Goal: Task Accomplishment & Management: Manage account settings

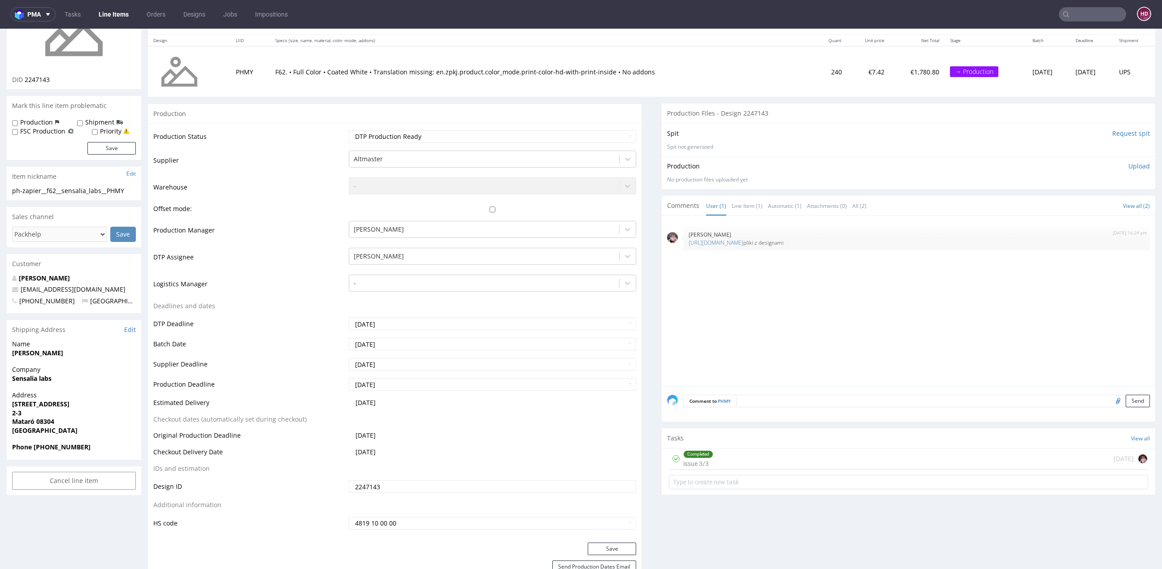
scroll to position [117, 0]
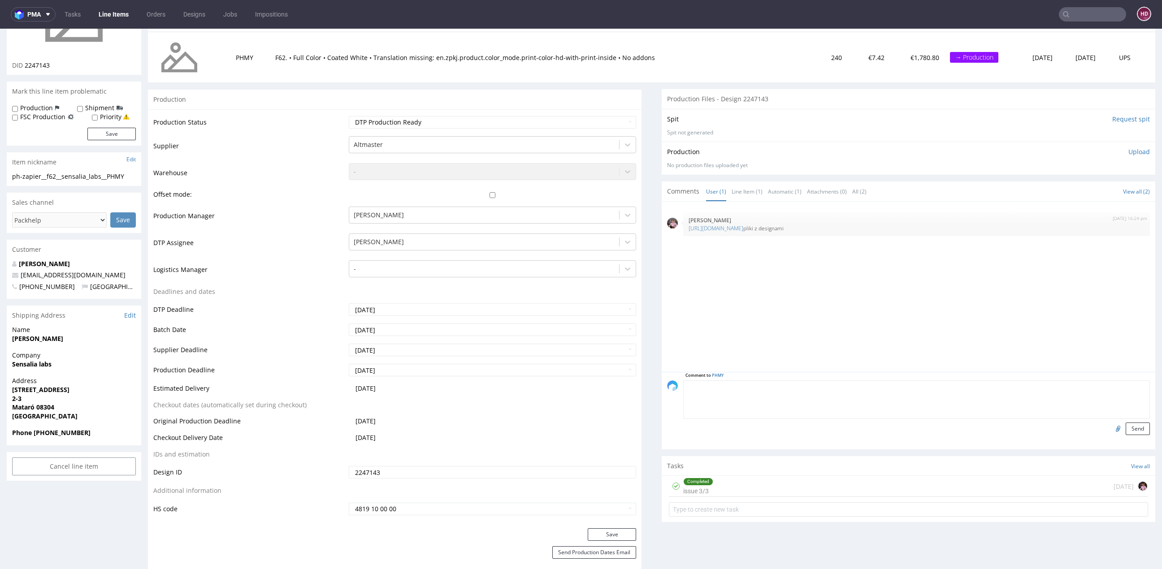
click at [1041, 387] on textarea at bounding box center [916, 399] width 466 height 39
type textarea "pliki produkcyjne"
click at [1110, 425] on input "file" at bounding box center [1116, 429] width 13 height 12
click at [1110, 429] on input "file" at bounding box center [1116, 429] width 13 height 12
click at [1087, 427] on div "Send" at bounding box center [916, 429] width 466 height 13
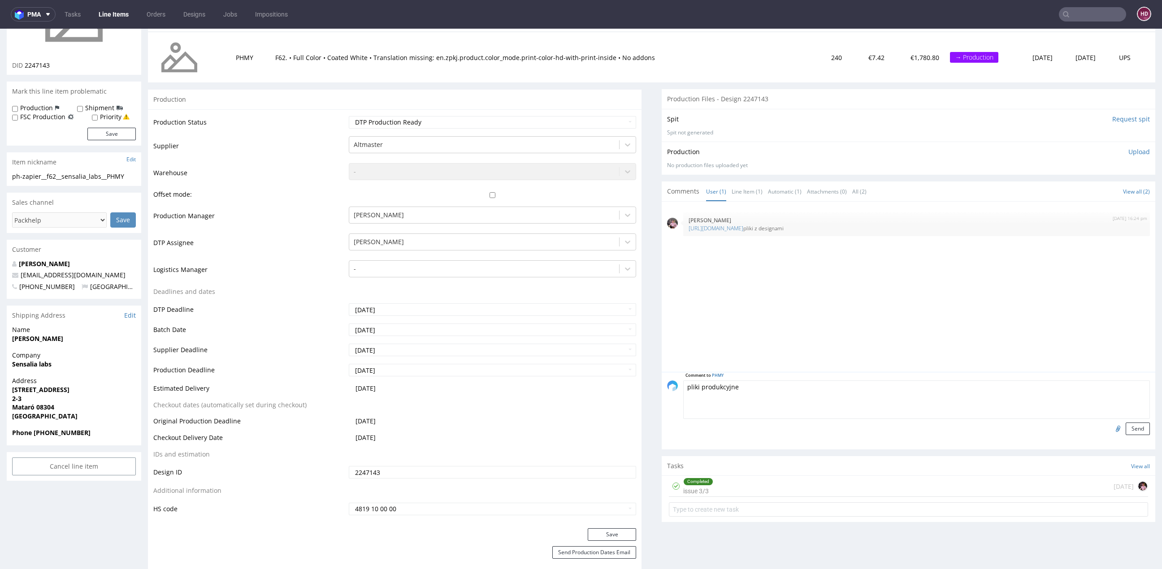
click at [1110, 427] on input "file" at bounding box center [1116, 429] width 13 height 12
type input "C:\fakepath\ph-zapier__f62__sensalia_labs__PHMY__d2247143__oR558339889__inside.…"
click at [1125, 428] on button "Send" at bounding box center [1137, 429] width 24 height 13
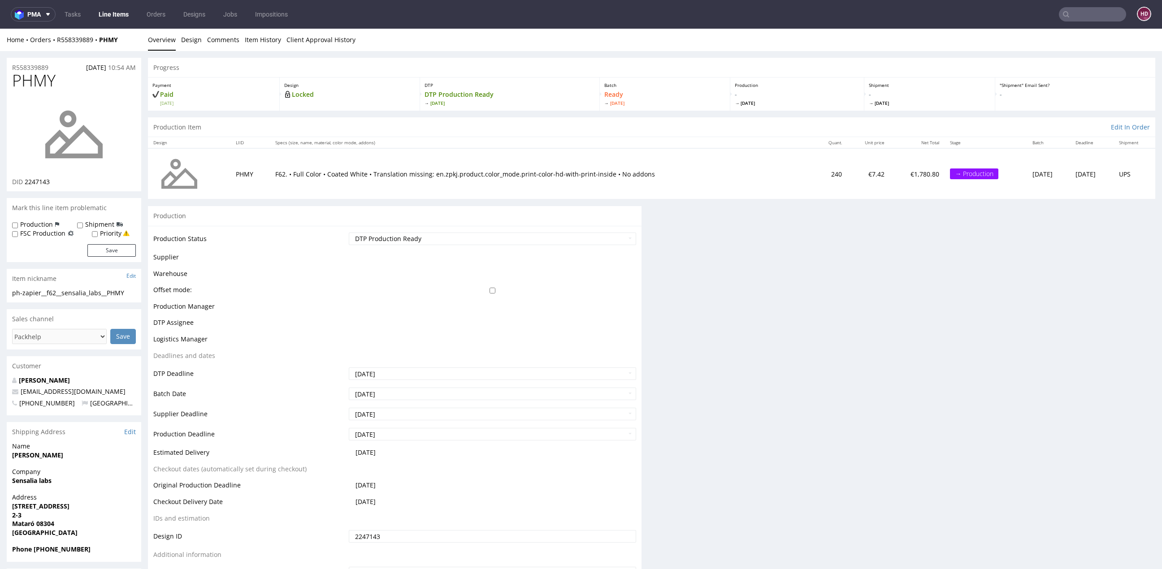
scroll to position [0, 0]
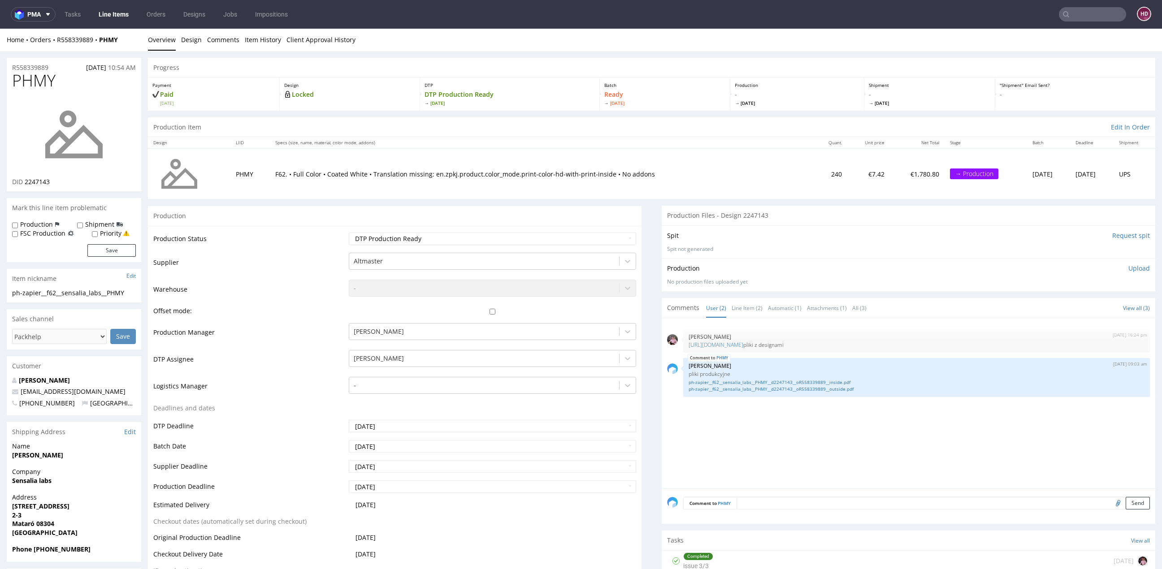
click at [38, 225] on label "Production" at bounding box center [36, 224] width 33 height 9
click at [18, 225] on input "Production" at bounding box center [15, 225] width 6 height 7
checkbox input "true"
click at [103, 250] on button "Save" at bounding box center [111, 250] width 48 height 13
click at [200, 291] on td "Warehouse" at bounding box center [249, 292] width 193 height 27
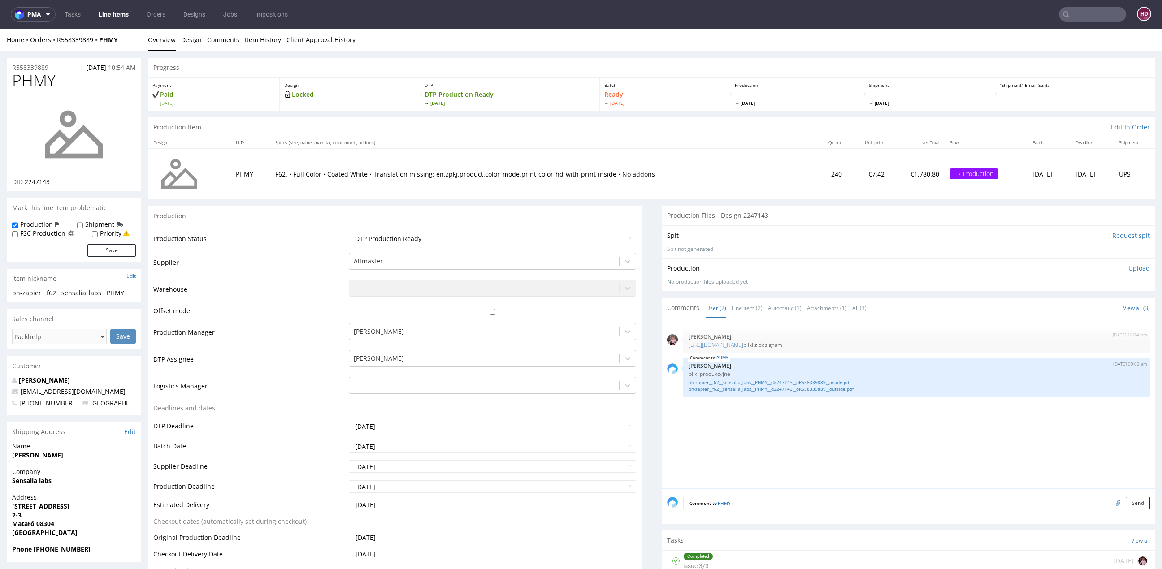
click at [198, 291] on td "Warehouse" at bounding box center [249, 292] width 193 height 27
click at [222, 266] on td "Supplier" at bounding box center [249, 265] width 193 height 27
drag, startPoint x: 65, startPoint y: 79, endPoint x: 6, endPoint y: 76, distance: 59.2
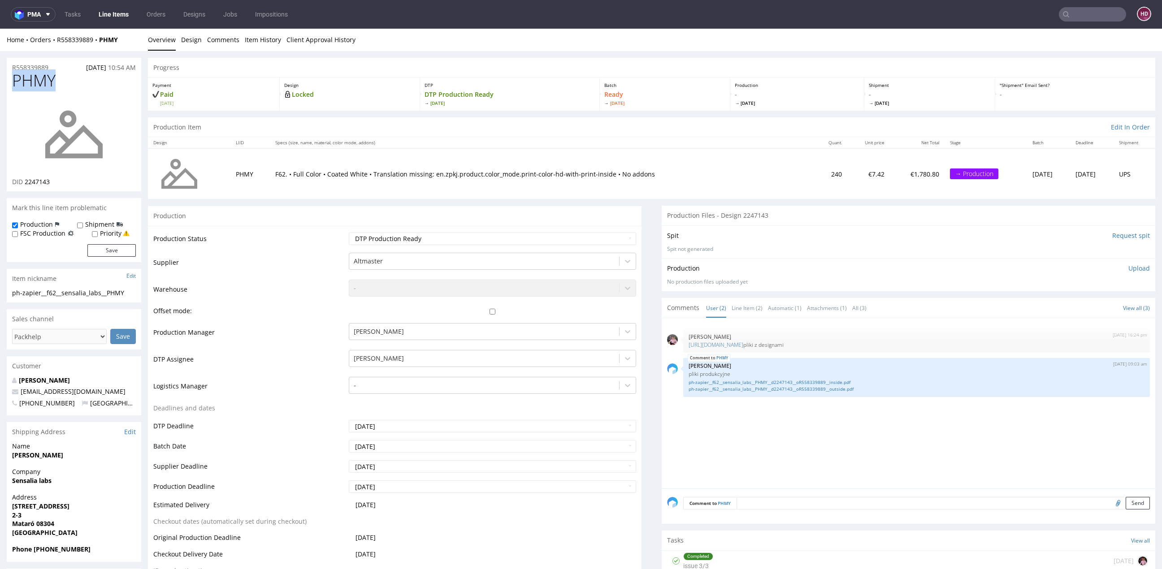
click at [7, 76] on div "PHMY DID 2247143" at bounding box center [74, 132] width 134 height 120
copy span "PHMY"
drag, startPoint x: 51, startPoint y: 183, endPoint x: 28, endPoint y: 180, distance: 22.6
click at [28, 180] on div "DID 2247143" at bounding box center [74, 181] width 124 height 9
click at [23, 180] on p "DID 2247143" at bounding box center [31, 181] width 38 height 9
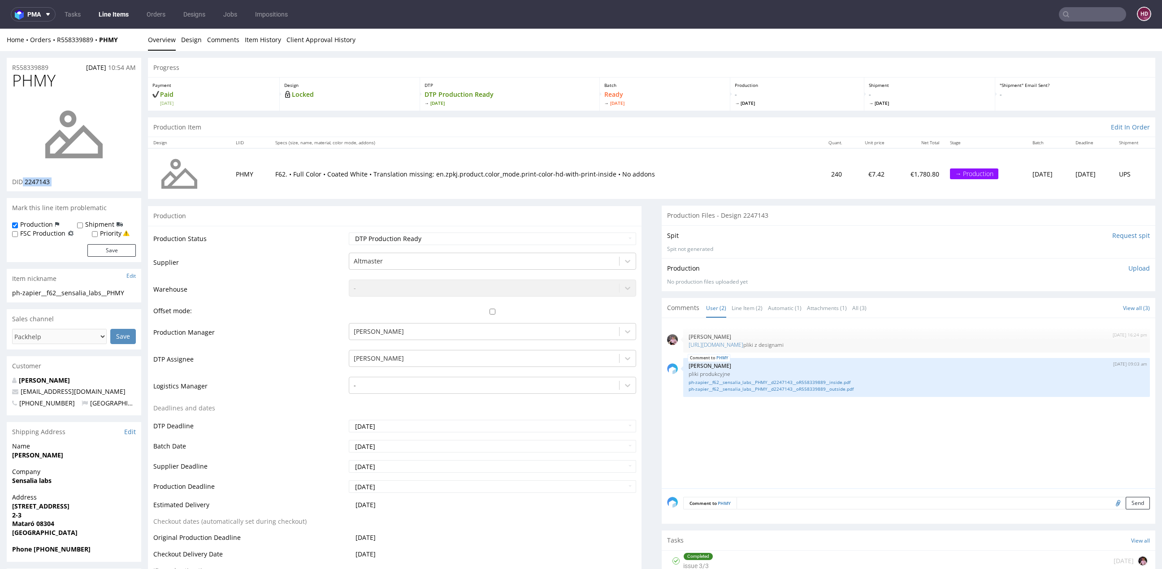
drag, startPoint x: 23, startPoint y: 180, endPoint x: 52, endPoint y: 180, distance: 29.1
click at [52, 180] on div "DID 2247143" at bounding box center [74, 181] width 124 height 9
copy div "2247143"
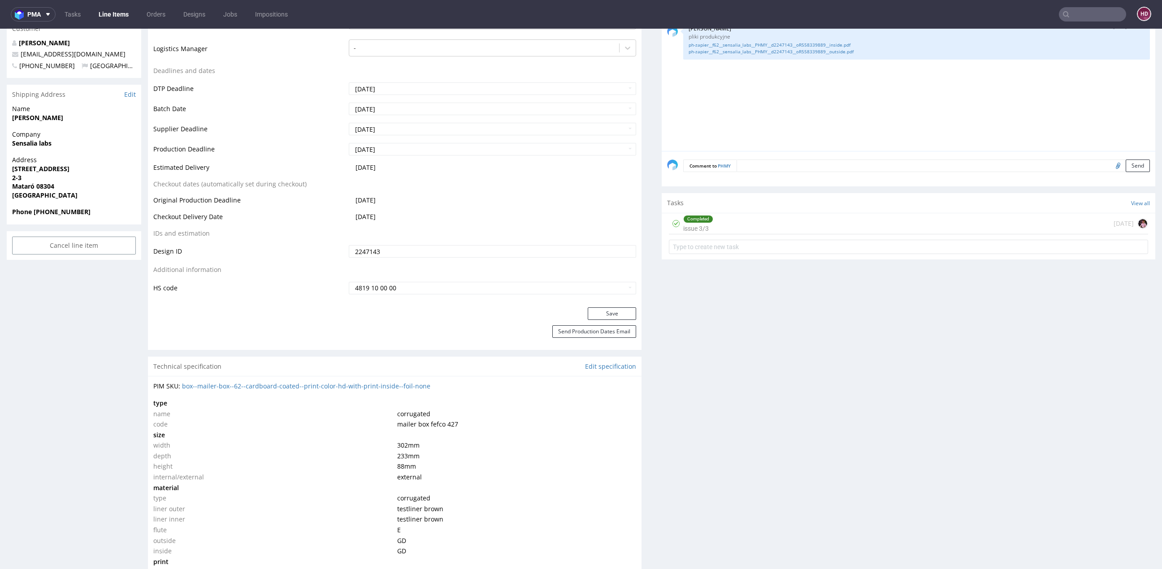
scroll to position [461, 0]
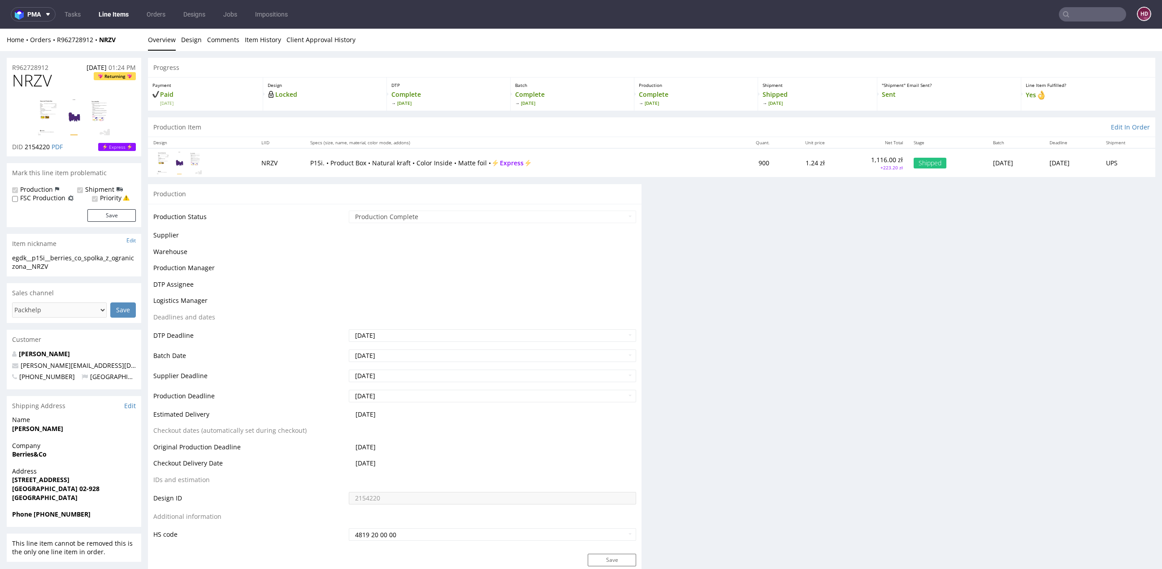
click at [101, 17] on link "Line Items" at bounding box center [113, 14] width 41 height 14
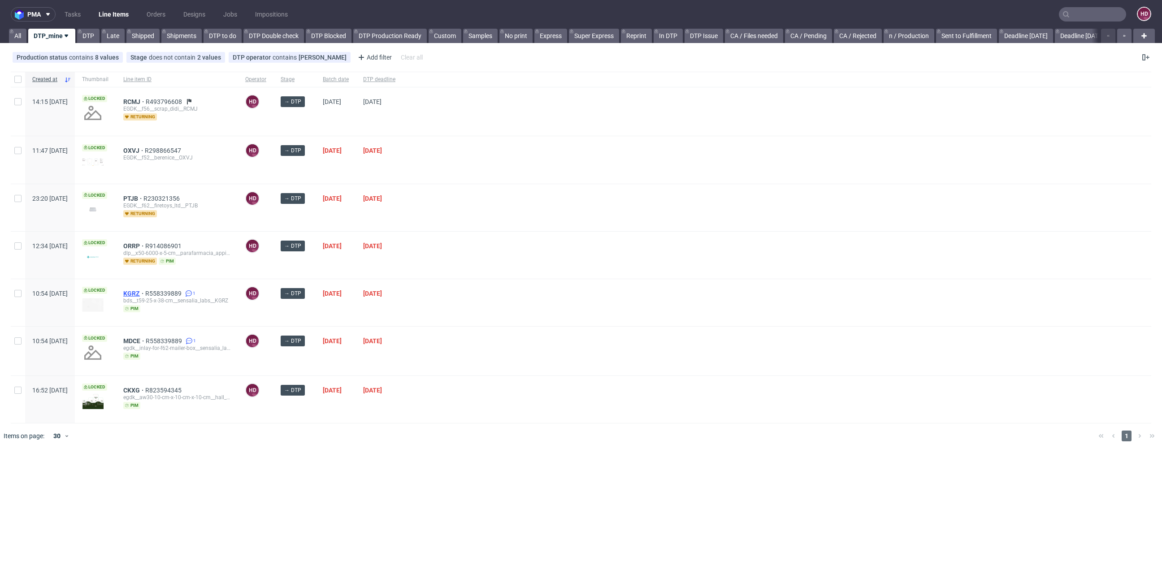
click at [145, 290] on span "KGRZ" at bounding box center [134, 293] width 22 height 7
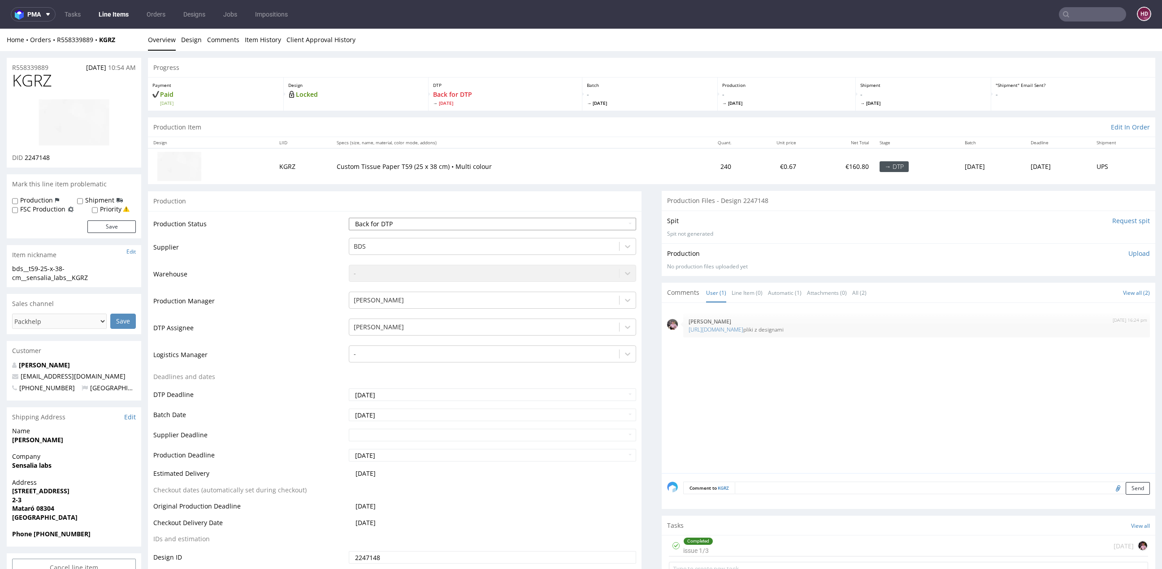
click at [466, 218] on select "Waiting for Artwork Waiting for Diecut Waiting for Mockup Waiting for DTP Waiti…" at bounding box center [492, 224] width 287 height 13
select select "dtp_ca_needed"
click at [349, 218] on select "Waiting for Artwork Waiting for Diecut Waiting for Mockup Waiting for DTP Waiti…" at bounding box center [492, 224] width 287 height 13
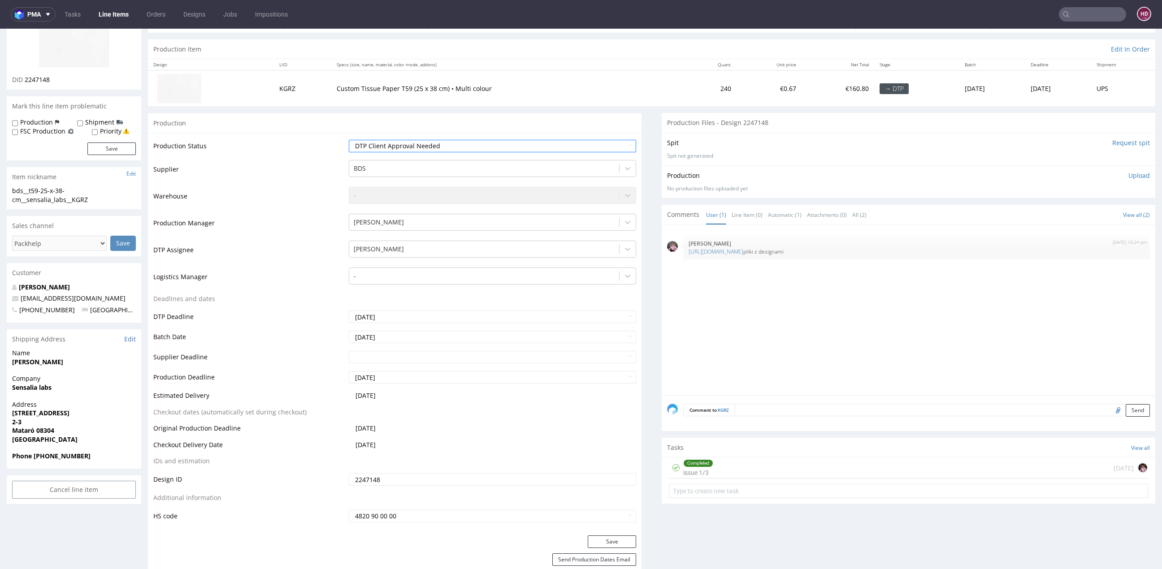
scroll to position [134, 0]
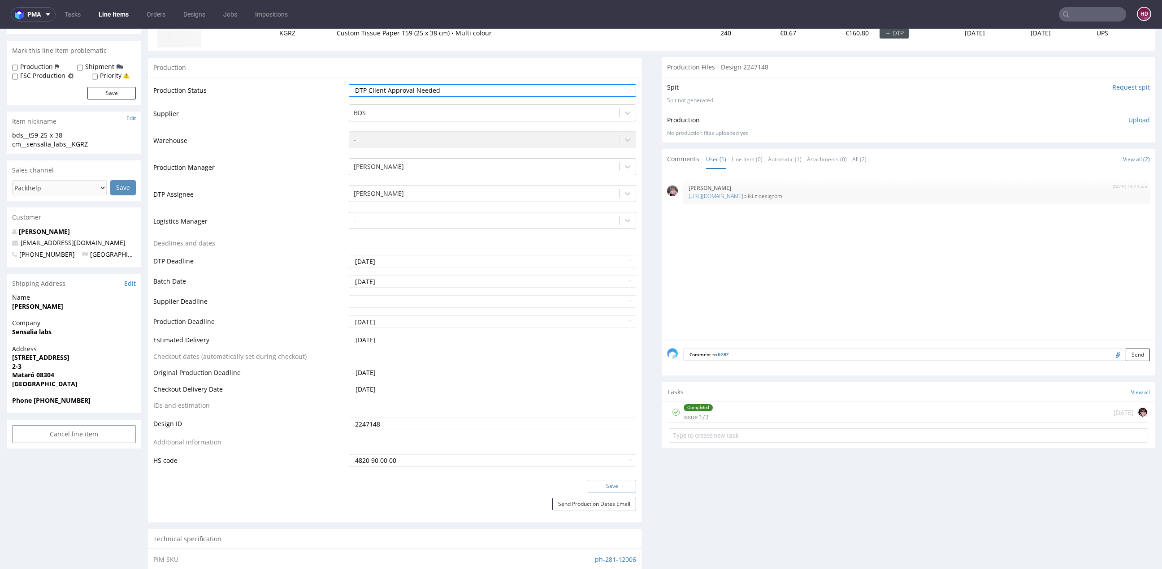
click at [608, 484] on button "Save" at bounding box center [611, 486] width 48 height 13
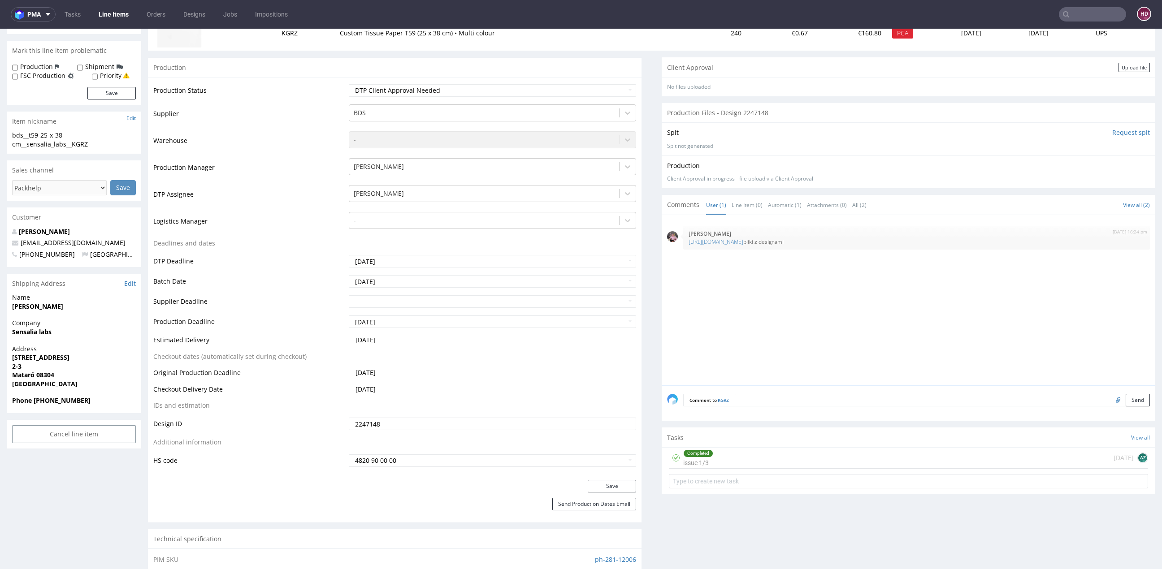
click at [721, 454] on div "Completed issue 1/3 5 days ago AZ" at bounding box center [908, 458] width 479 height 21
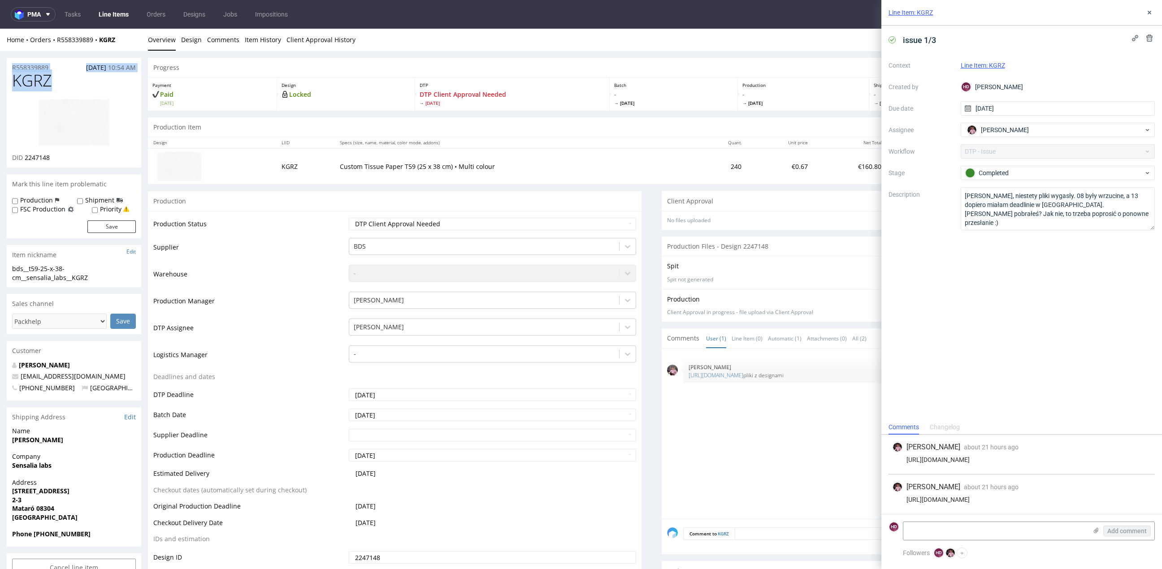
drag, startPoint x: 40, startPoint y: 80, endPoint x: -40, endPoint y: 67, distance: 81.3
click at [72, 99] on img at bounding box center [74, 123] width 72 height 48
click at [72, 93] on link at bounding box center [74, 122] width 72 height 62
click at [52, 83] on h1 "KGRZ" at bounding box center [74, 81] width 124 height 18
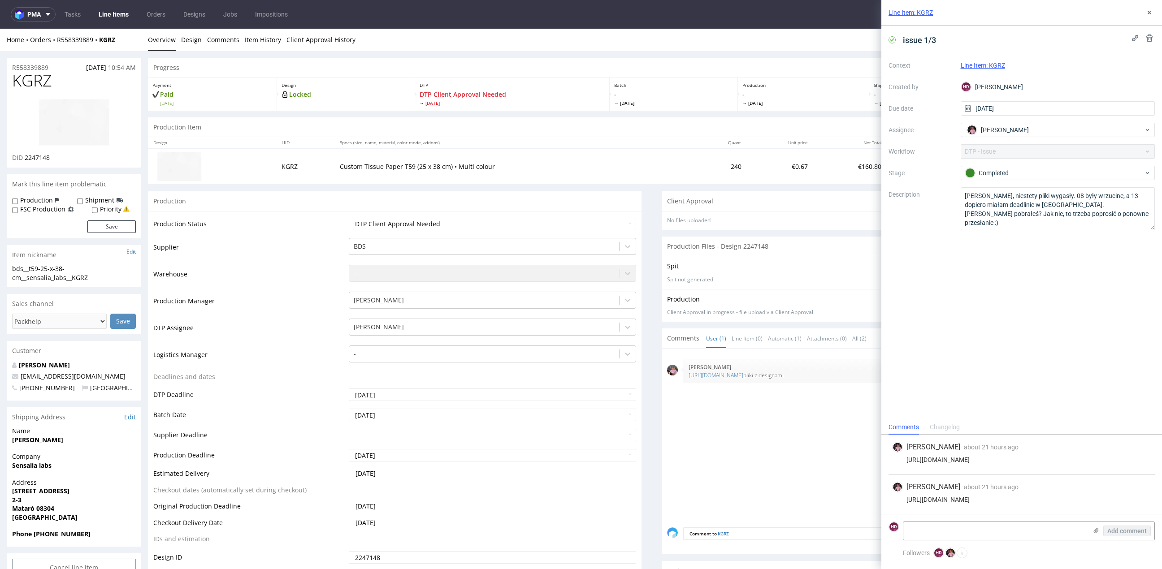
click at [55, 84] on h1 "KGRZ" at bounding box center [74, 81] width 124 height 18
drag, startPoint x: 54, startPoint y: 80, endPoint x: -4, endPoint y: 78, distance: 57.9
copy span "KGRZ"
drag, startPoint x: 67, startPoint y: 157, endPoint x: 24, endPoint y: 159, distance: 42.6
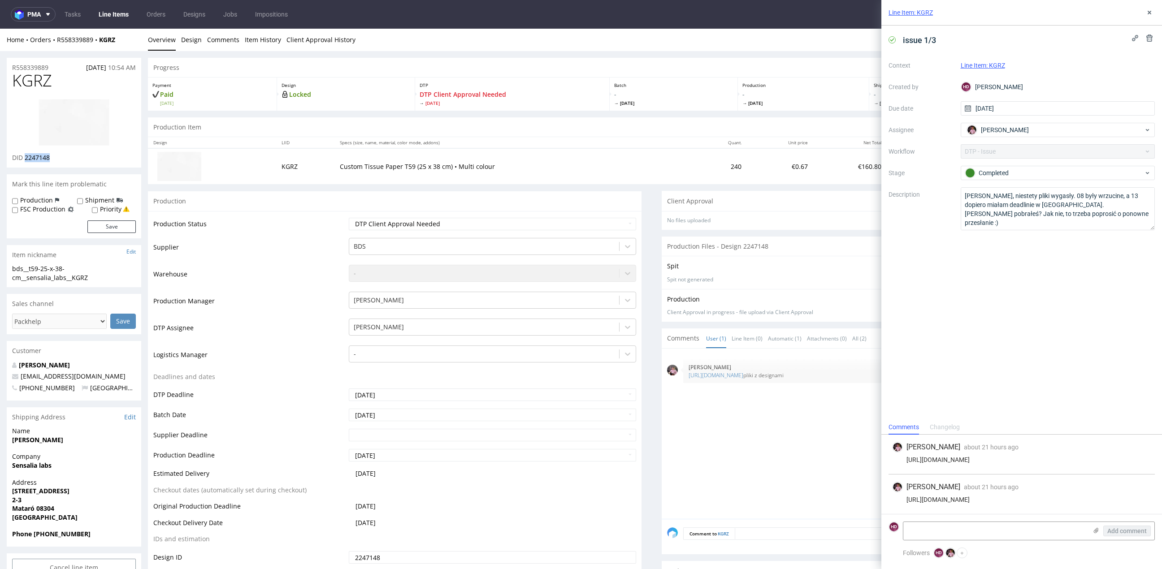
click at [24, 159] on div "DID 2247148" at bounding box center [74, 157] width 124 height 9
copy span "2247148"
drag, startPoint x: 101, startPoint y: 280, endPoint x: -22, endPoint y: 268, distance: 124.2
copy div "bds__t59-25-x-38-cm__sensalia_labs__KGRZ"
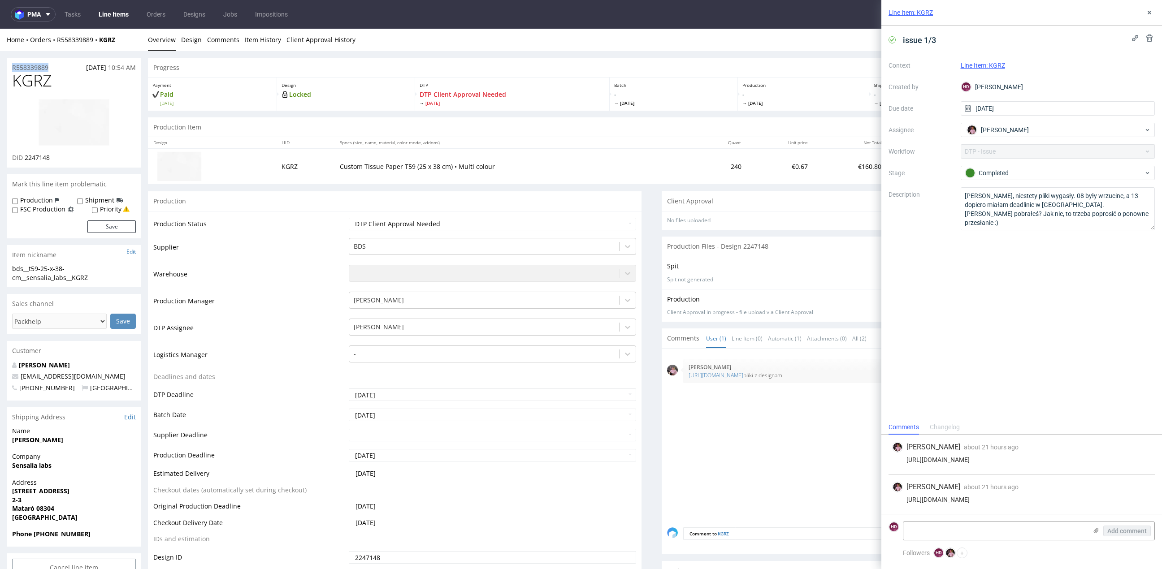
drag, startPoint x: 56, startPoint y: 67, endPoint x: -18, endPoint y: 64, distance: 74.0
copy p "R558339889"
click at [73, 158] on div "DID 2247148" at bounding box center [74, 157] width 124 height 9
drag, startPoint x: 73, startPoint y: 158, endPoint x: 22, endPoint y: 156, distance: 51.1
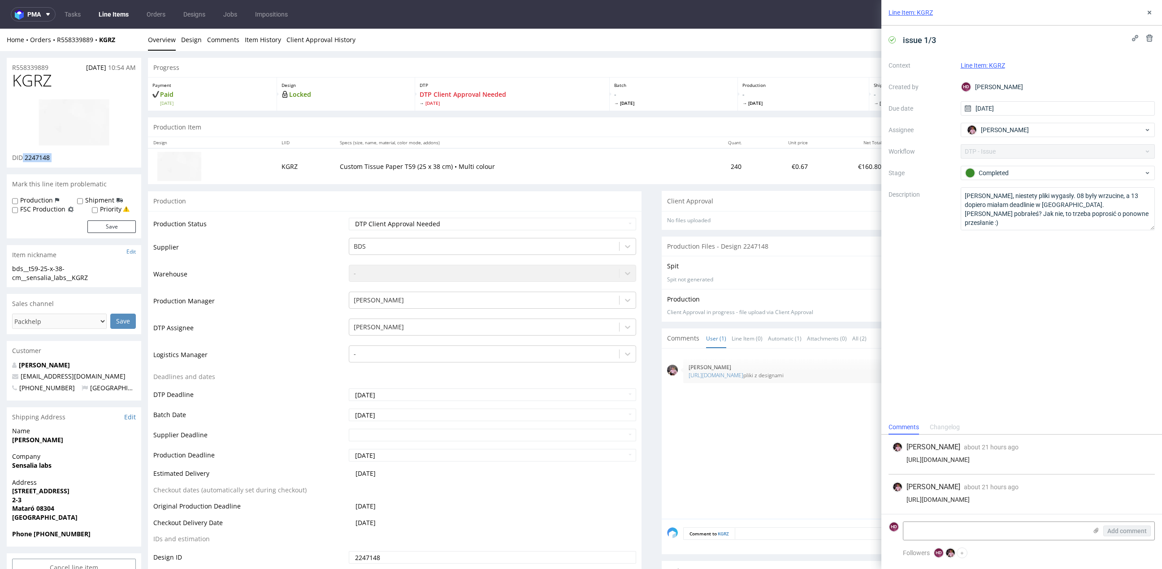
click at [22, 156] on div "DID 2247148" at bounding box center [74, 157] width 124 height 9
copy div "2247148"
click at [60, 80] on h1 "KGRZ" at bounding box center [74, 81] width 124 height 18
drag, startPoint x: 15, startPoint y: 80, endPoint x: -10, endPoint y: 79, distance: 25.1
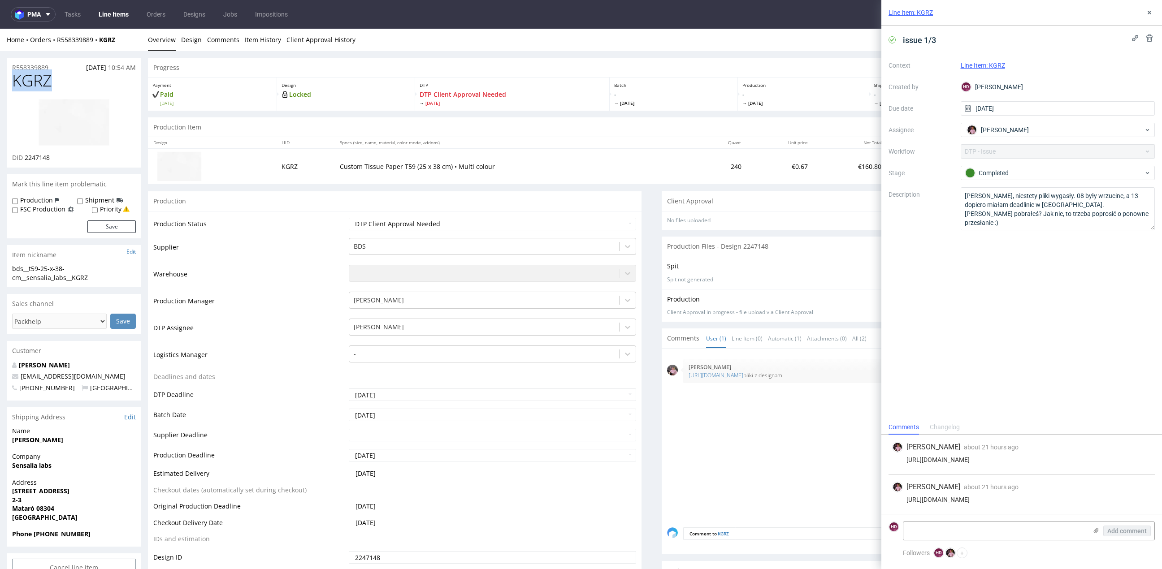
copy span "KGRZ"
drag, startPoint x: 23, startPoint y: 156, endPoint x: 78, endPoint y: 167, distance: 55.7
click at [70, 162] on div "KGRZ DID 2247148" at bounding box center [74, 120] width 134 height 96
copy p "2247148"
click at [1150, 13] on use at bounding box center [1149, 13] width 4 height 4
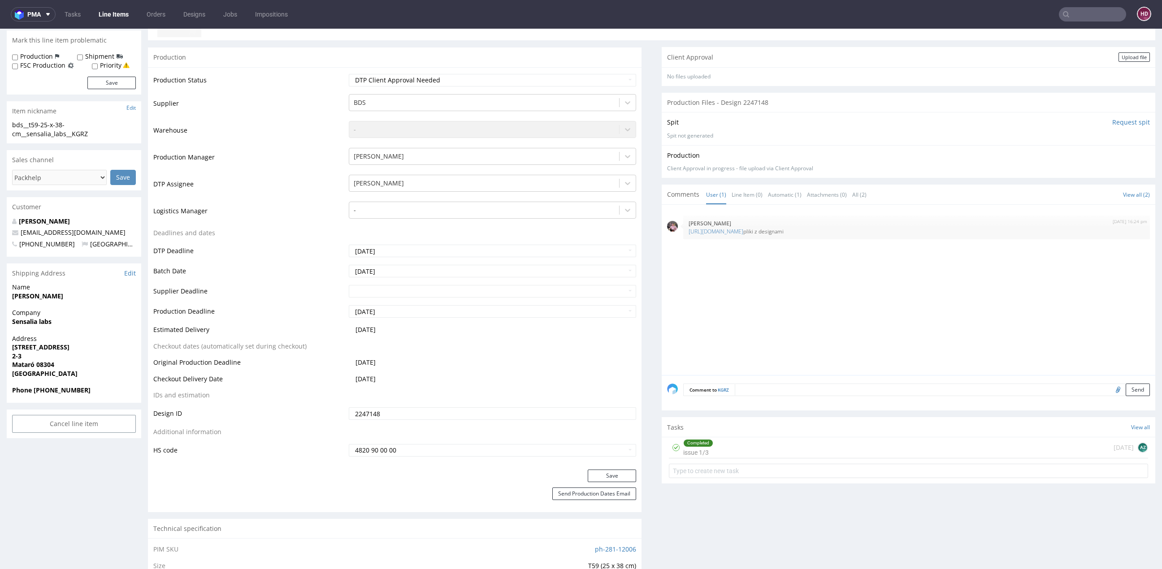
scroll to position [283, 0]
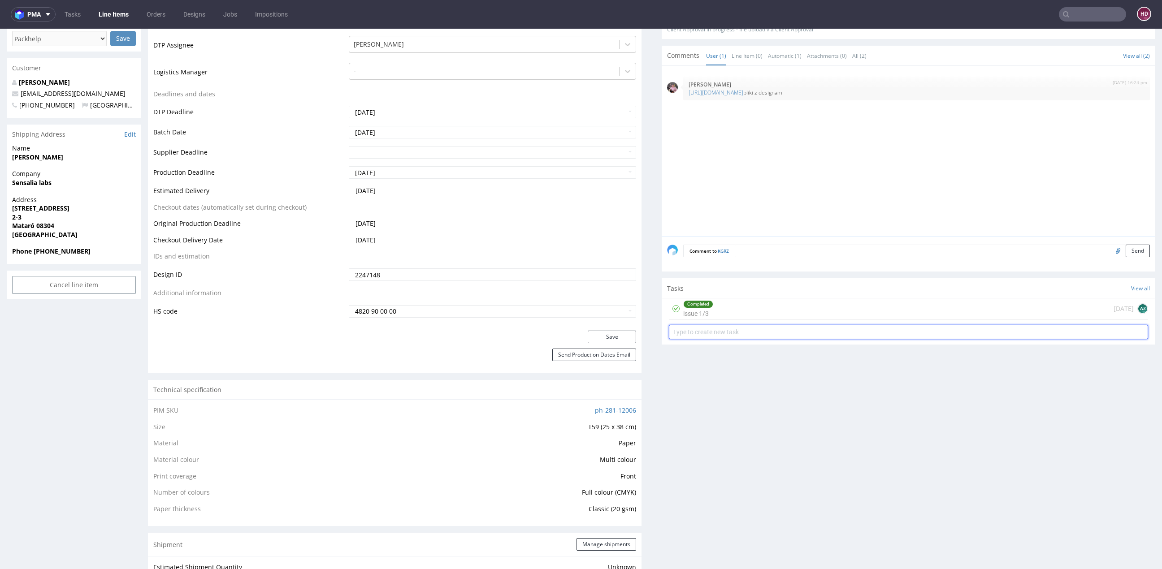
click at [767, 335] on input "text" at bounding box center [908, 332] width 479 height 14
type input "N"
type input "non-aut PCA"
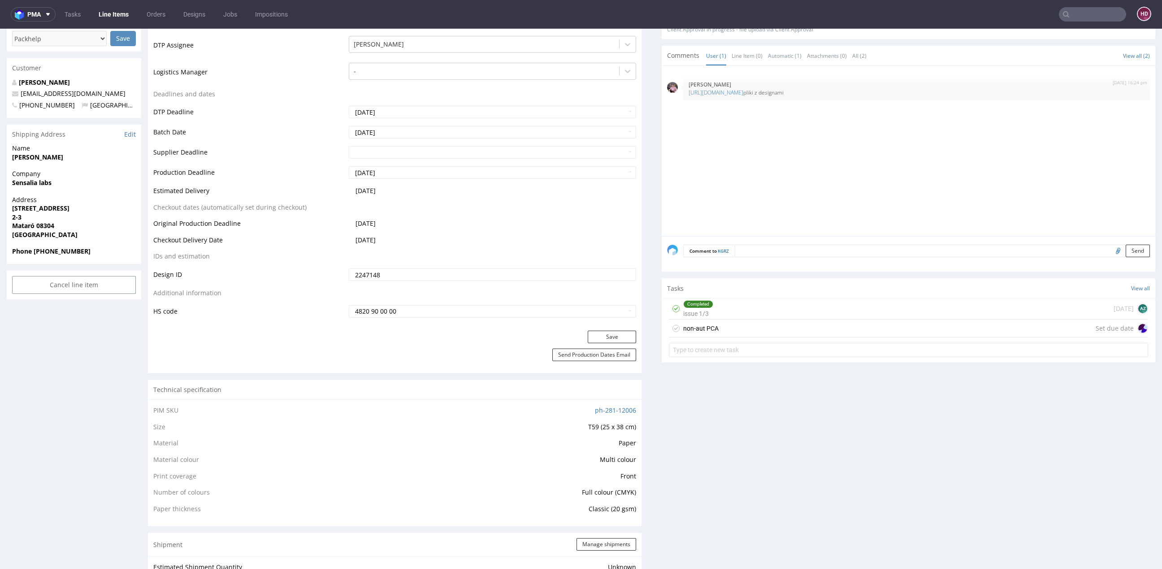
click at [721, 335] on div "non-aut PCA Set due date" at bounding box center [908, 329] width 479 height 18
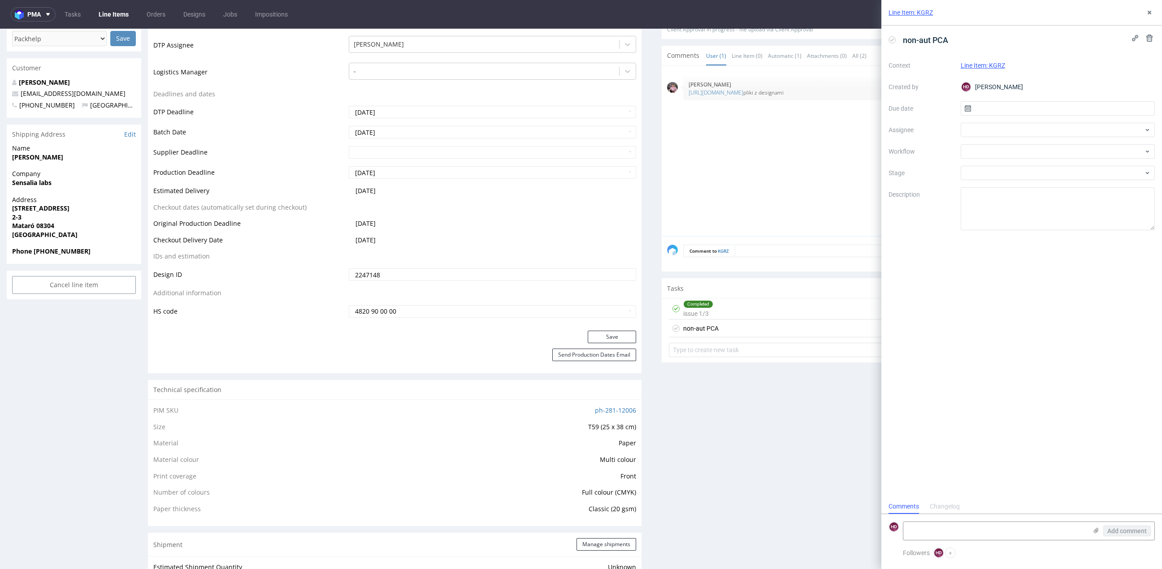
scroll to position [7, 0]
click at [974, 107] on input "text" at bounding box center [1057, 108] width 194 height 14
click at [1045, 206] on span "19" at bounding box center [1042, 210] width 7 height 9
type input "19/08/2025"
click at [1014, 127] on div at bounding box center [1057, 130] width 194 height 14
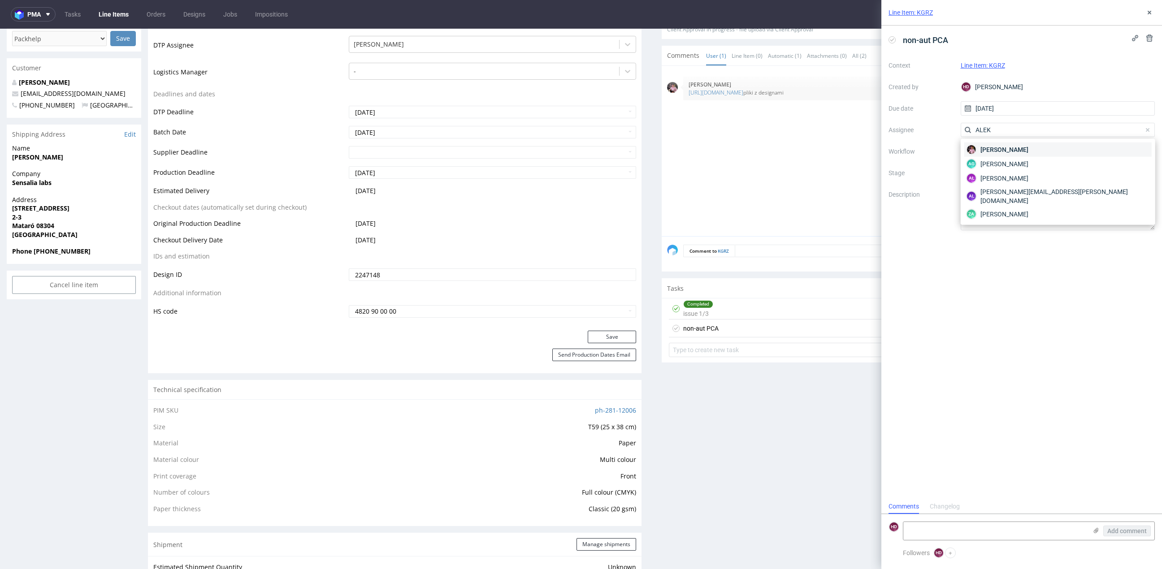
type input "ALEK"
click at [1010, 150] on span "Aleks Ziemkowski" at bounding box center [1004, 149] width 48 height 9
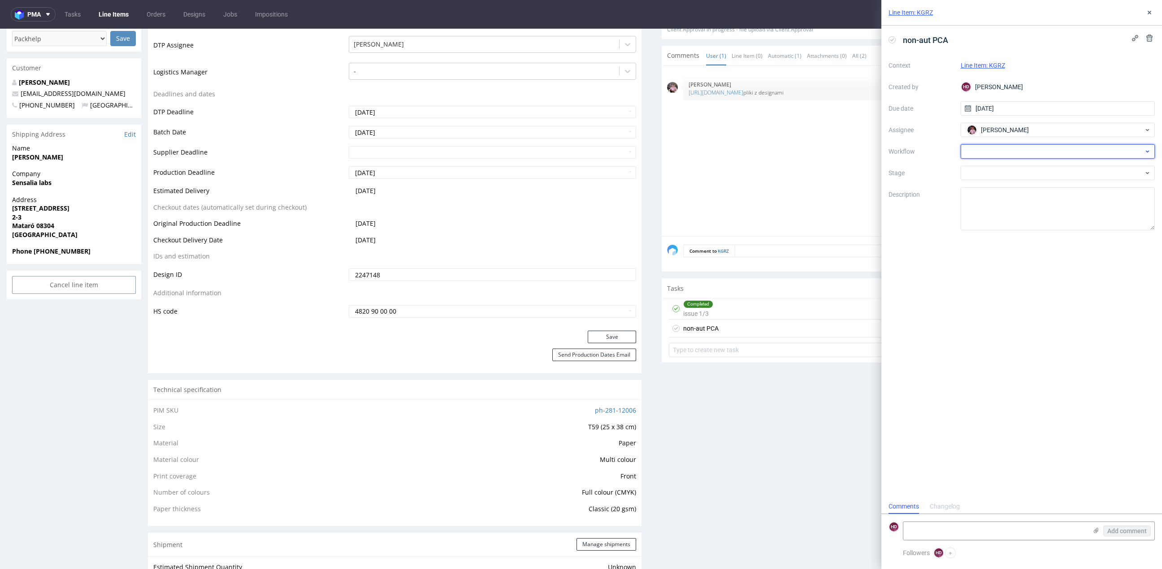
click at [967, 146] on div at bounding box center [1057, 151] width 194 height 14
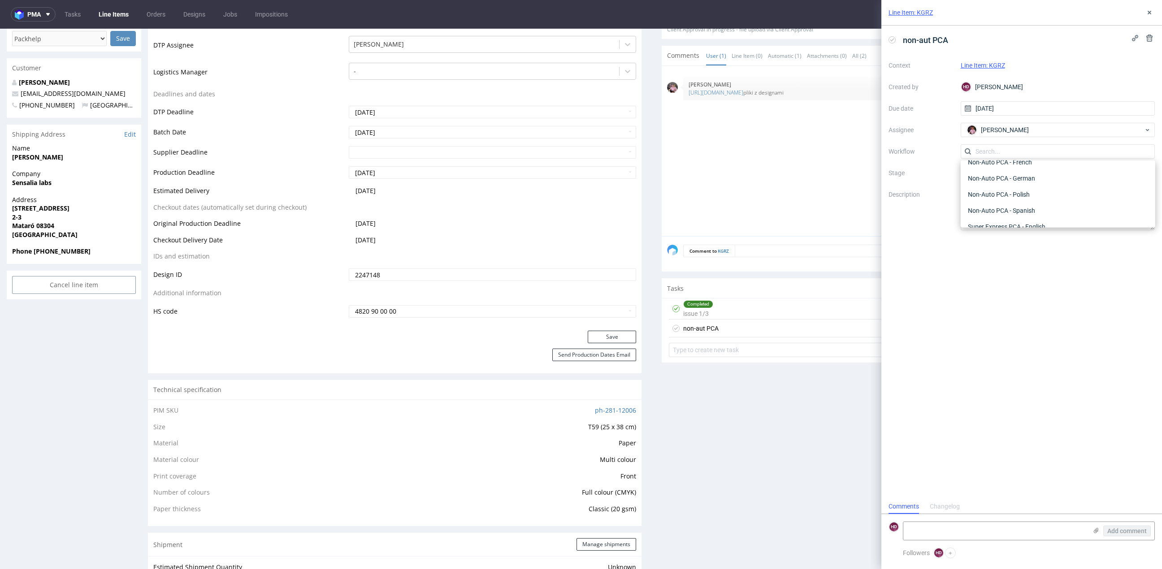
scroll to position [445, 0]
drag, startPoint x: 1151, startPoint y: 166, endPoint x: 220, endPoint y: 151, distance: 930.9
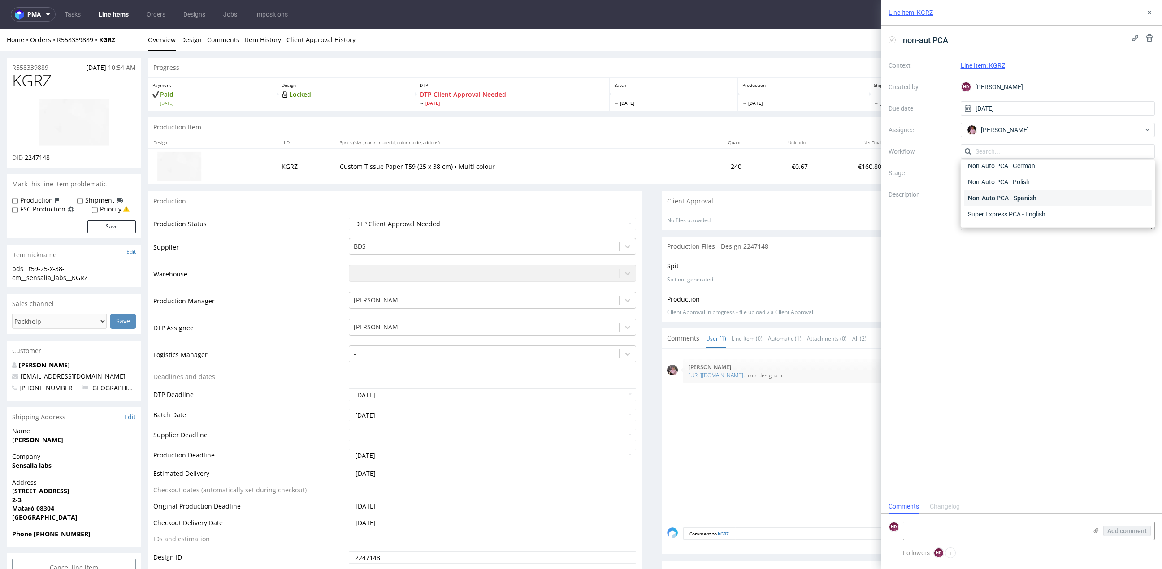
click at [1017, 195] on div "Non-Auto PCA - Spanish" at bounding box center [1057, 198] width 187 height 16
click at [1017, 195] on textarea at bounding box center [1057, 208] width 194 height 43
click at [1005, 160] on div "Context Line Item: KGRZ Created by HD Hapka Dominika Due date 19/08/2025 Assign…" at bounding box center [1021, 144] width 266 height 172
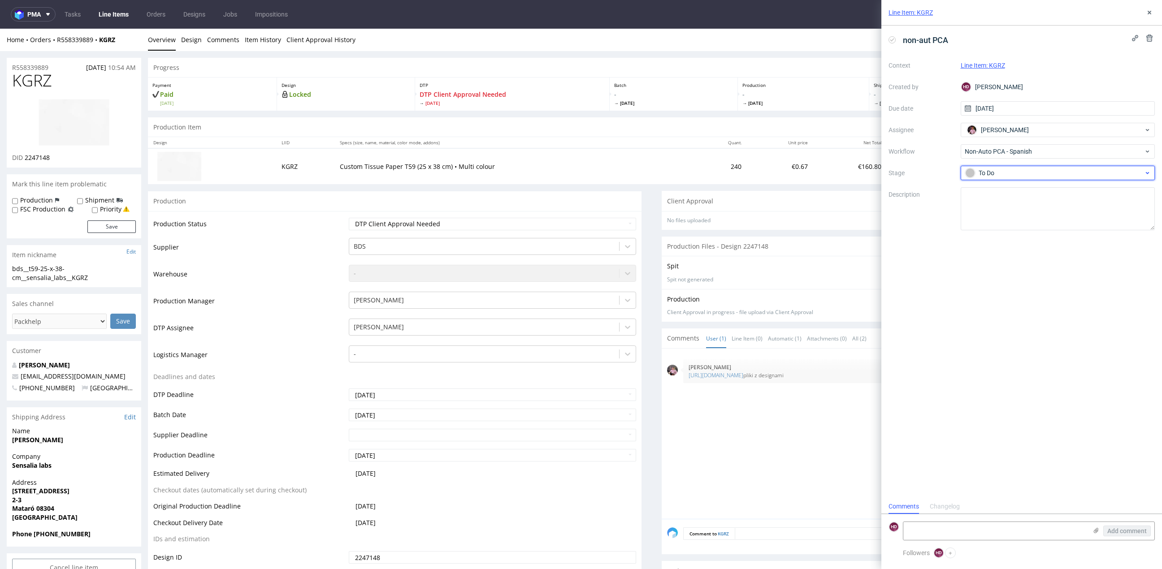
click at [1001, 166] on div "To Do" at bounding box center [1057, 173] width 194 height 14
click at [992, 190] on div "To Do" at bounding box center [1057, 195] width 179 height 10
click at [978, 271] on div "non-aut PCA Context Line Item: KGRZ Created by HD Hapka Dominika Due date 19/08…" at bounding box center [1021, 263] width 281 height 474
click at [914, 40] on span "non-aut PCA" at bounding box center [925, 40] width 52 height 15
click at [932, 43] on span "non-aut PCA" at bounding box center [925, 40] width 52 height 15
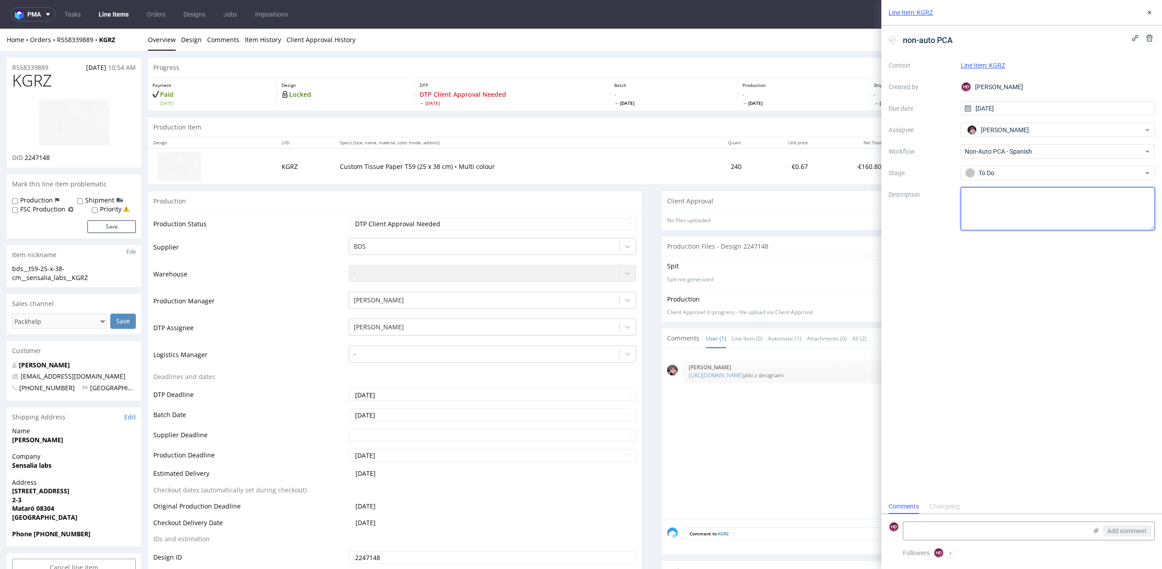
click at [991, 190] on textarea at bounding box center [1057, 208] width 194 height 43
type textarea "H"
type textarea "Cześć. Podsyłam dwie wersje tissue dla tego projektu. Wersja klienta ma za duży…"
click at [1011, 533] on textarea at bounding box center [995, 531] width 184 height 18
type textarea "Info for client:"
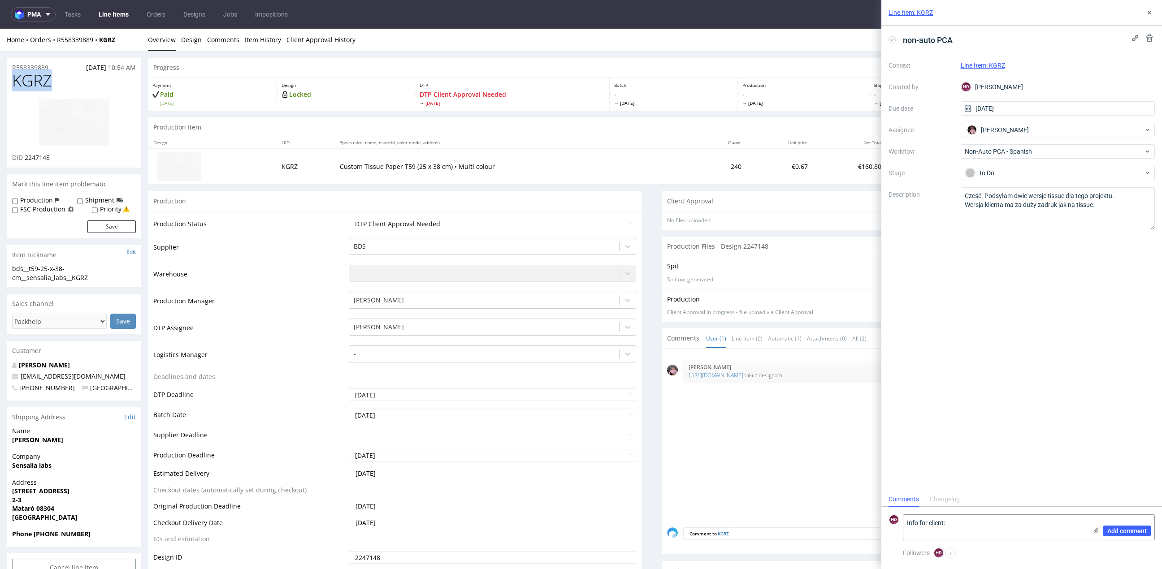
drag, startPoint x: 73, startPoint y: 80, endPoint x: -6, endPoint y: 81, distance: 79.8
copy span "KGRZ"
click at [1022, 526] on textarea "Info for client:" at bounding box center [995, 527] width 184 height 25
click at [1142, 6] on div "Line Item: KGRZ" at bounding box center [1021, 13] width 281 height 26
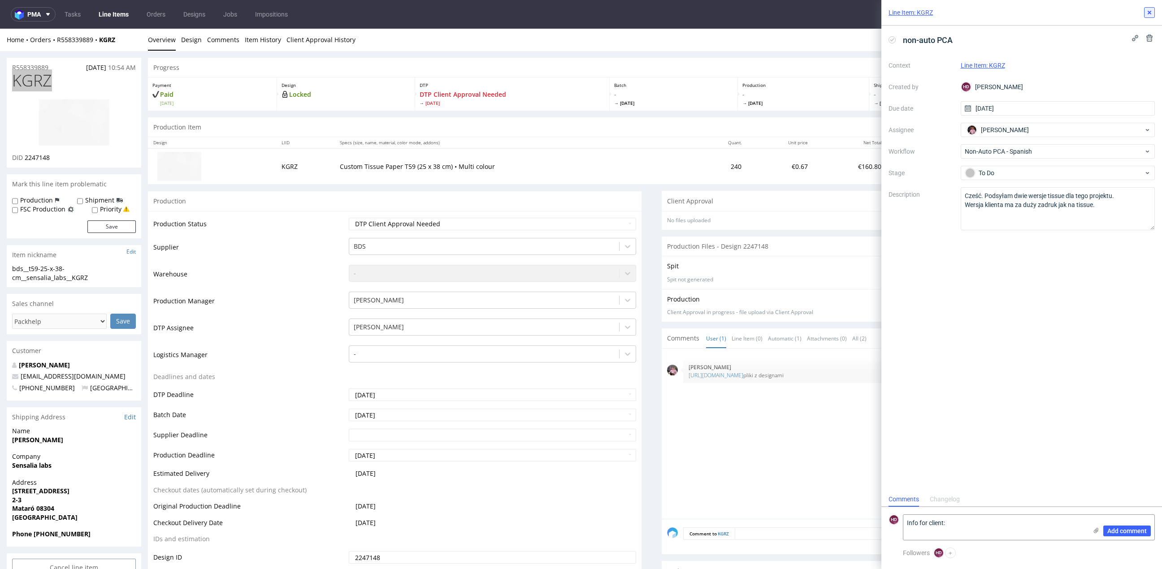
click at [1151, 12] on icon at bounding box center [1148, 12] width 7 height 7
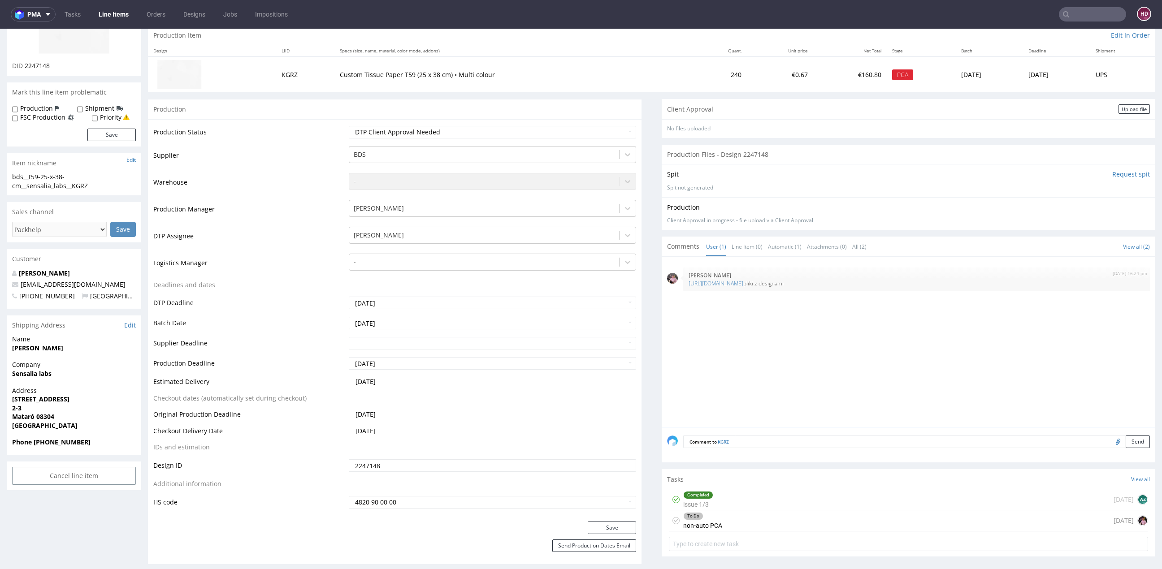
scroll to position [94, 0]
click at [748, 516] on div "To Do non-auto PCA today" at bounding box center [908, 518] width 479 height 21
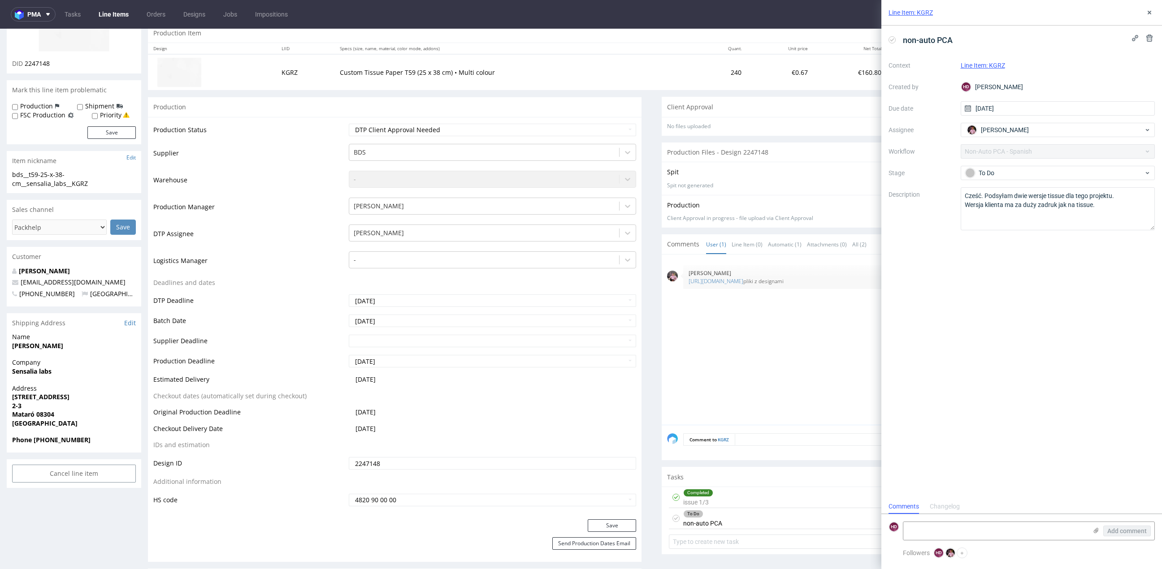
scroll to position [7, 0]
click at [945, 532] on textarea at bounding box center [995, 531] width 184 height 18
type textarea "1"
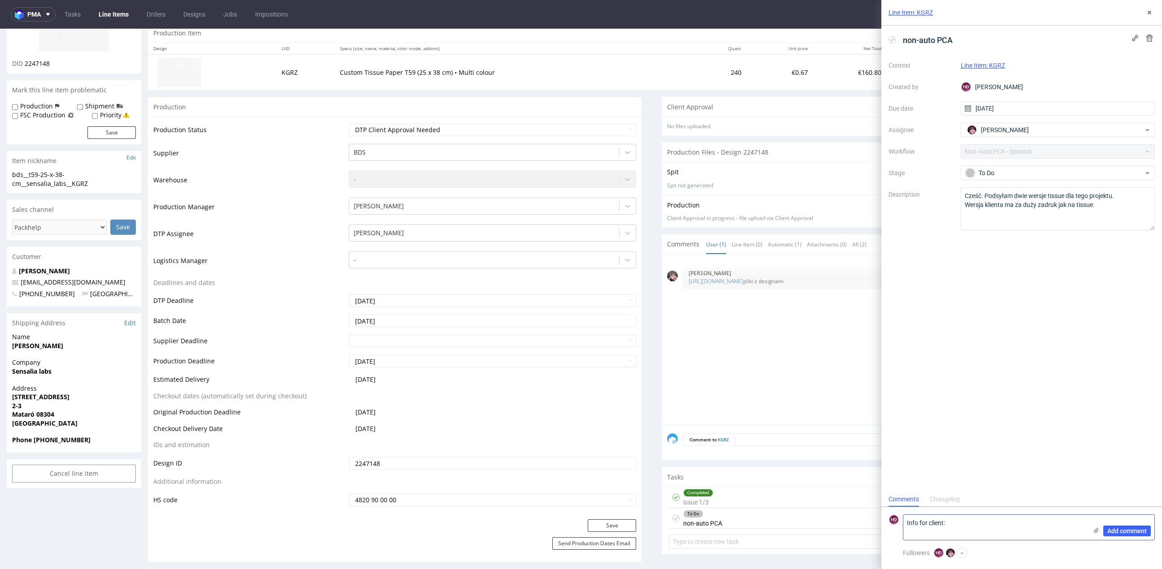
click at [975, 535] on textarea "Info for client:" at bounding box center [995, 527] width 184 height 25
paste textarea "TOO MUCH PAINT COVERAGE"
drag, startPoint x: 924, startPoint y: 535, endPoint x: 1110, endPoint y: 549, distance: 186.5
click at [1110, 549] on div "HD Info for client: TOO MUCH PAINT COVERAGE Add comment Followers HD Hapka Domi…" at bounding box center [1021, 538] width 281 height 62
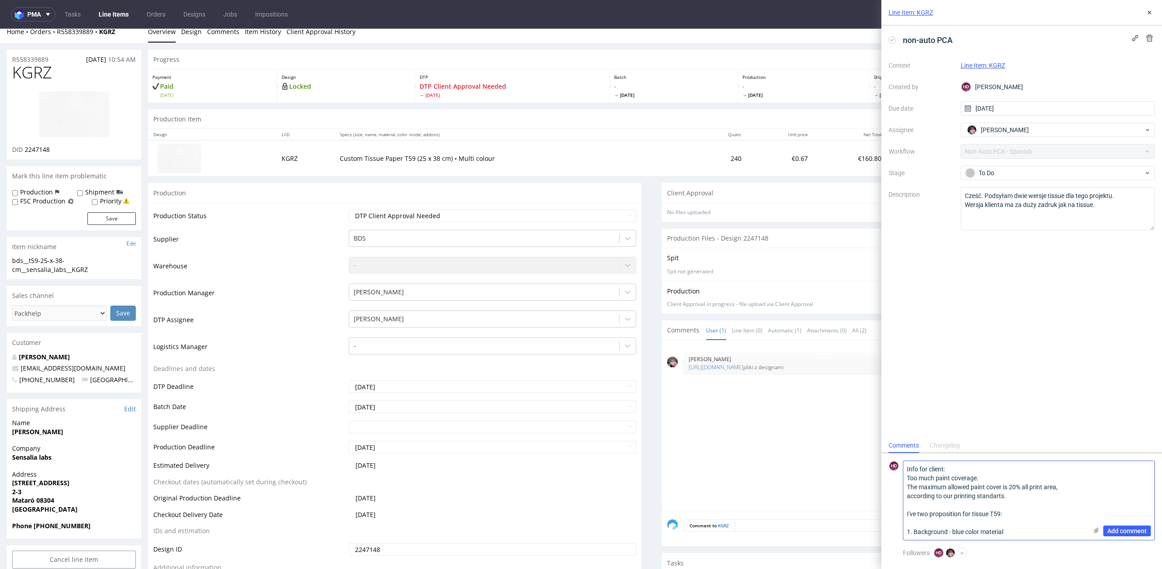
click at [1040, 532] on textarea "Info for client: Too much paint coverage. The maximum allowed paint cover is 20…" at bounding box center [995, 500] width 184 height 79
drag, startPoint x: 970, startPoint y: 532, endPoint x: 916, endPoint y: 534, distance: 53.8
click at [916, 534] on textarea "Info for client: Too much paint coverage. The maximum allowed paint cover is 20…" at bounding box center [995, 491] width 184 height 97
paste textarea "color inversion"
click at [917, 535] on textarea "Info for client: Too much paint coverage. The maximum allowed paint cover is 20…" at bounding box center [995, 491] width 184 height 97
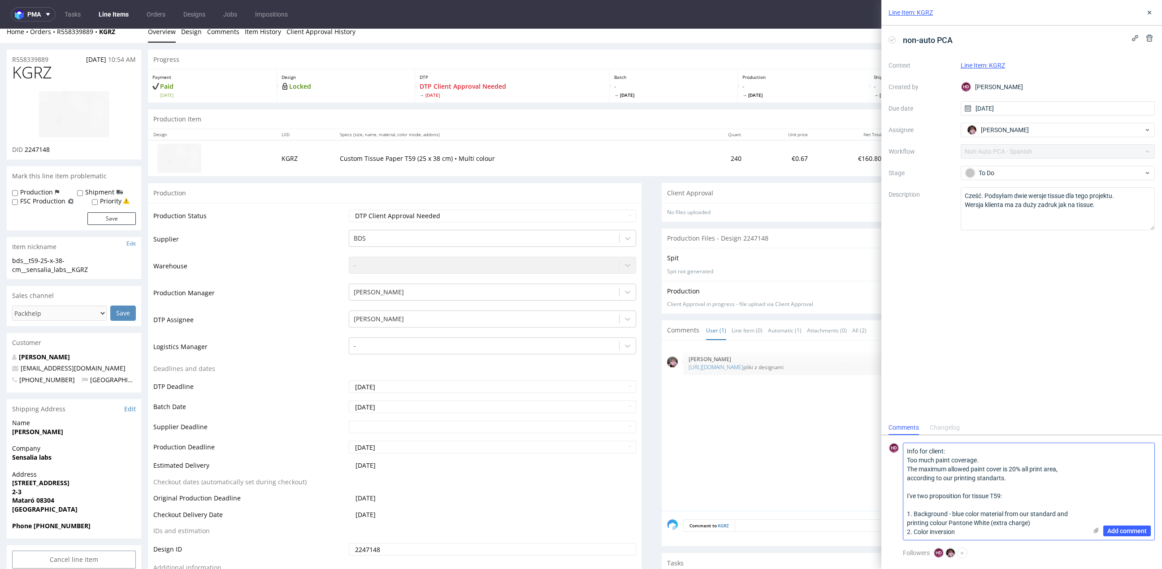
click at [968, 533] on textarea "Info for client: Too much paint coverage. The maximum allowed paint cover is 20…" at bounding box center [995, 491] width 184 height 97
type textarea "Info for client: Too much paint coverage. The maximum allowed paint cover is 20…"
click at [1101, 528] on div "Add comment" at bounding box center [1120, 491] width 67 height 97
click at [1094, 528] on icon at bounding box center [1095, 530] width 7 height 7
click at [0, 0] on input "file" at bounding box center [0, 0] width 0 height 0
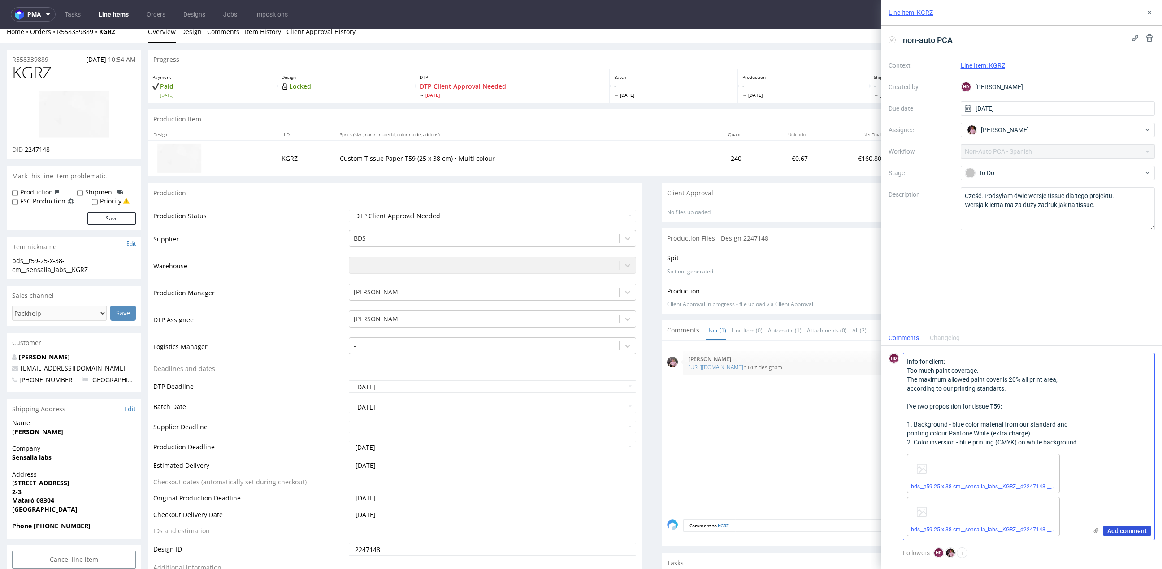
click at [1129, 531] on span "Add comment" at bounding box center [1126, 531] width 39 height 6
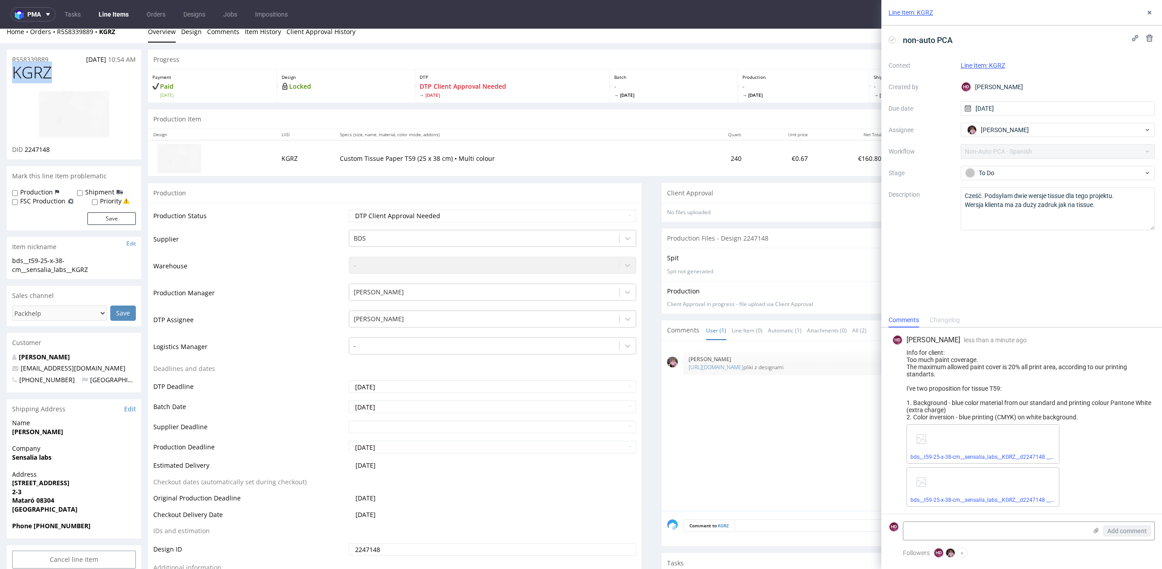
drag, startPoint x: 57, startPoint y: 74, endPoint x: -12, endPoint y: 66, distance: 69.4
copy span "KGRZ"
drag, startPoint x: 907, startPoint y: 358, endPoint x: 935, endPoint y: 376, distance: 33.4
click at [935, 376] on div "Info for client: Too much paint coverage. The maximum allowed paint cover is 20…" at bounding box center [1021, 385] width 259 height 72
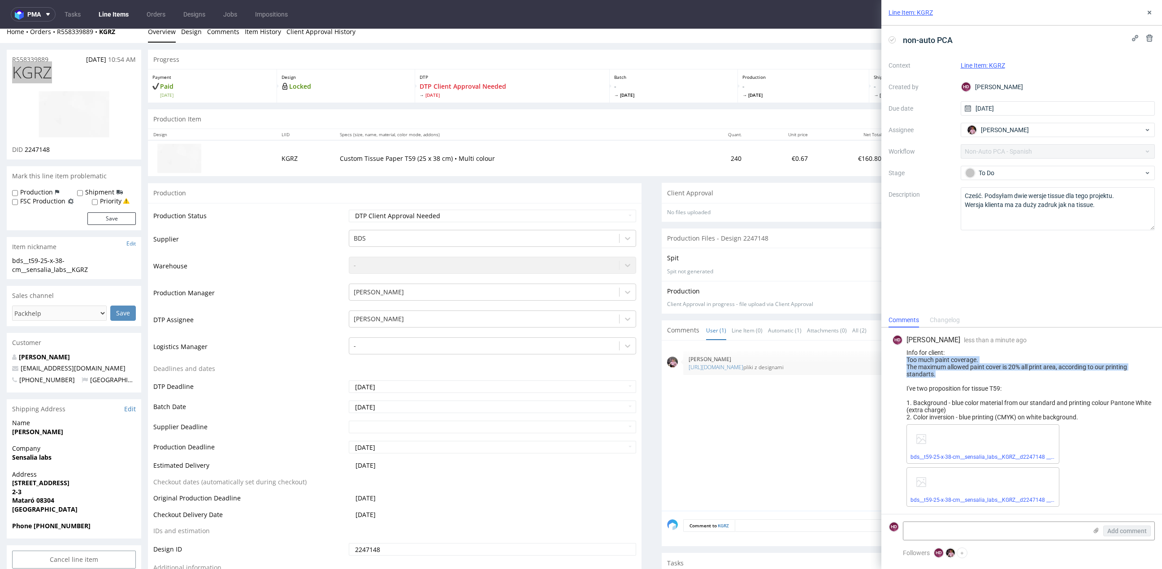
copy div "Too much paint coverage. The maximum allowed paint cover is 20% all print area,…"
click at [939, 384] on div "Info for client: Too much paint coverage. The maximum allowed paint cover is 20…" at bounding box center [1021, 385] width 259 height 72
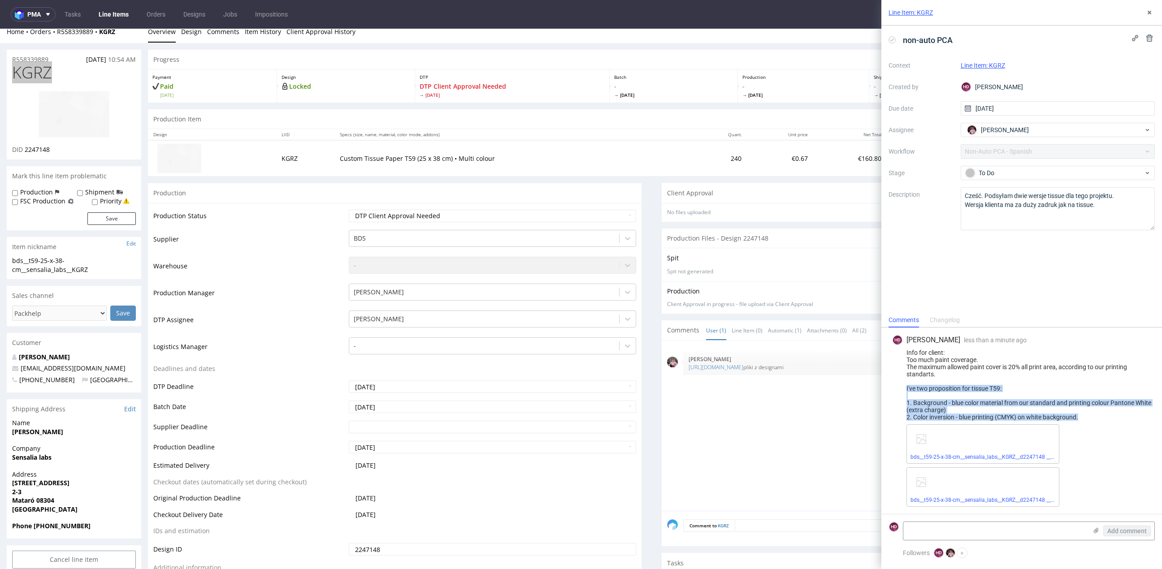
drag, startPoint x: 897, startPoint y: 389, endPoint x: 1124, endPoint y: 437, distance: 231.9
click at [1124, 437] on div "HD Hapka Dominika less than a minute ago 19th Aug 2025, 10:27 Info for client: …" at bounding box center [1021, 421] width 266 height 186
click at [1147, 13] on icon at bounding box center [1148, 12] width 7 height 7
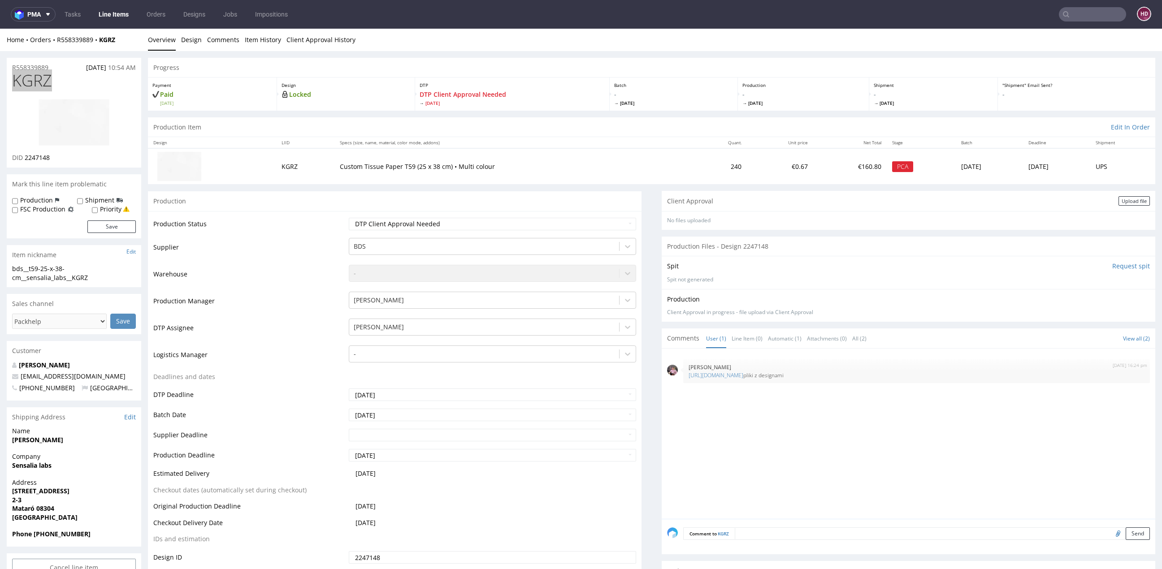
click at [112, 15] on link "Line Items" at bounding box center [113, 14] width 41 height 14
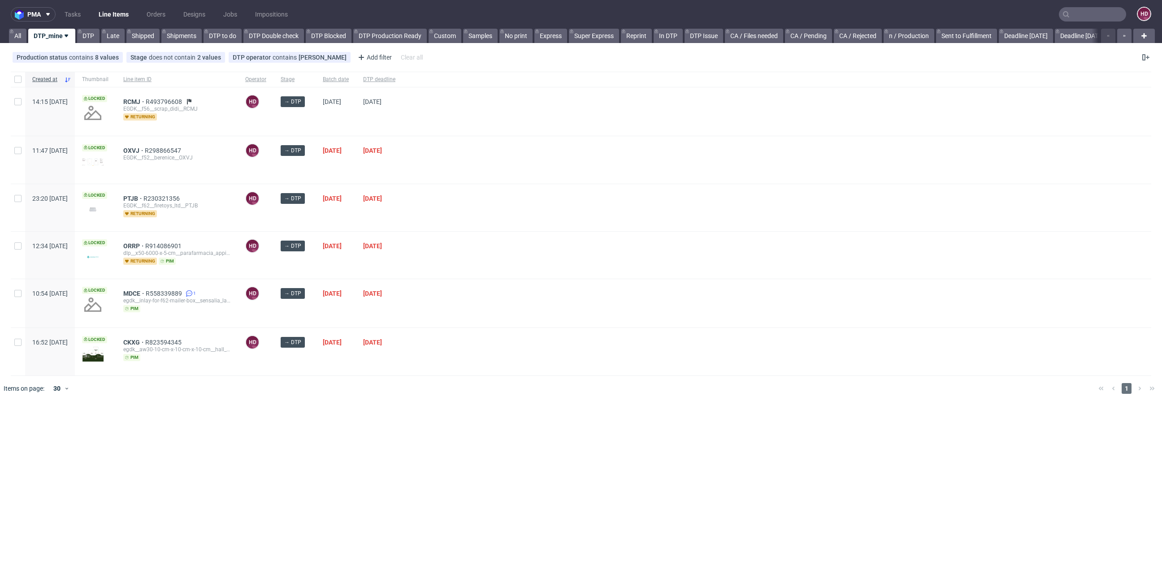
click at [112, 15] on link "Line Items" at bounding box center [113, 14] width 41 height 14
click at [146, 290] on span "MDCE" at bounding box center [134, 293] width 22 height 7
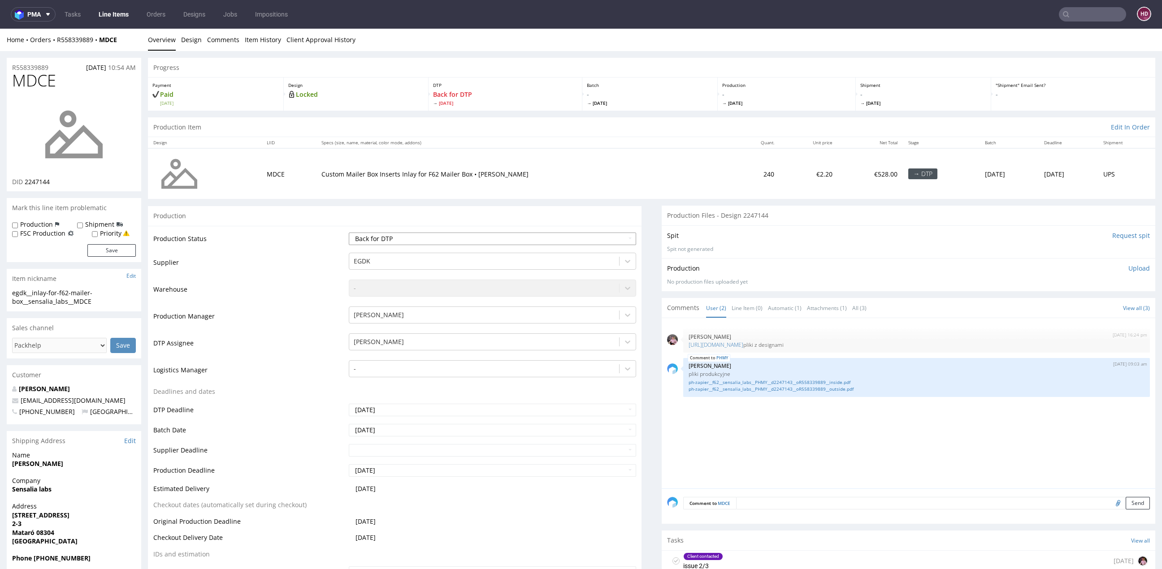
click at [384, 239] on select "Waiting for Artwork Waiting for Diecut Waiting for Mockup Waiting for DTP Waiti…" at bounding box center [492, 239] width 287 height 13
select select "dtp_in_process"
click at [349, 233] on select "Waiting for Artwork Waiting for Diecut Waiting for Mockup Waiting for DTP Waiti…" at bounding box center [492, 239] width 287 height 13
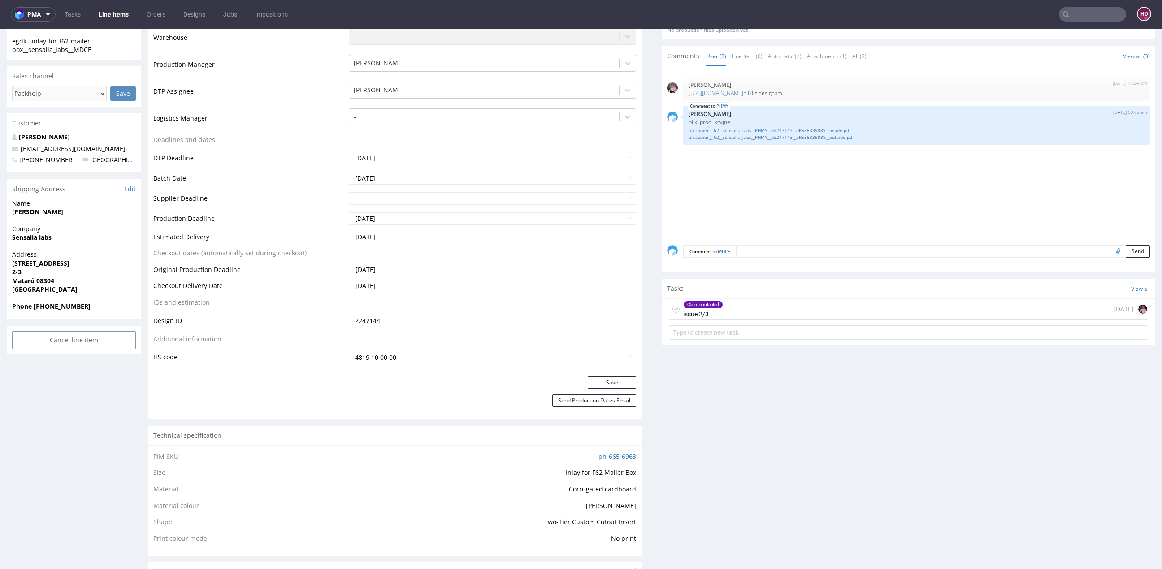
scroll to position [290, 0]
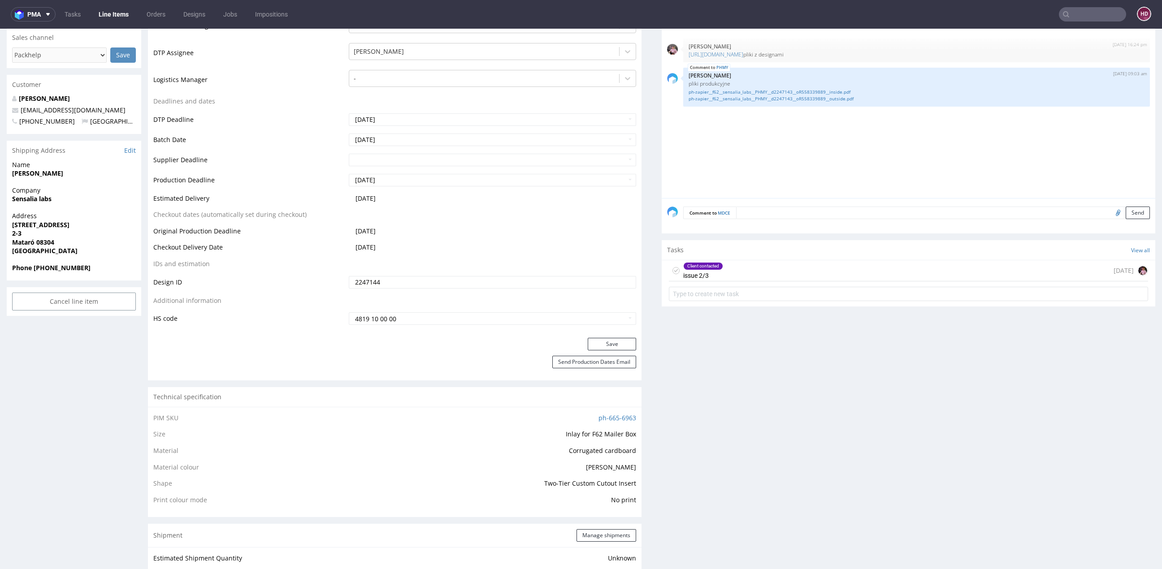
click at [605, 335] on div "Production Status Waiting for Artwork Waiting for Diecut Waiting for Mockup Wai…" at bounding box center [394, 136] width 493 height 402
click at [603, 342] on button "Save" at bounding box center [611, 344] width 48 height 13
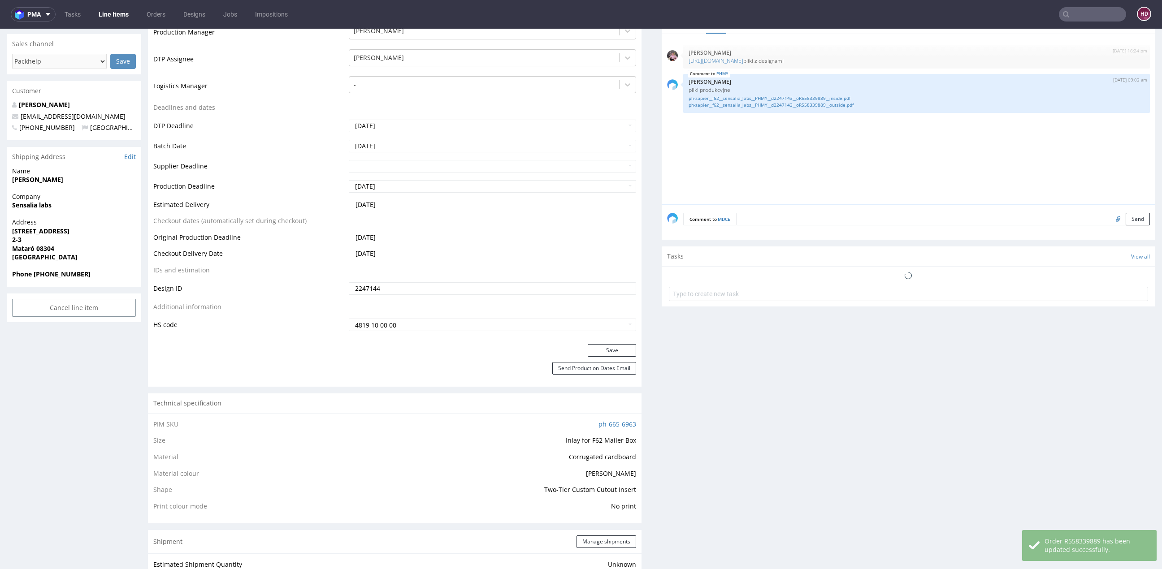
scroll to position [284, 0]
click at [696, 267] on div "Client contacted issue 2/3" at bounding box center [703, 277] width 40 height 21
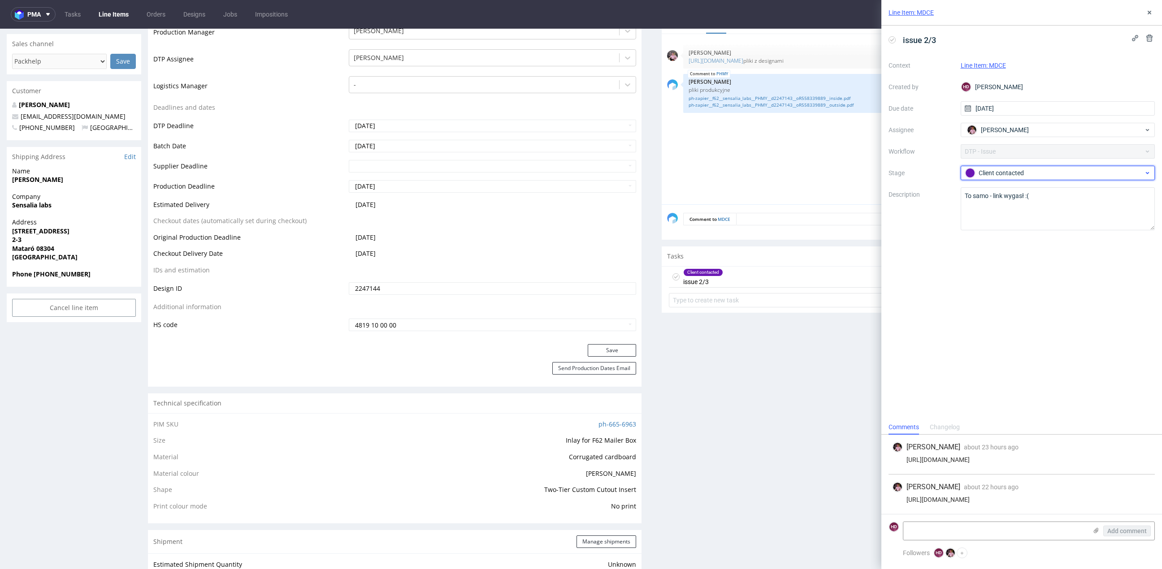
click at [981, 178] on div "Client contacted" at bounding box center [1057, 173] width 194 height 14
click at [982, 222] on div "Completed" at bounding box center [1057, 221] width 179 height 10
click at [1002, 323] on div "issue 2/3 Context Line Item: MDCE Created by HD Hapka Dominika Due date 14/08/2…" at bounding box center [1021, 223] width 281 height 394
click at [1148, 14] on icon at bounding box center [1148, 12] width 7 height 7
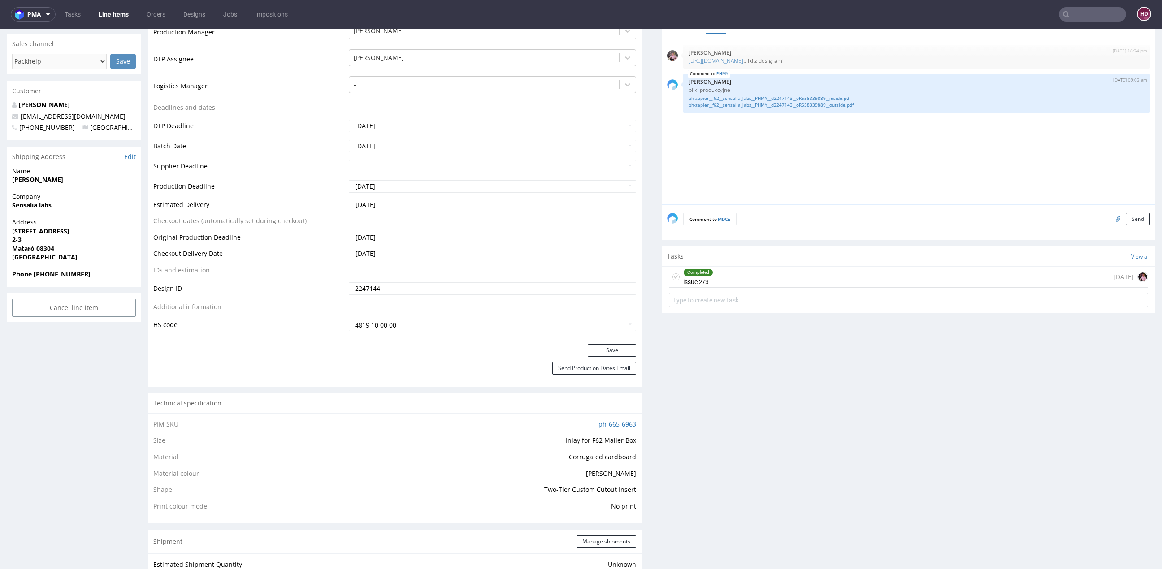
click at [115, 15] on link "Line Items" at bounding box center [113, 14] width 41 height 14
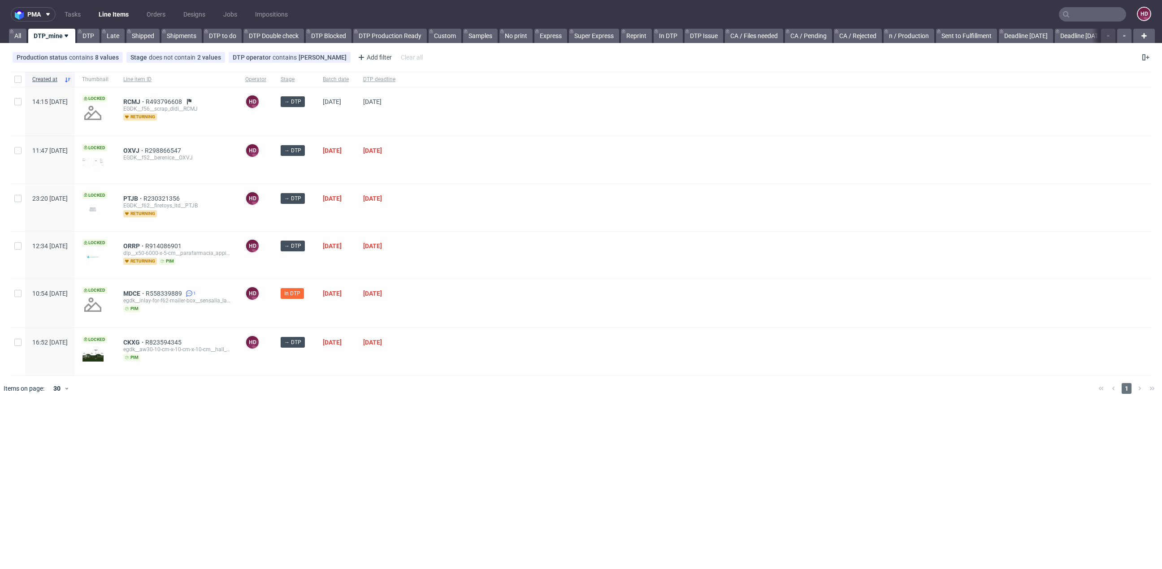
click at [155, 284] on div "MDCE R558339889 1 egdk__inlay-for-f62-mailer-box__sensalia_labs__MDCE pim" at bounding box center [177, 303] width 122 height 48
click at [158, 287] on div "MDCE R558339889 1 egdk__inlay-for-f62-mailer-box__sensalia_labs__MDCE pim" at bounding box center [177, 303] width 122 height 48
click at [145, 246] on span "ORRP" at bounding box center [134, 245] width 22 height 7
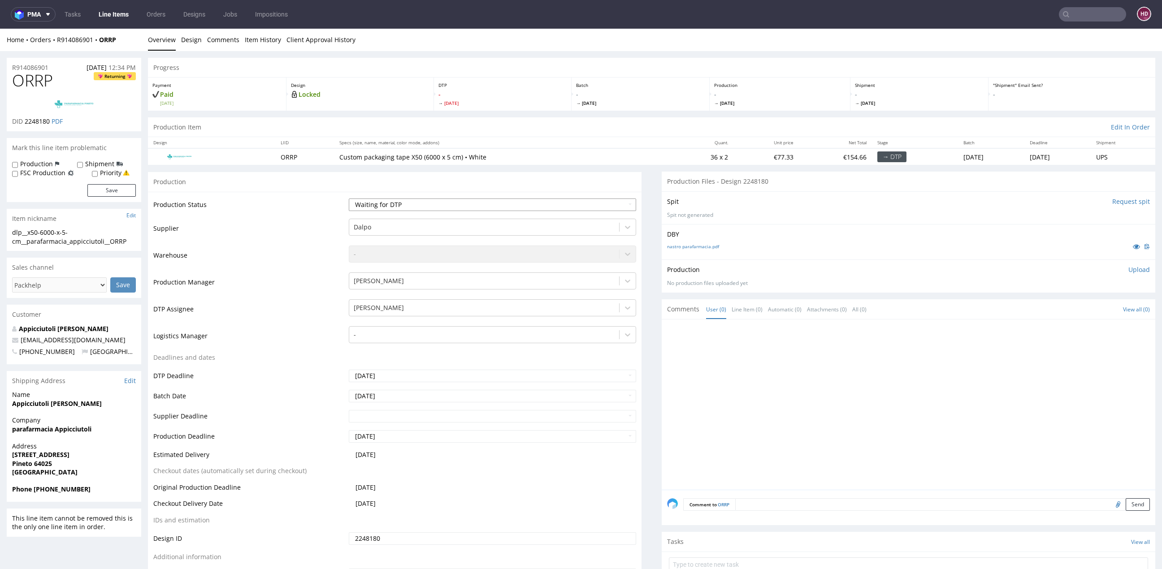
click at [535, 201] on select "Waiting for Artwork Waiting for Diecut Waiting for Mockup Waiting for DTP Waiti…" at bounding box center [492, 205] width 287 height 13
select select "dtp_in_process"
click at [349, 199] on select "Waiting for Artwork Waiting for Diecut Waiting for Mockup Waiting for DTP Waiti…" at bounding box center [492, 205] width 287 height 13
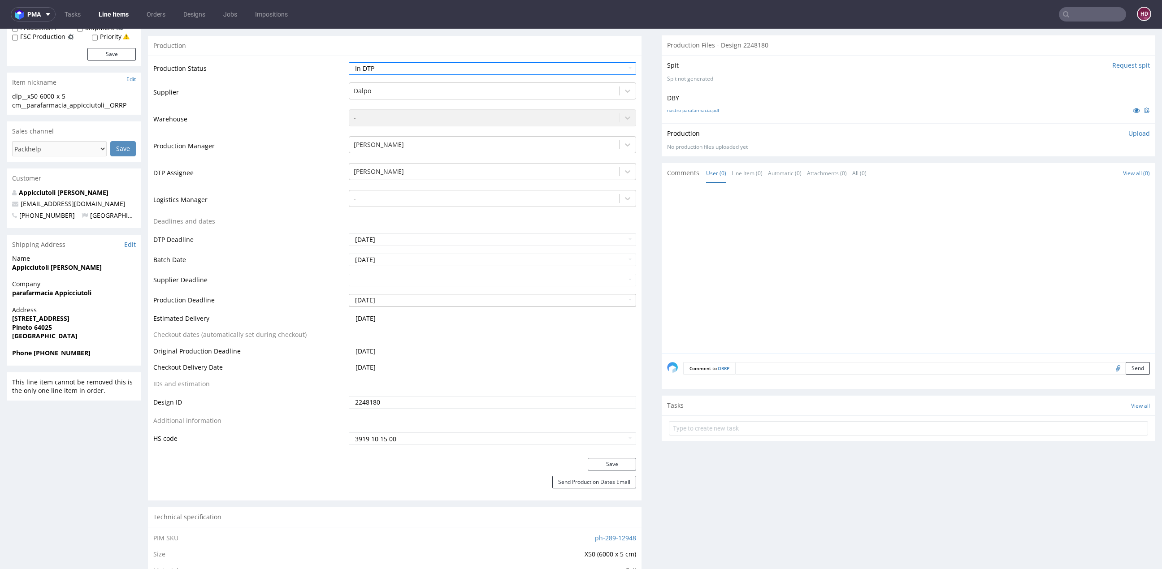
scroll to position [147, 0]
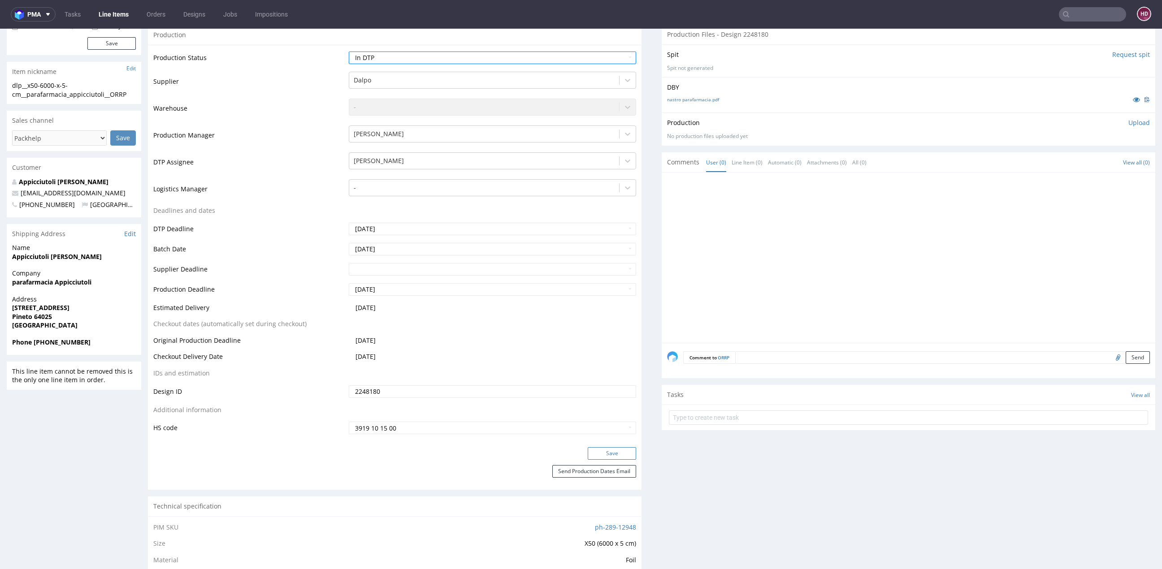
click at [616, 454] on button "Save" at bounding box center [611, 453] width 48 height 13
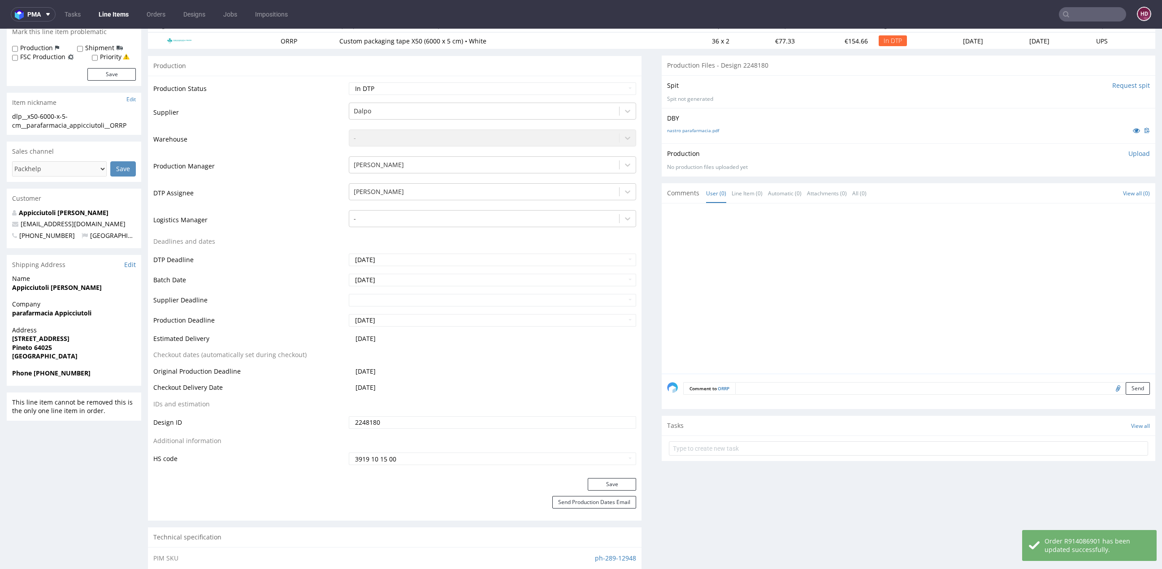
scroll to position [59, 0]
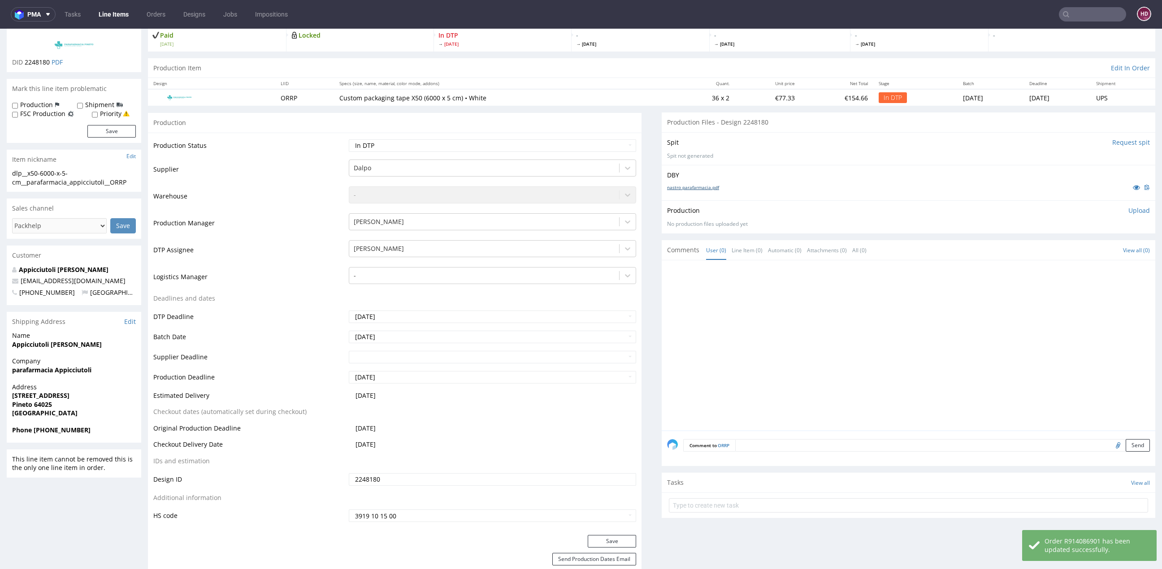
click at [685, 187] on link "nastro parafarmacia.pdf" at bounding box center [693, 187] width 52 height 6
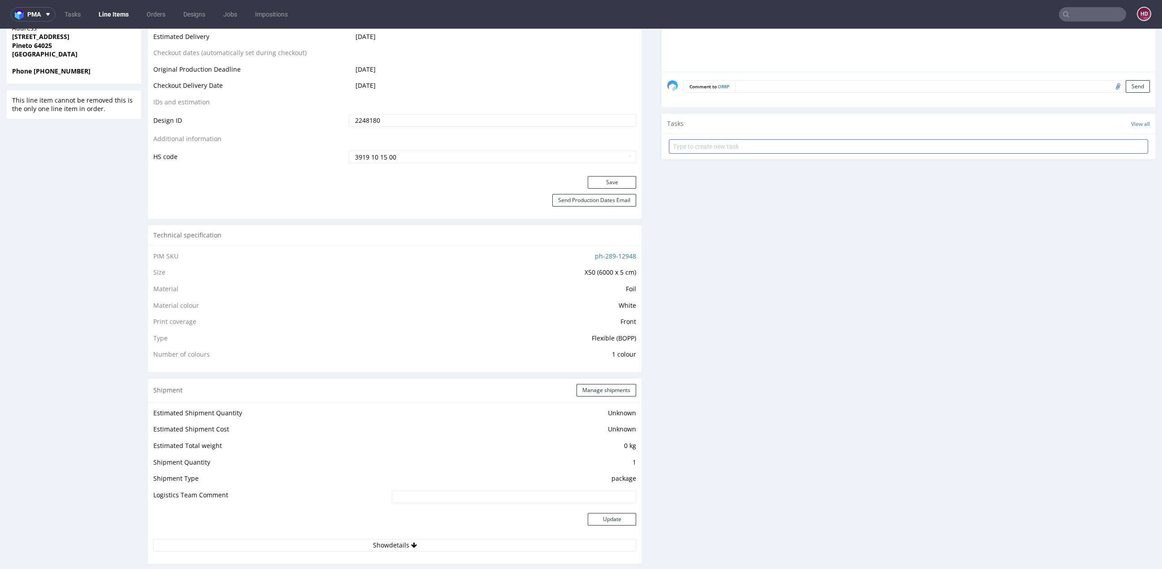
scroll to position [0, 0]
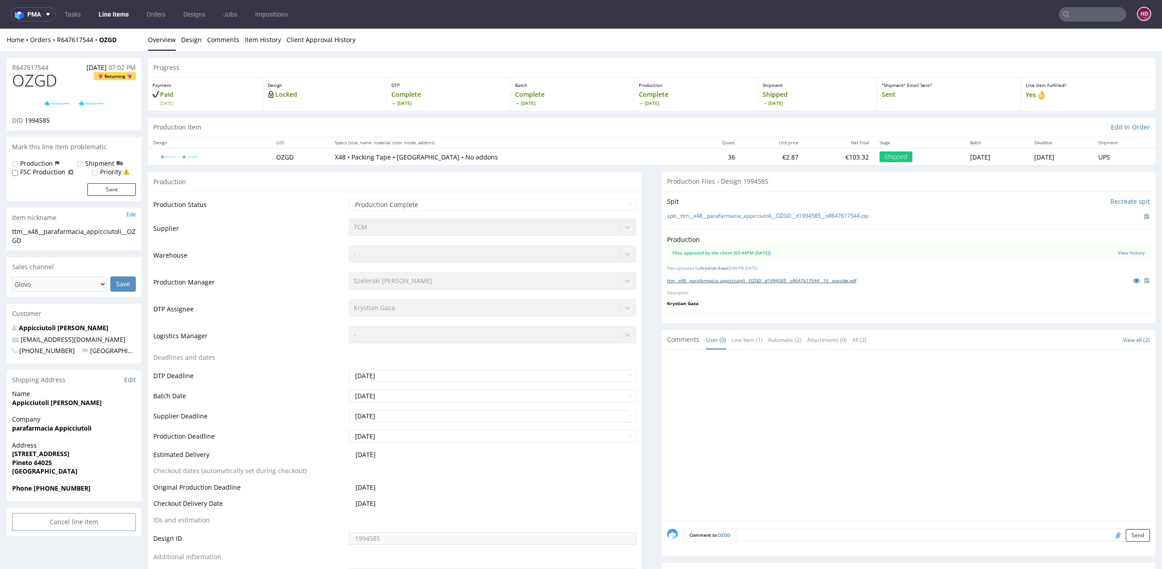
click at [673, 279] on link "ttm__x48__parafarmacia_appicciutoli__OZGD__d1994585__oR647617544__10__outside.p…" at bounding box center [761, 280] width 189 height 6
click at [117, 12] on link "Line Items" at bounding box center [113, 14] width 41 height 14
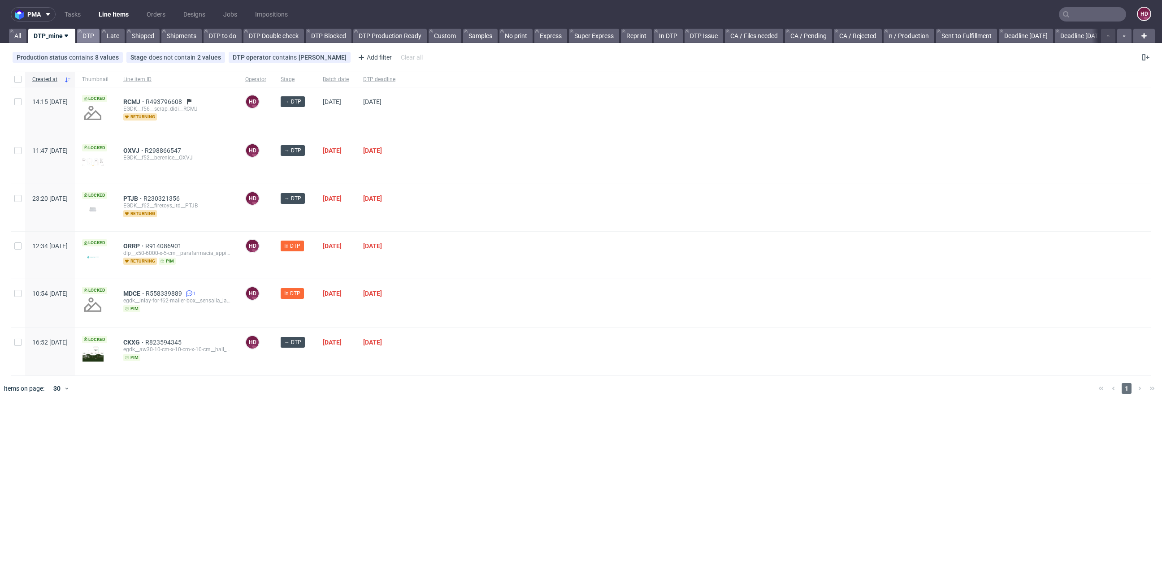
click at [92, 37] on link "DTP" at bounding box center [88, 36] width 22 height 14
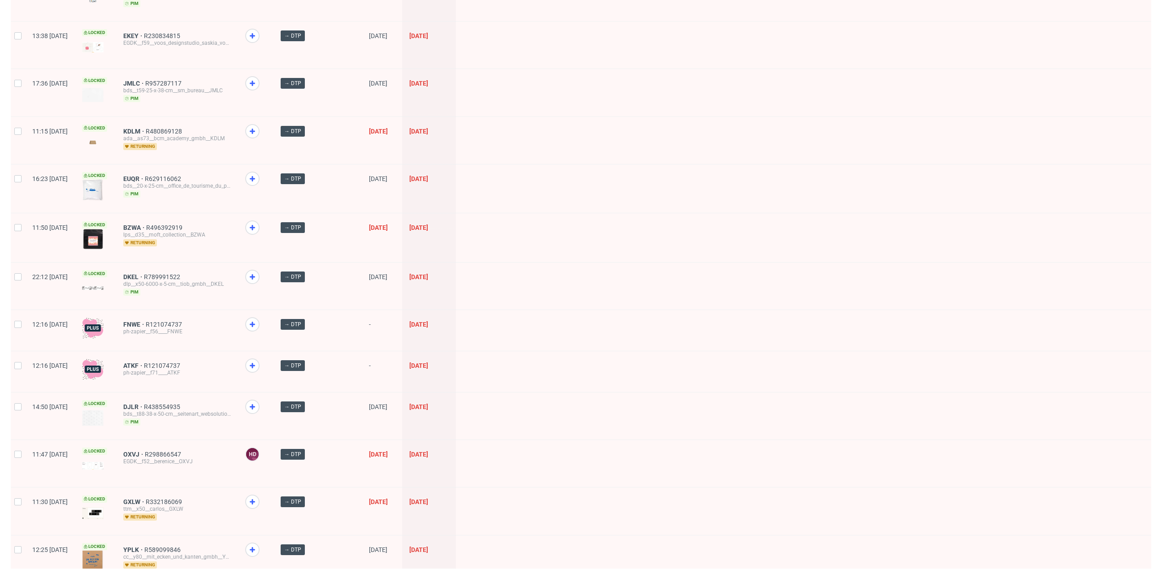
scroll to position [1015, 0]
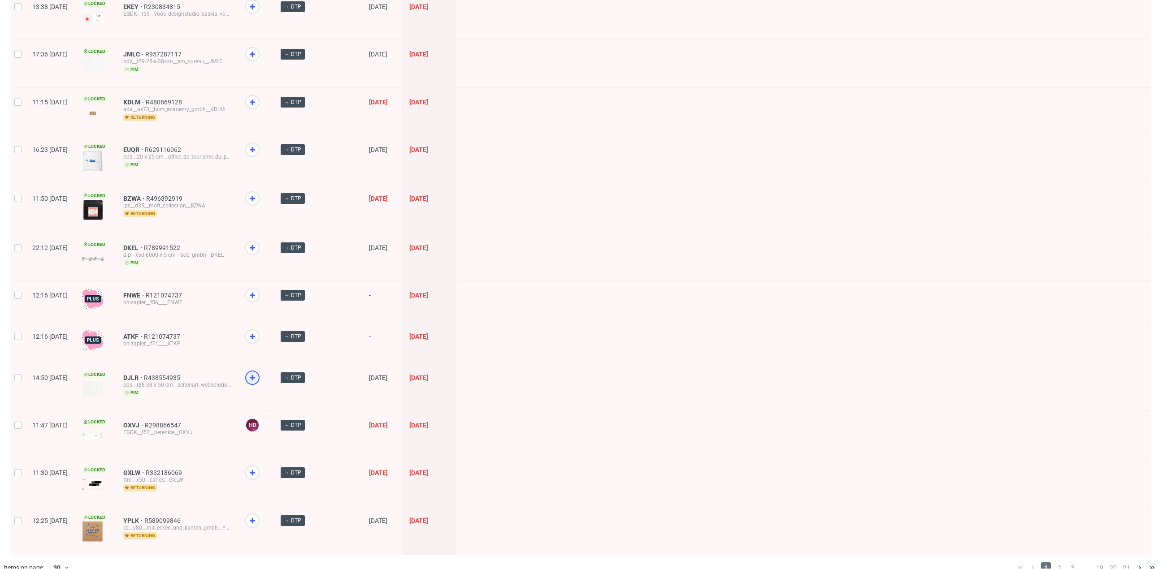
click at [258, 372] on icon at bounding box center [252, 377] width 11 height 11
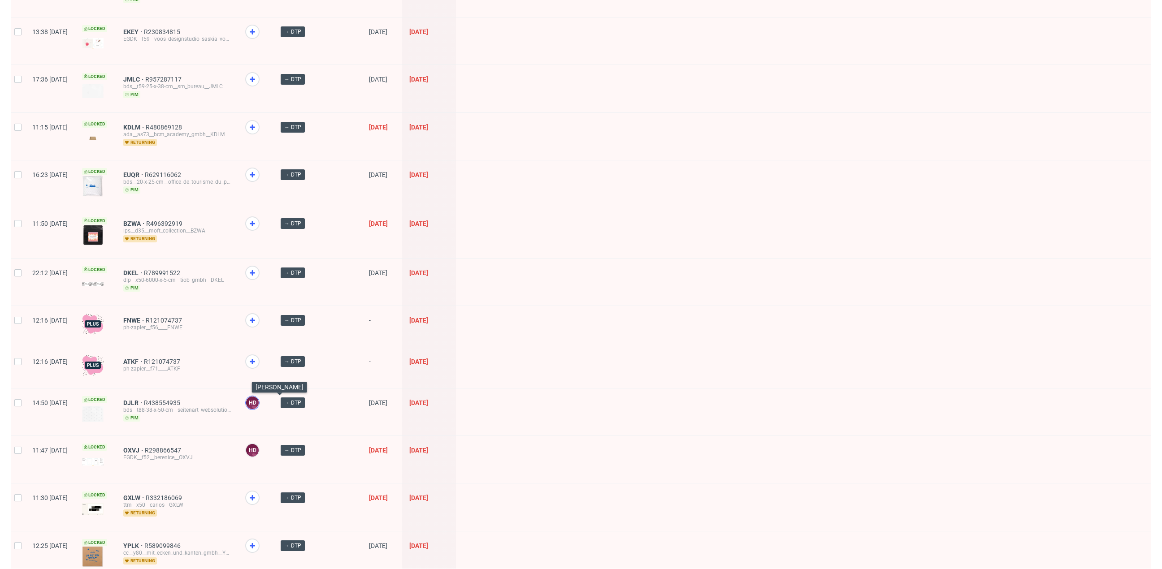
scroll to position [901, 0]
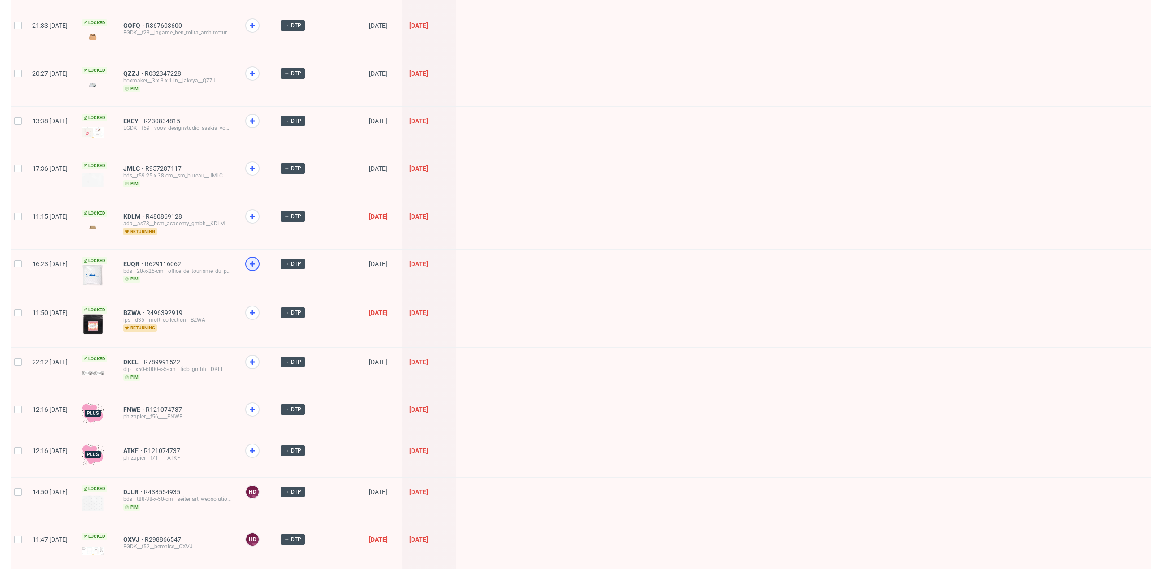
click at [258, 259] on icon at bounding box center [252, 264] width 11 height 11
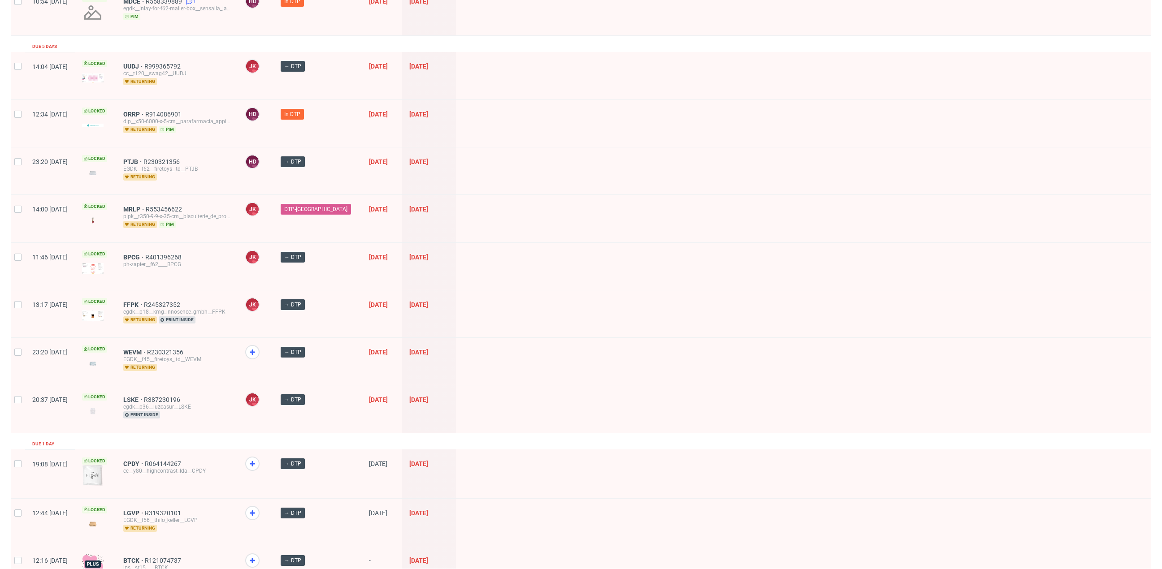
scroll to position [0, 0]
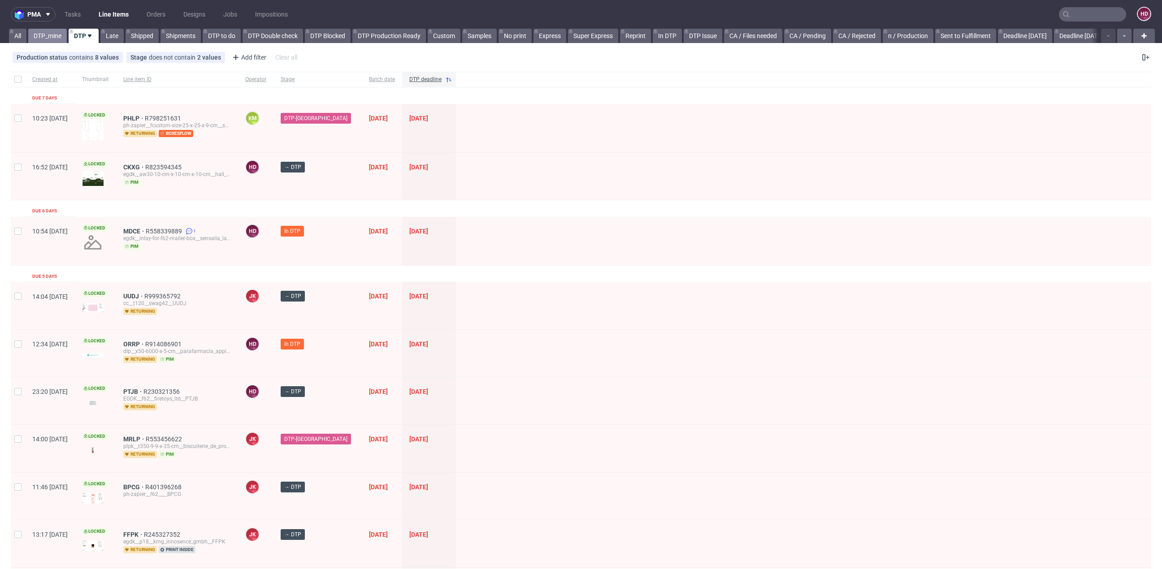
click at [41, 35] on link "DTP_mine" at bounding box center [47, 36] width 39 height 14
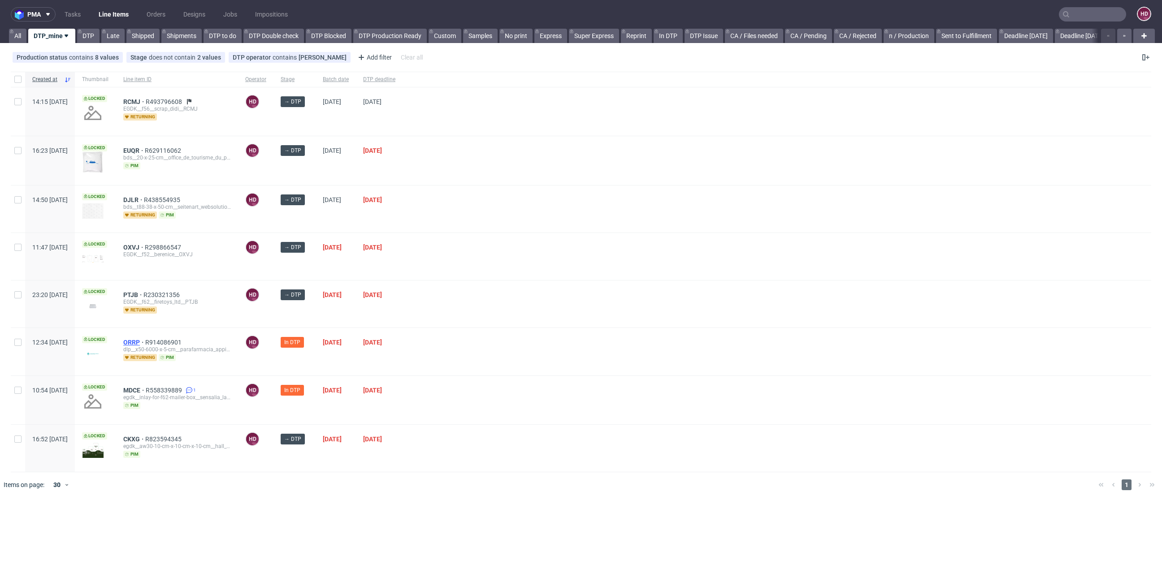
click at [145, 339] on span "ORRP" at bounding box center [134, 342] width 22 height 7
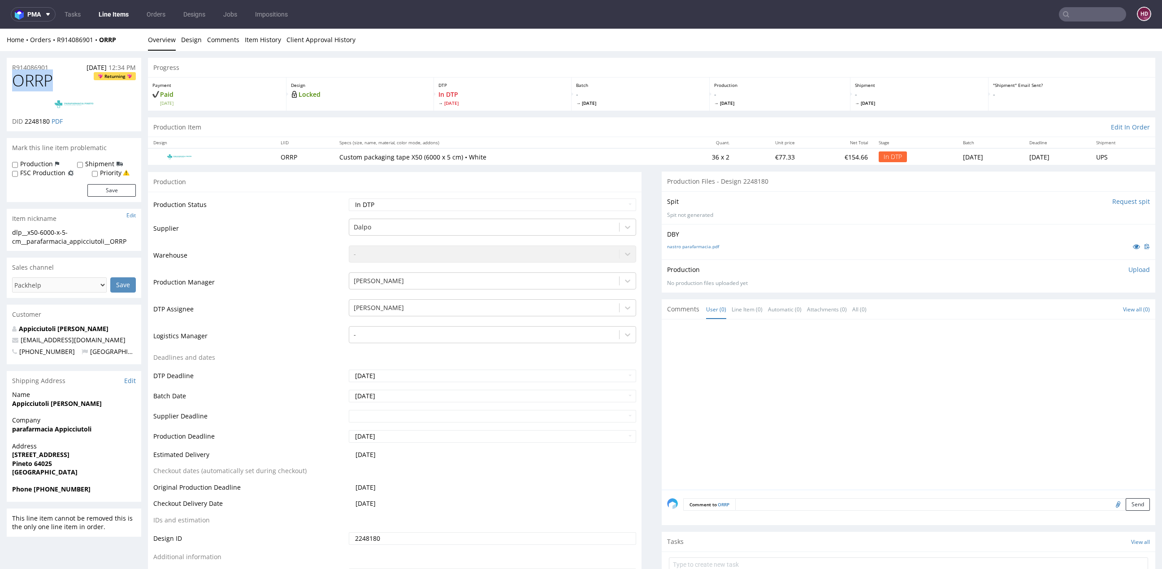
drag, startPoint x: 60, startPoint y: 76, endPoint x: -15, endPoint y: 81, distance: 75.5
drag, startPoint x: 51, startPoint y: 121, endPoint x: 24, endPoint y: 119, distance: 26.9
click at [24, 119] on p "DID 2248180 PDF" at bounding box center [37, 121] width 51 height 9
drag, startPoint x: 125, startPoint y: 242, endPoint x: -17, endPoint y: 229, distance: 142.6
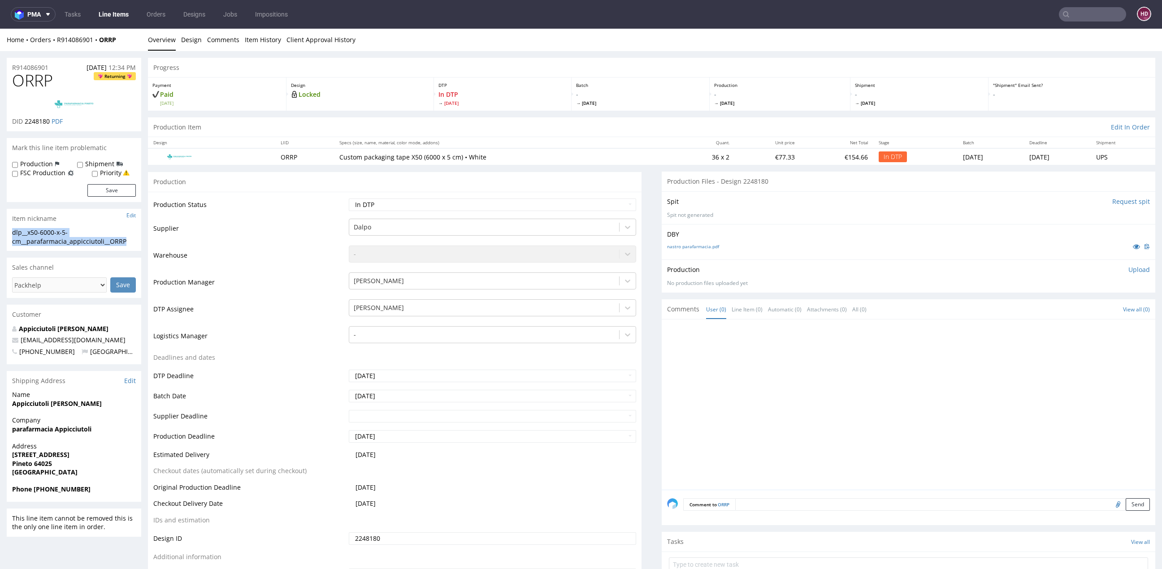
click at [56, 68] on div "R914086901 11.08.2025 12:34 PM" at bounding box center [74, 65] width 134 height 14
drag, startPoint x: 47, startPoint y: 68, endPoint x: -31, endPoint y: 59, distance: 78.4
click at [49, 122] on span "2248180" at bounding box center [37, 121] width 25 height 9
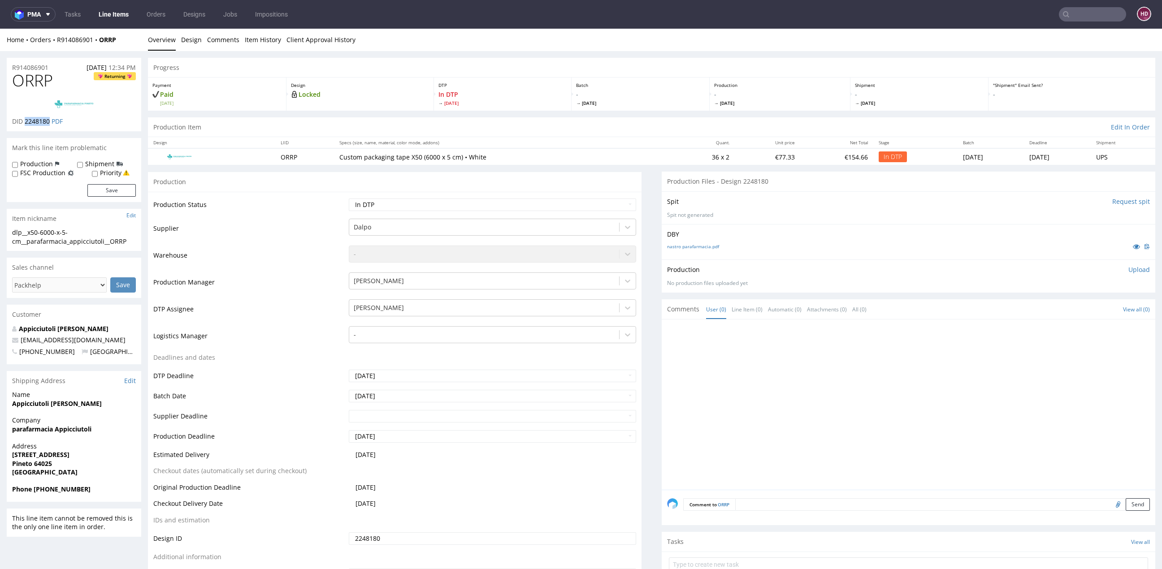
drag, startPoint x: 49, startPoint y: 125, endPoint x: 24, endPoint y: 121, distance: 25.3
click at [24, 121] on p "DID 2248180 PDF" at bounding box center [37, 121] width 51 height 9
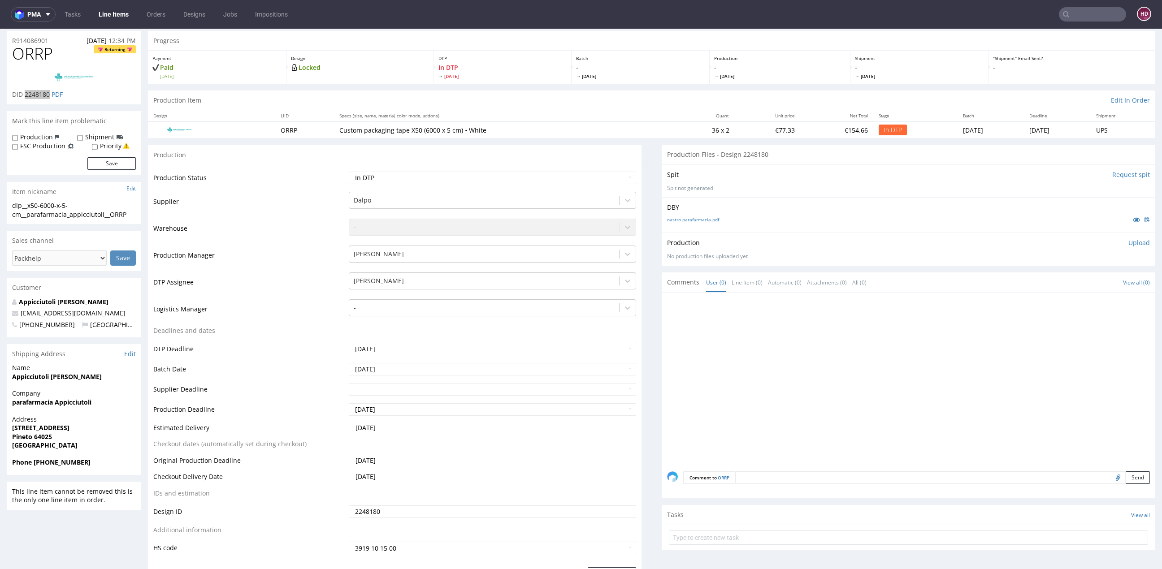
scroll to position [27, 0]
click at [365, 197] on div at bounding box center [484, 199] width 261 height 11
click at [368, 200] on div at bounding box center [484, 199] width 261 height 11
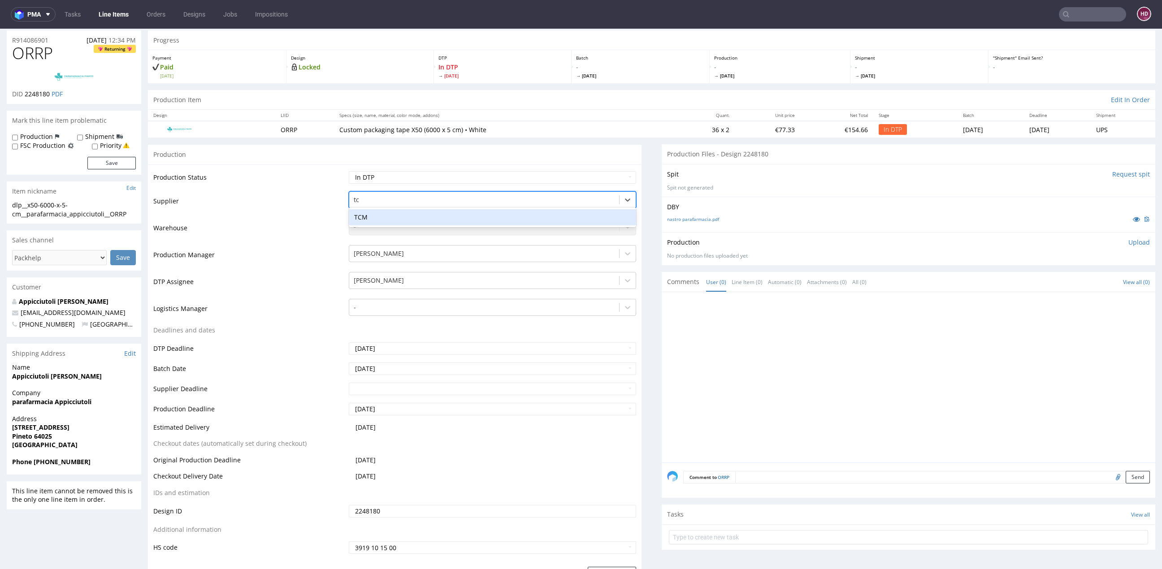
scroll to position [0, 0]
type input "tcm"
click at [385, 218] on div "TCM" at bounding box center [492, 217] width 287 height 16
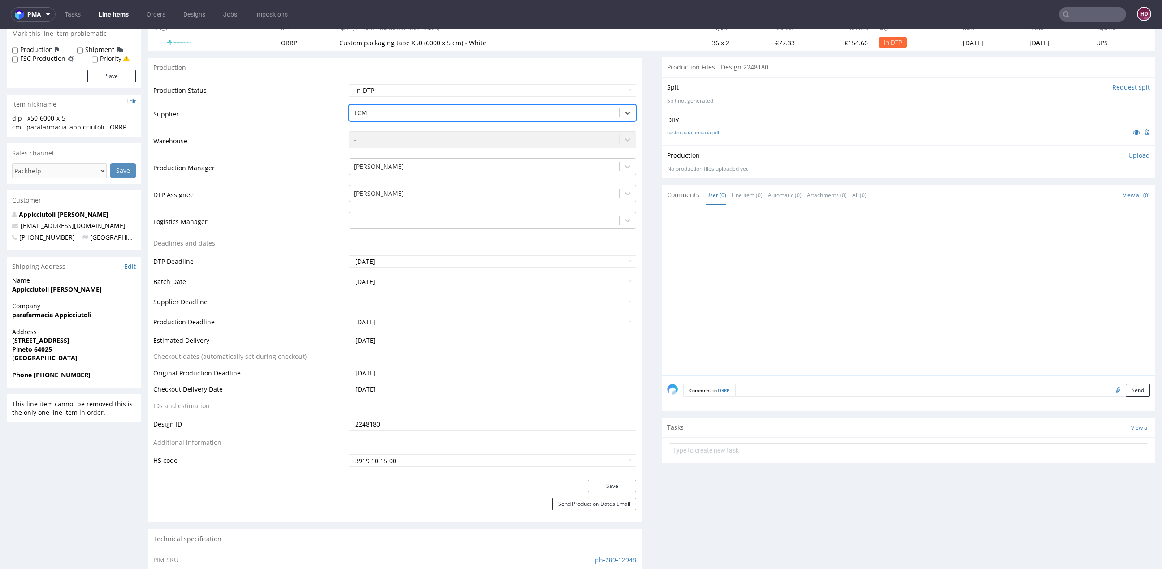
scroll to position [115, 0]
click at [608, 482] on button "Save" at bounding box center [611, 485] width 48 height 13
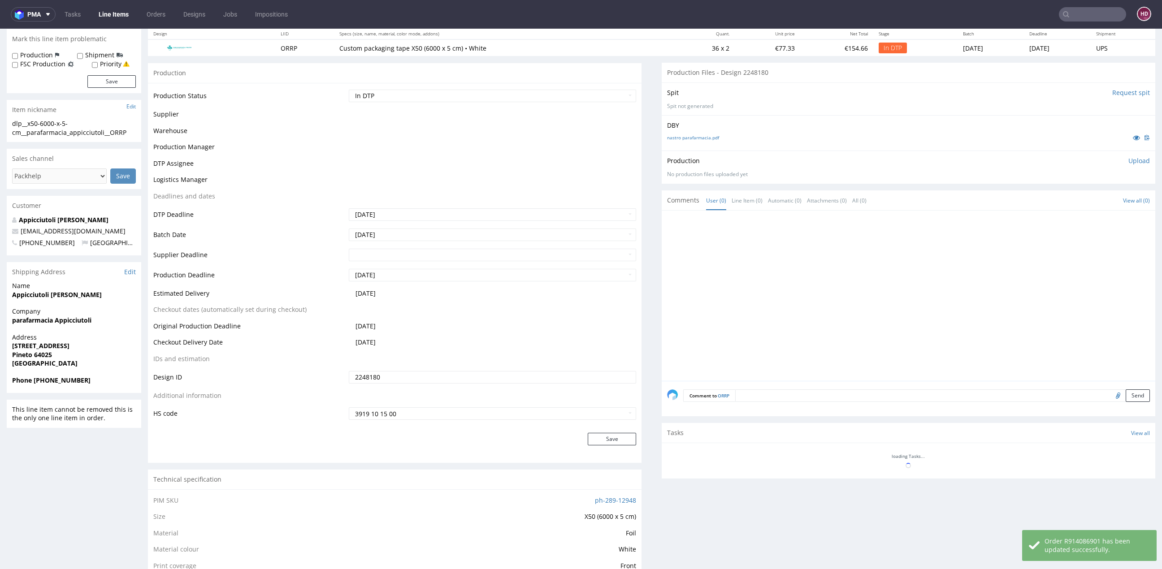
scroll to position [109, 0]
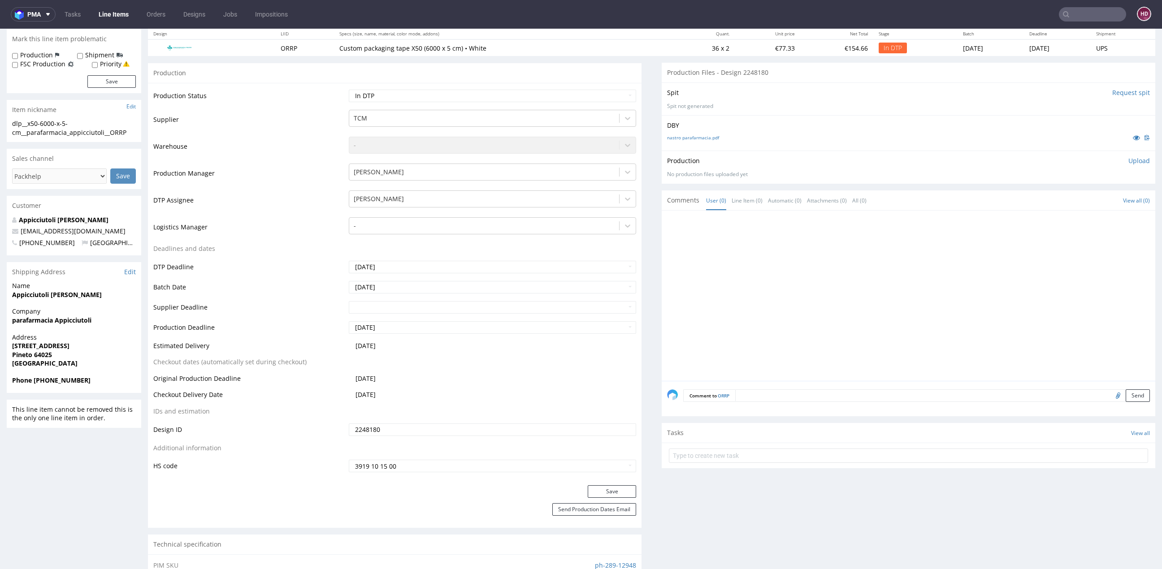
click at [1128, 160] on p "Upload" at bounding box center [1139, 160] width 22 height 9
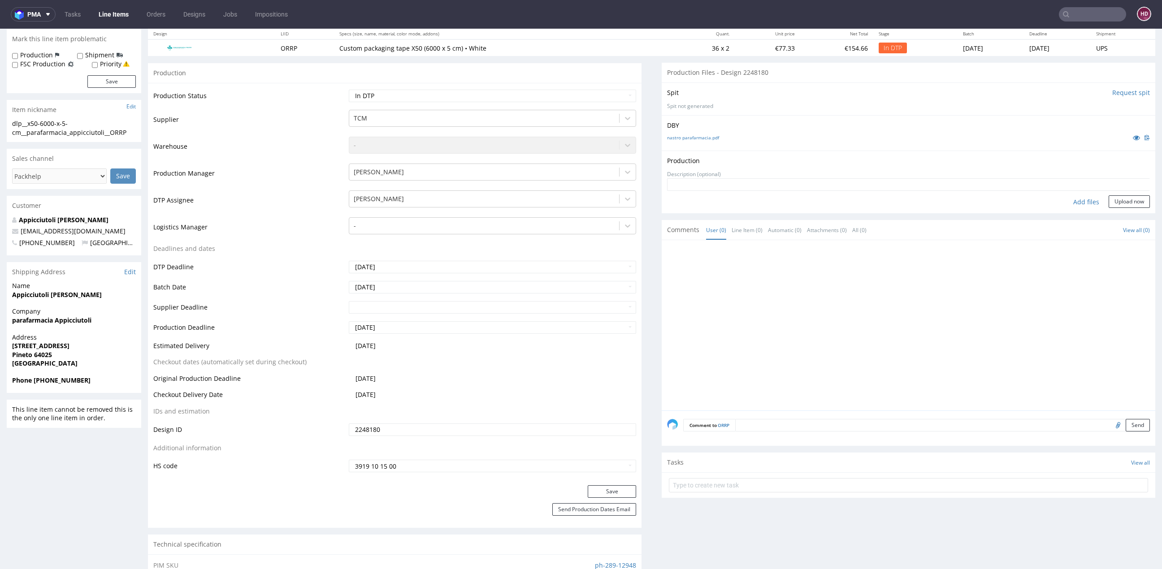
click at [1074, 203] on div "Add files" at bounding box center [1085, 201] width 45 height 13
type input "C:\fakepath\dlp__x50-6000-x-5-cm__parafarmacia_appicciutoli__ORRP__d2248180__oR…"
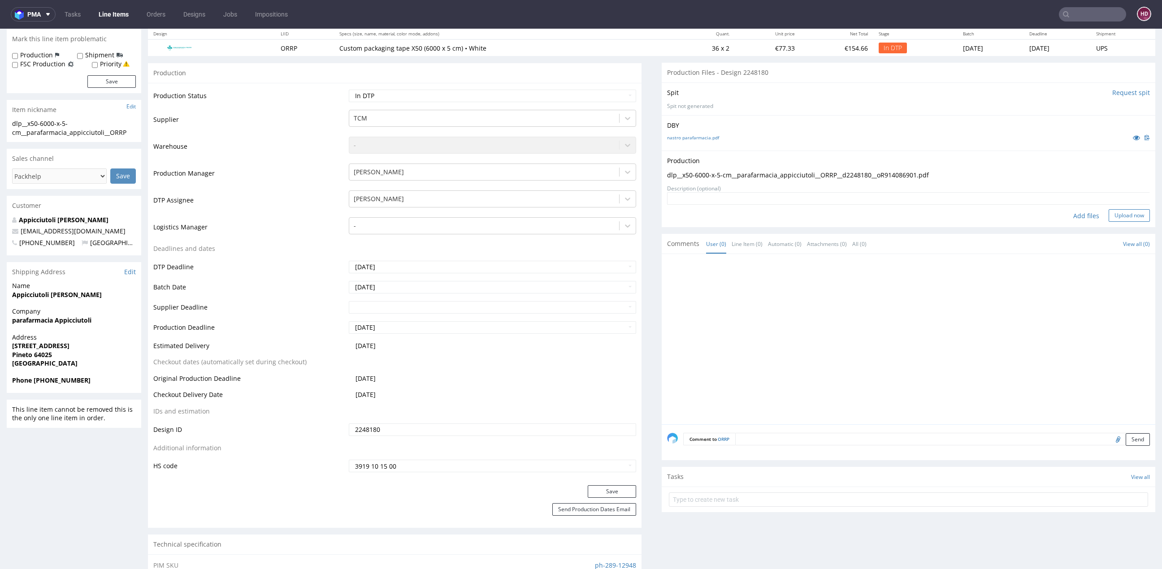
click at [1108, 215] on button "Upload now" at bounding box center [1128, 215] width 41 height 13
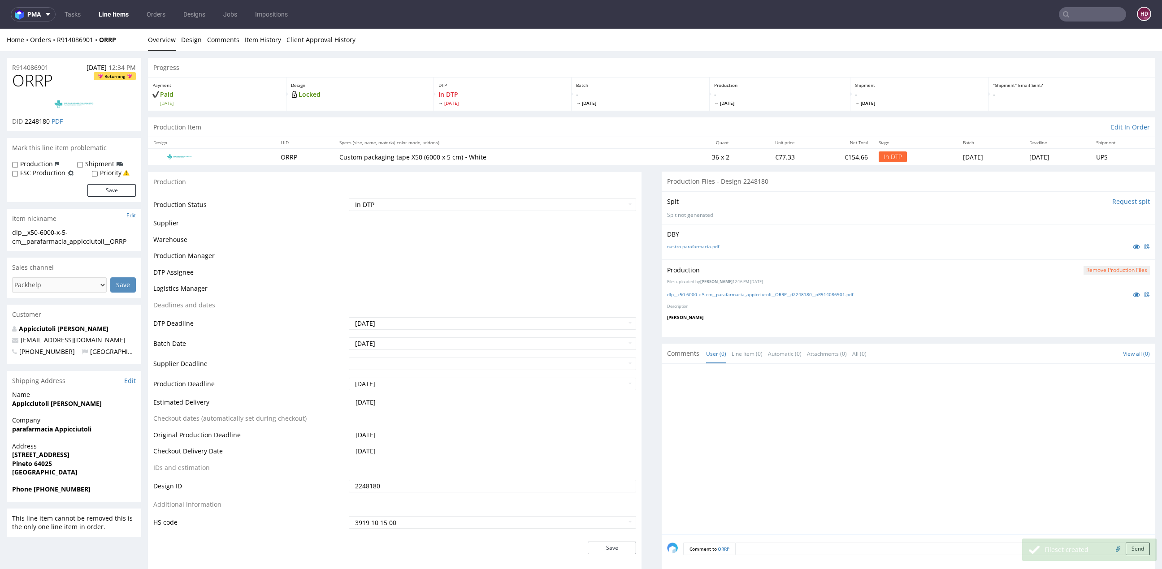
scroll to position [0, 0]
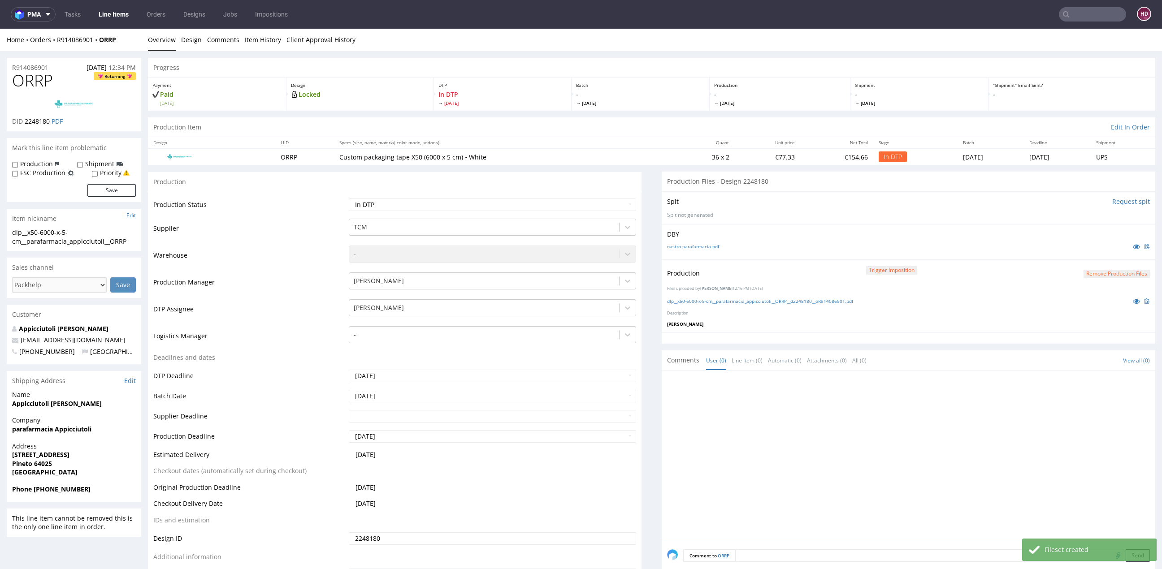
click at [570, 211] on td "Waiting for Artwork Waiting for Diecut Waiting for Mockup Waiting for DTP Waiti…" at bounding box center [490, 208] width 289 height 20
click at [547, 218] on td "TCM" at bounding box center [490, 231] width 289 height 27
click at [555, 205] on select "Waiting for Artwork Waiting for Diecut Waiting for Mockup Waiting for DTP Waiti…" at bounding box center [492, 205] width 287 height 13
select select "dtp_production_ready"
click at [349, 199] on select "Waiting for Artwork Waiting for Diecut Waiting for Mockup Waiting for DTP Waiti…" at bounding box center [492, 205] width 287 height 13
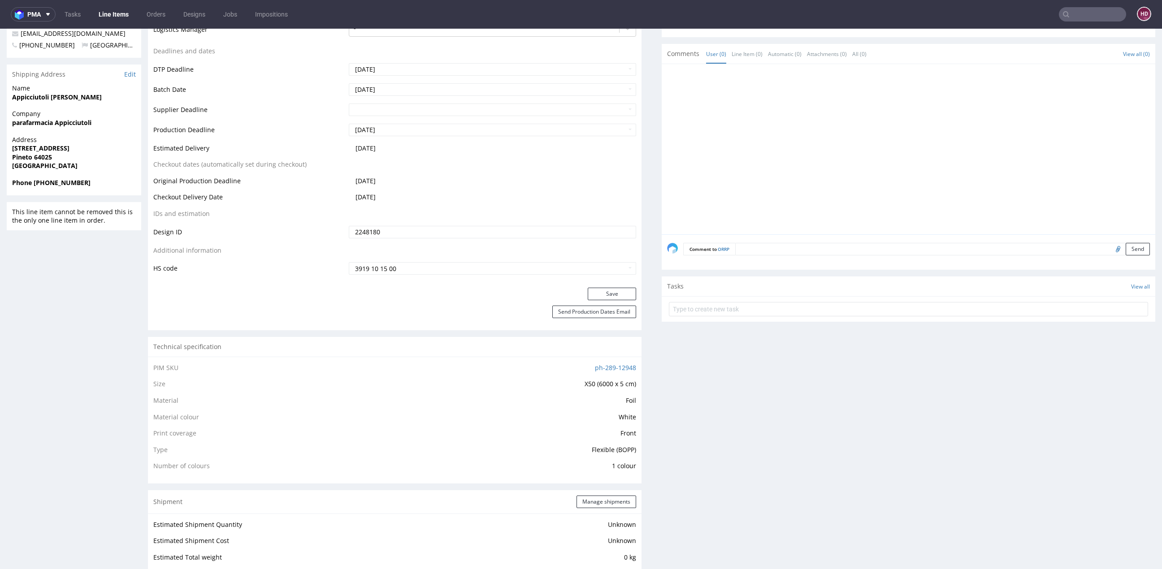
scroll to position [351, 0]
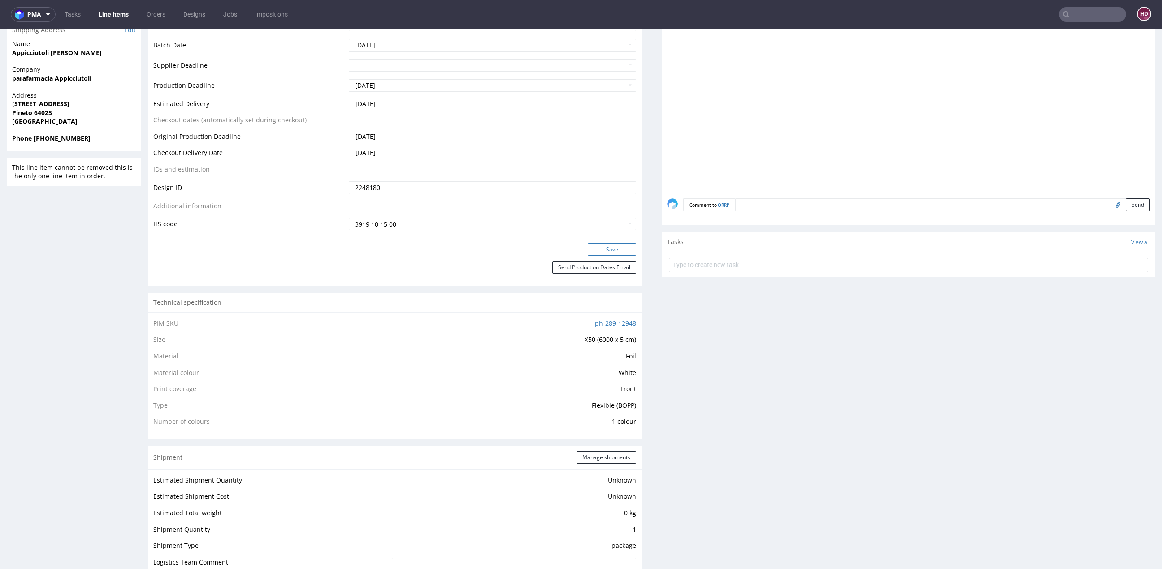
click at [591, 248] on button "Save" at bounding box center [611, 249] width 48 height 13
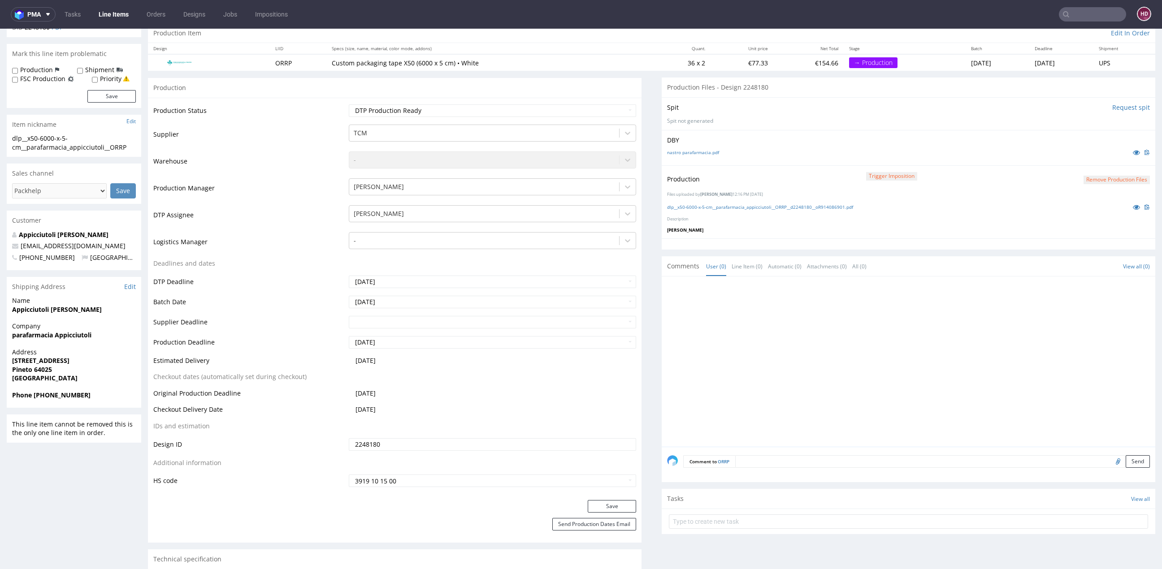
scroll to position [90, 0]
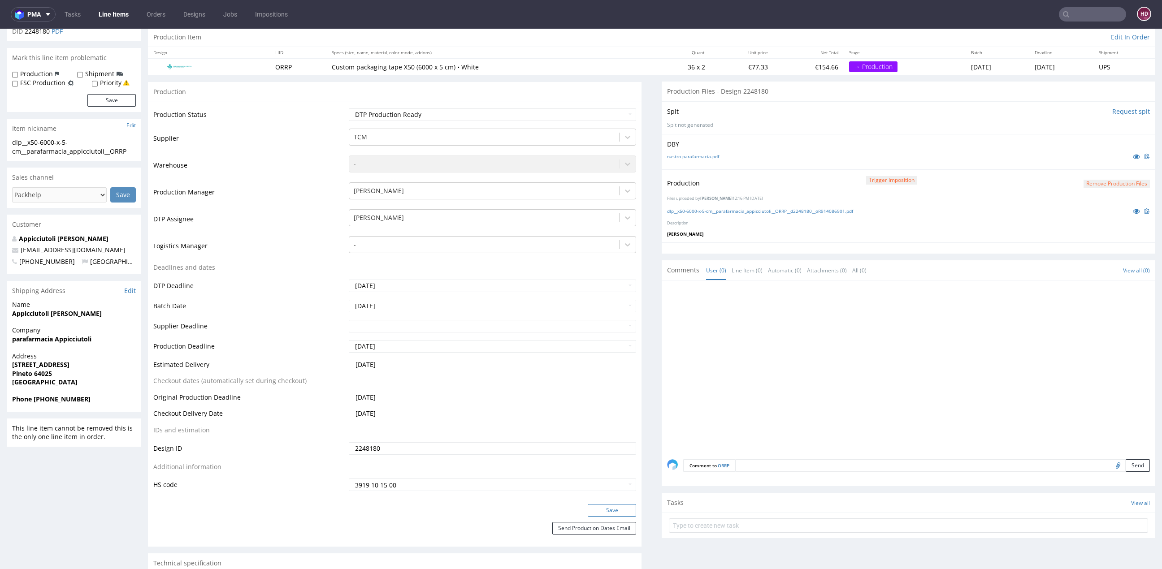
click at [600, 514] on button "Save" at bounding box center [611, 510] width 48 height 13
click at [121, 13] on link "Line Items" at bounding box center [113, 14] width 41 height 14
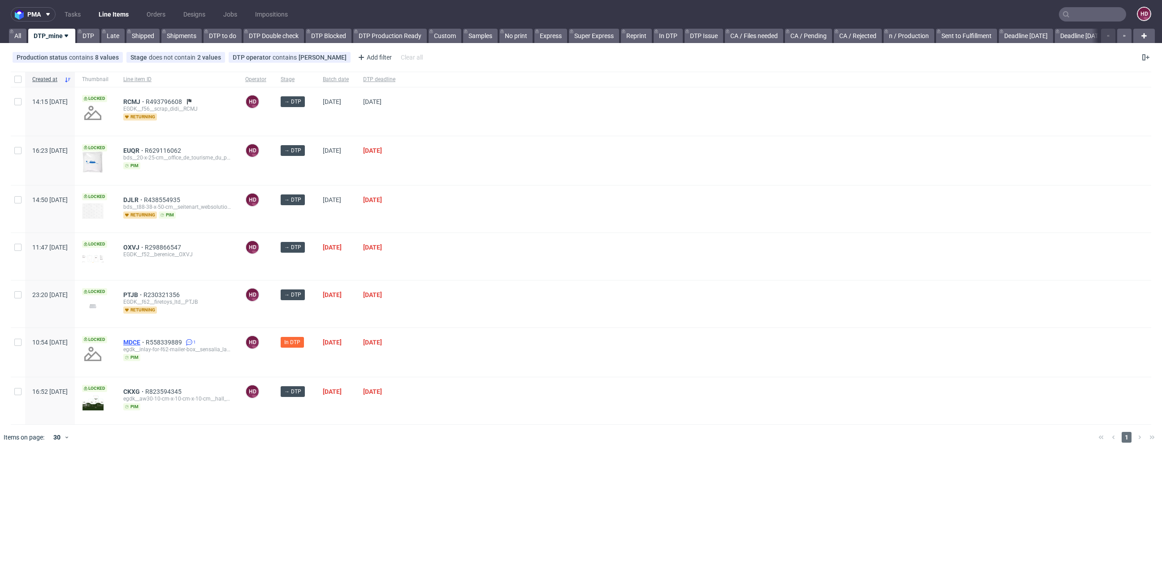
click at [146, 339] on span "MDCE" at bounding box center [134, 342] width 22 height 7
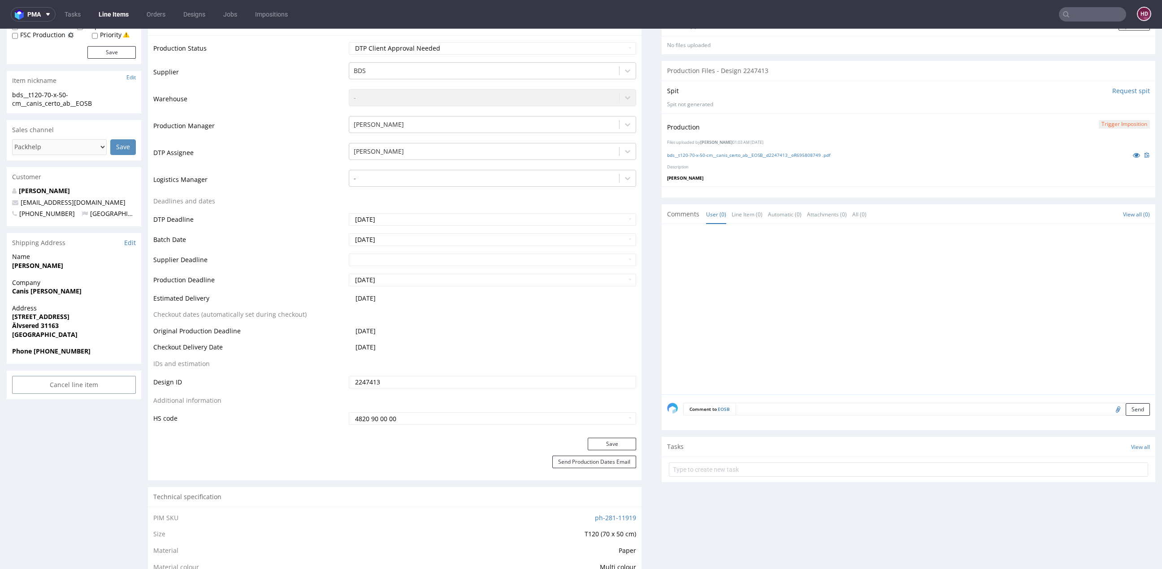
scroll to position [33, 0]
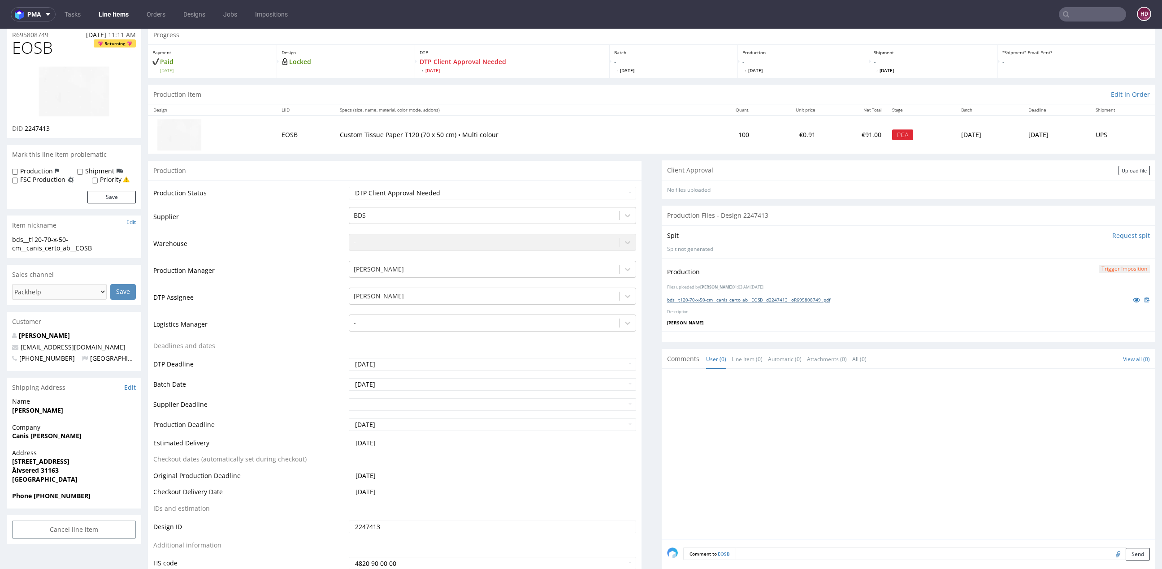
click at [740, 301] on link "bds__t120-70-x-50-cm__canis_certo_ab__EOSB__d2247413__oR695808749 .pdf" at bounding box center [748, 300] width 163 height 6
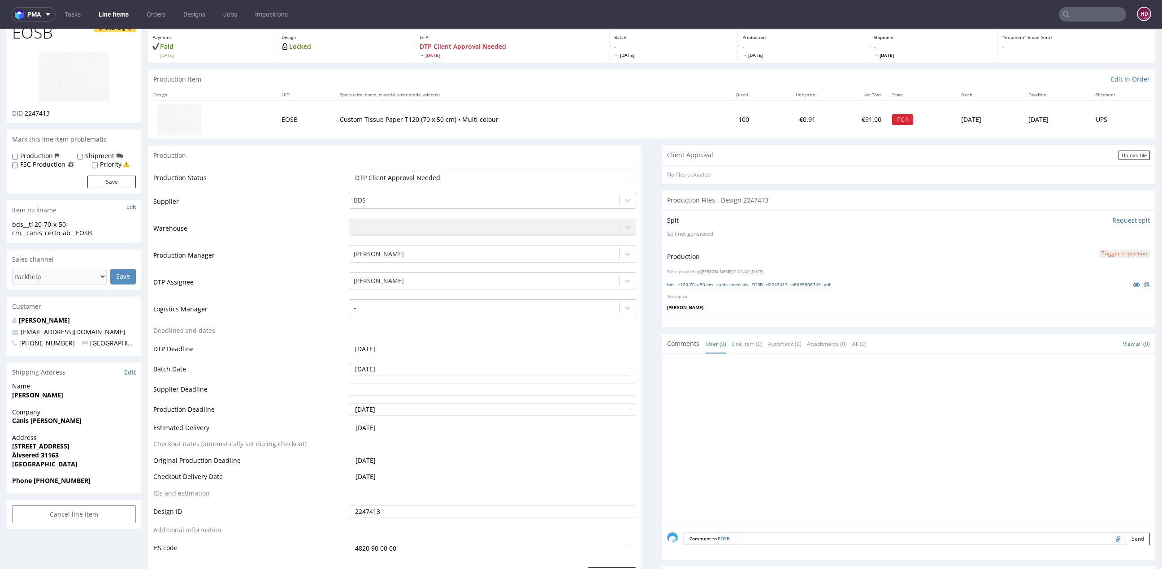
scroll to position [0, 0]
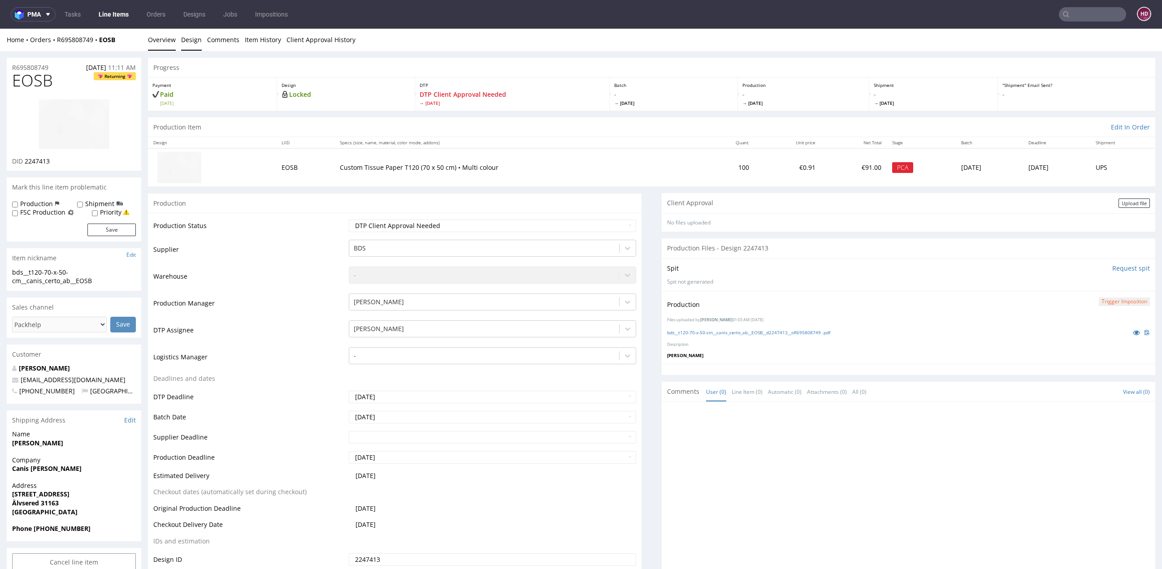
click at [185, 42] on link "Design" at bounding box center [191, 40] width 21 height 22
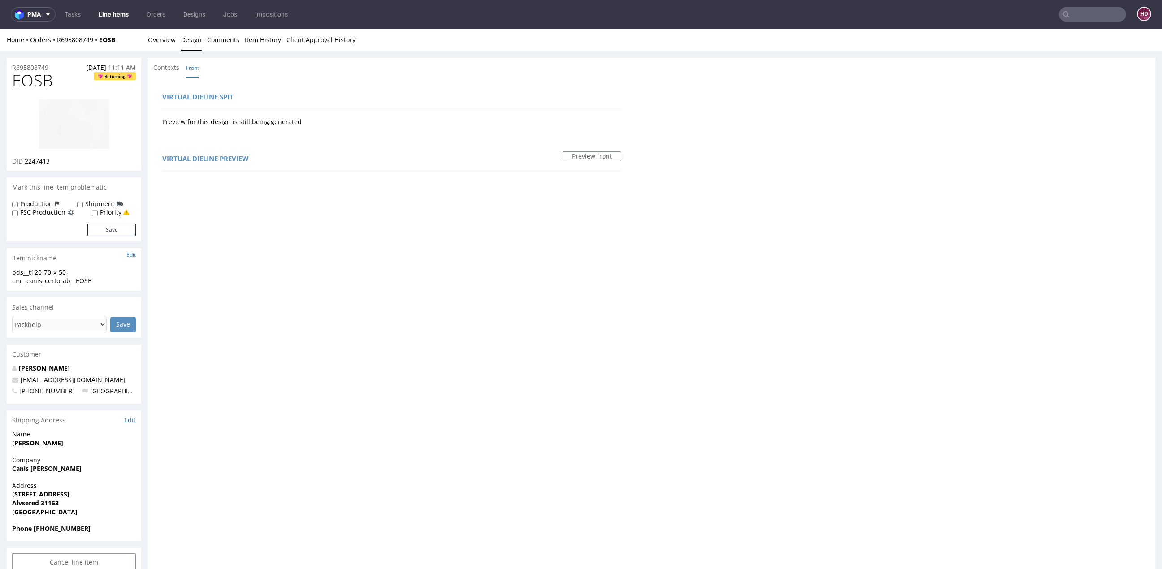
click at [99, 121] on img at bounding box center [74, 124] width 72 height 51
click at [151, 35] on link "Overview" at bounding box center [162, 40] width 28 height 22
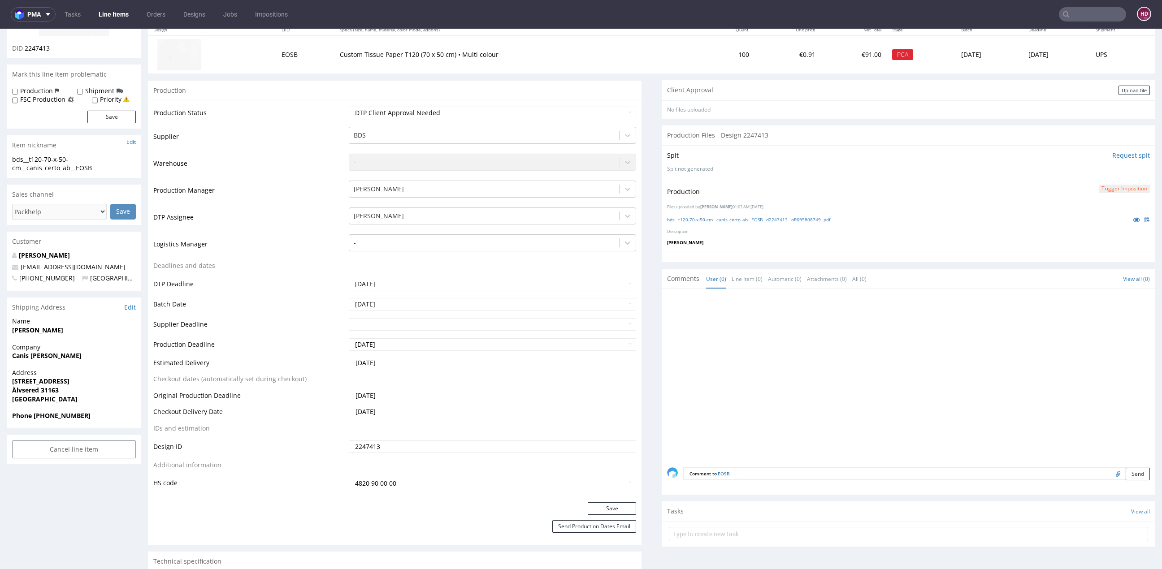
scroll to position [116, 0]
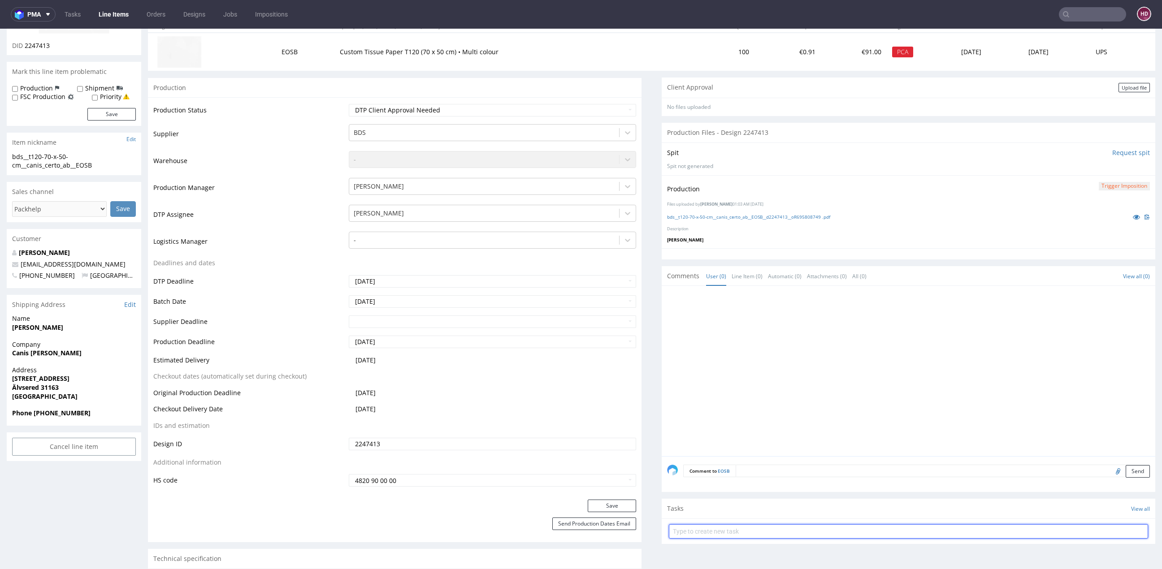
click at [709, 530] on input "text" at bounding box center [908, 531] width 479 height 14
type input "n"
type input "N"
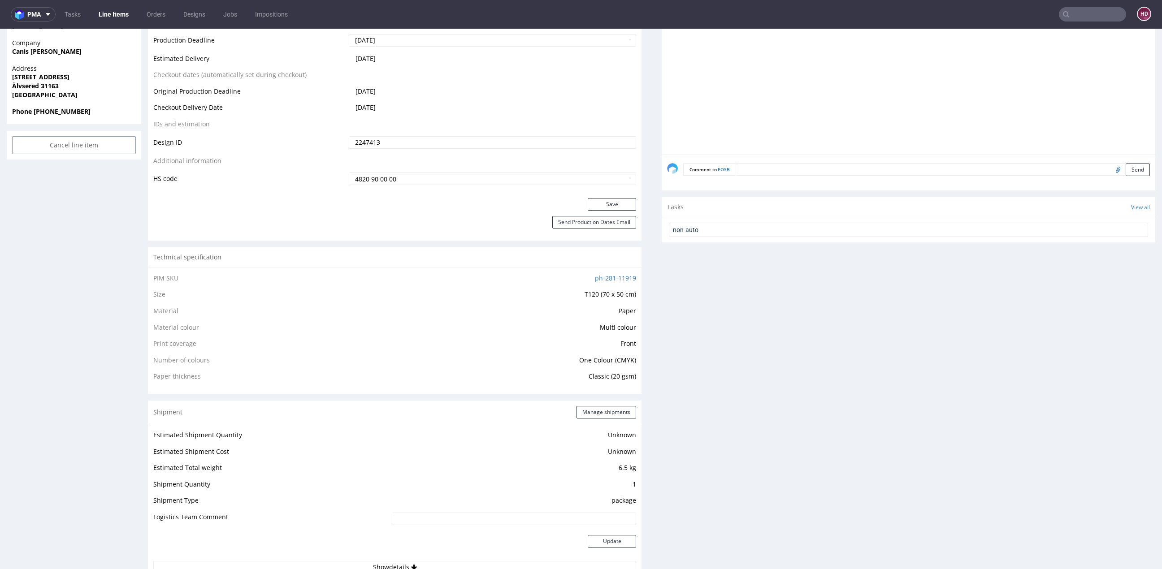
scroll to position [368, 0]
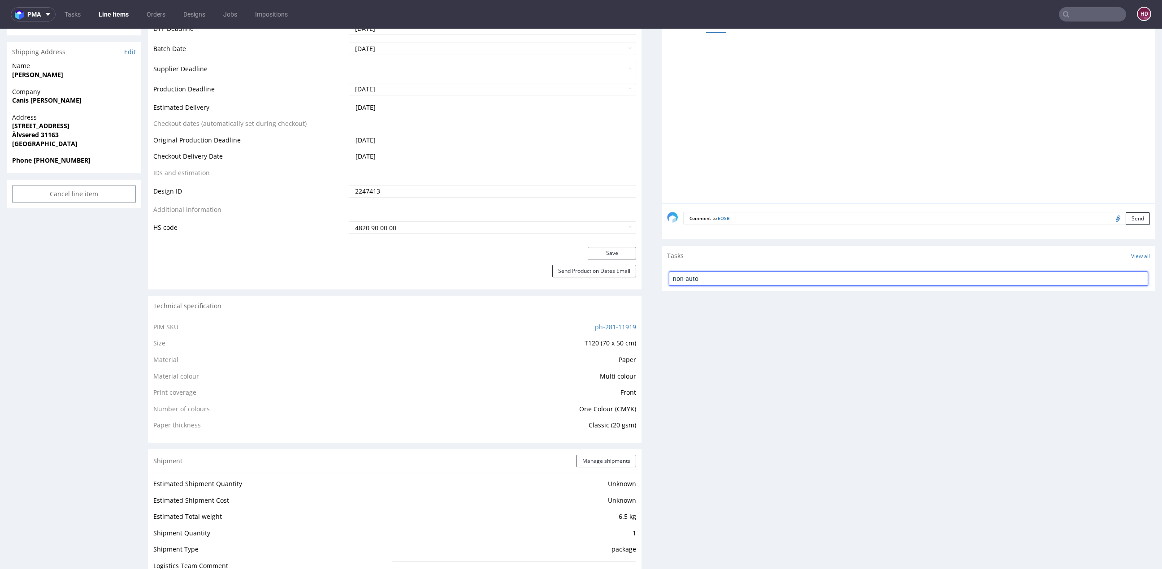
click at [779, 272] on input "non-auto" at bounding box center [908, 279] width 479 height 14
click at [778, 275] on input "non-auto" at bounding box center [908, 279] width 479 height 14
type input "non-auto PCA"
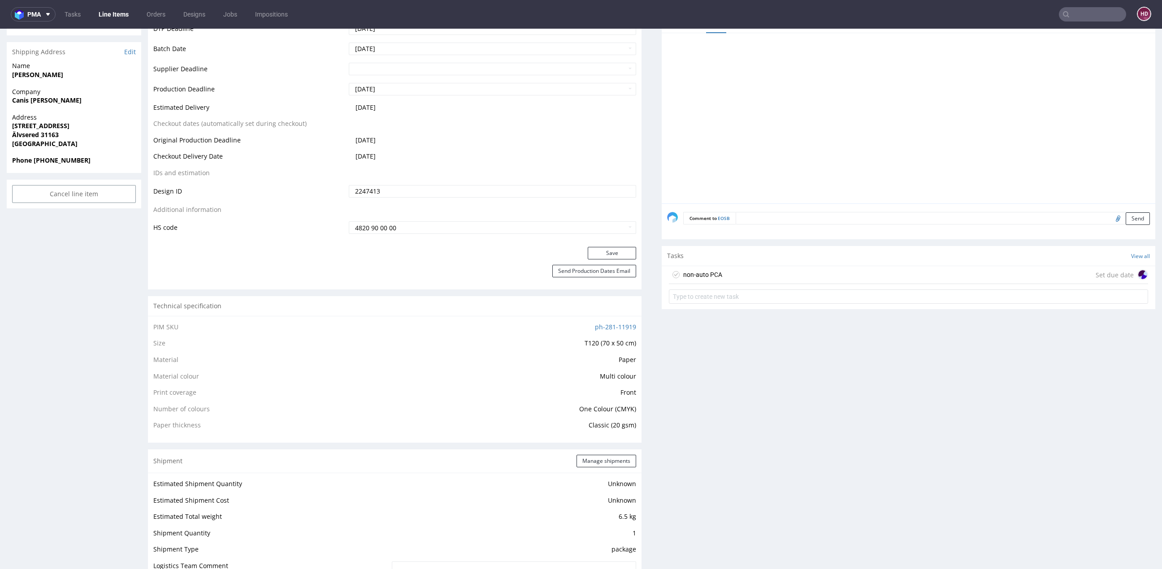
click at [767, 276] on div "non-auto PCA Set due date" at bounding box center [908, 275] width 479 height 18
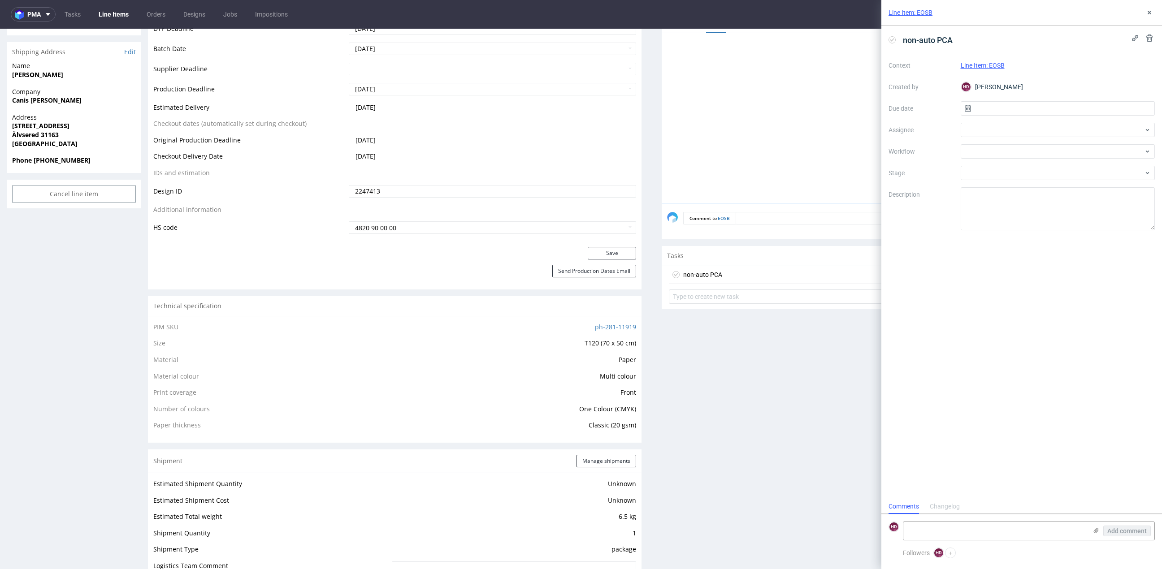
scroll to position [7, 0]
click at [1021, 112] on input "text" at bounding box center [1057, 108] width 194 height 14
click at [1042, 213] on span "19" at bounding box center [1042, 210] width 7 height 9
type input "19/08/2025"
click at [1010, 144] on div at bounding box center [1057, 151] width 194 height 14
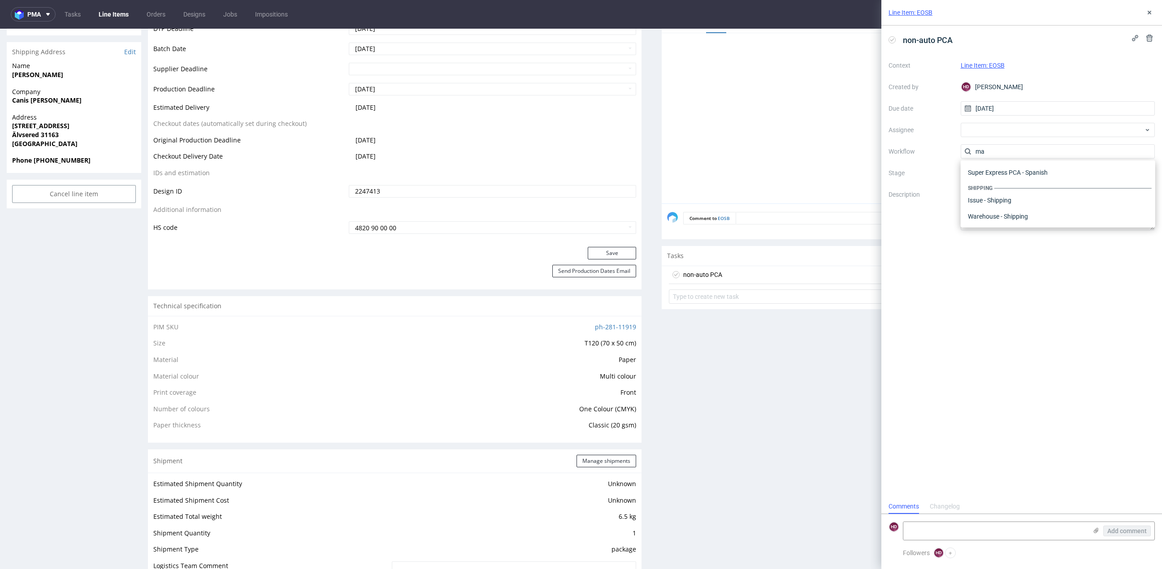
scroll to position [28, 0]
type input "m"
type input "no"
click at [1019, 182] on div "Non-Auto PCA - English" at bounding box center [1057, 184] width 187 height 16
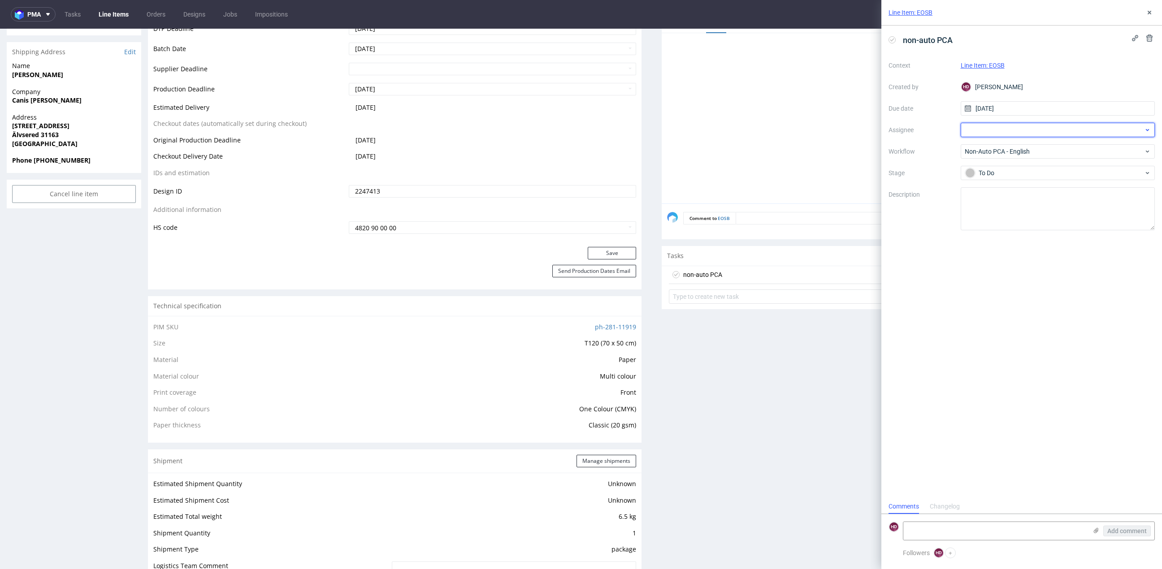
click at [996, 134] on div at bounding box center [1057, 130] width 194 height 14
type input "matt"
click at [990, 155] on div "Matteo Corsico" at bounding box center [1057, 150] width 187 height 14
click at [1030, 541] on form "HD Add comment" at bounding box center [1021, 531] width 281 height 34
click at [1030, 536] on textarea at bounding box center [995, 531] width 184 height 18
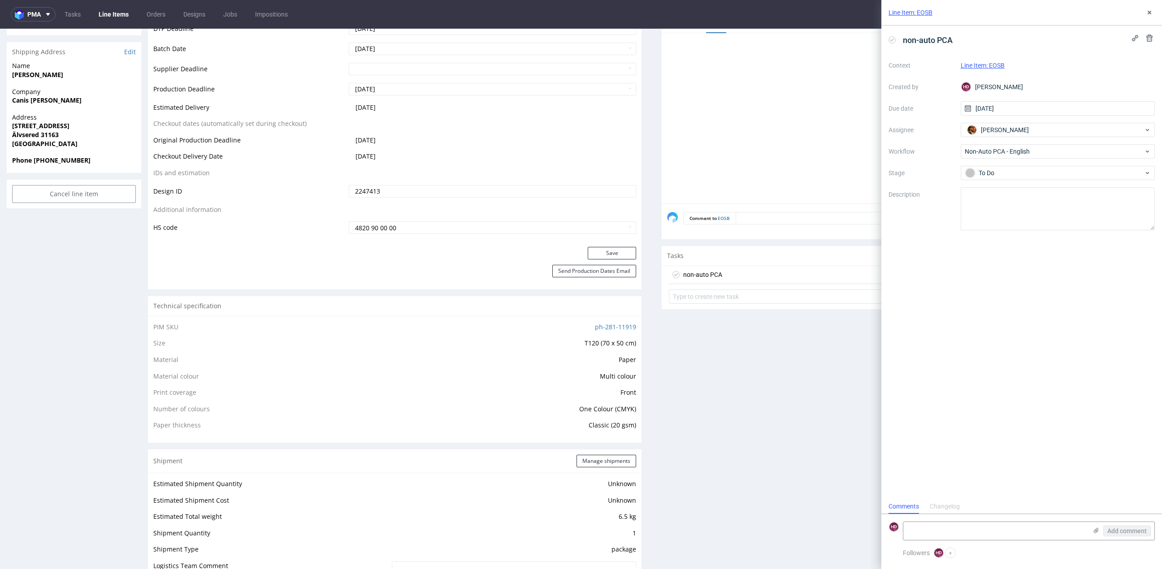
paste textarea "I prepared the print in black (CMYK). If the customer would like a white print,…"
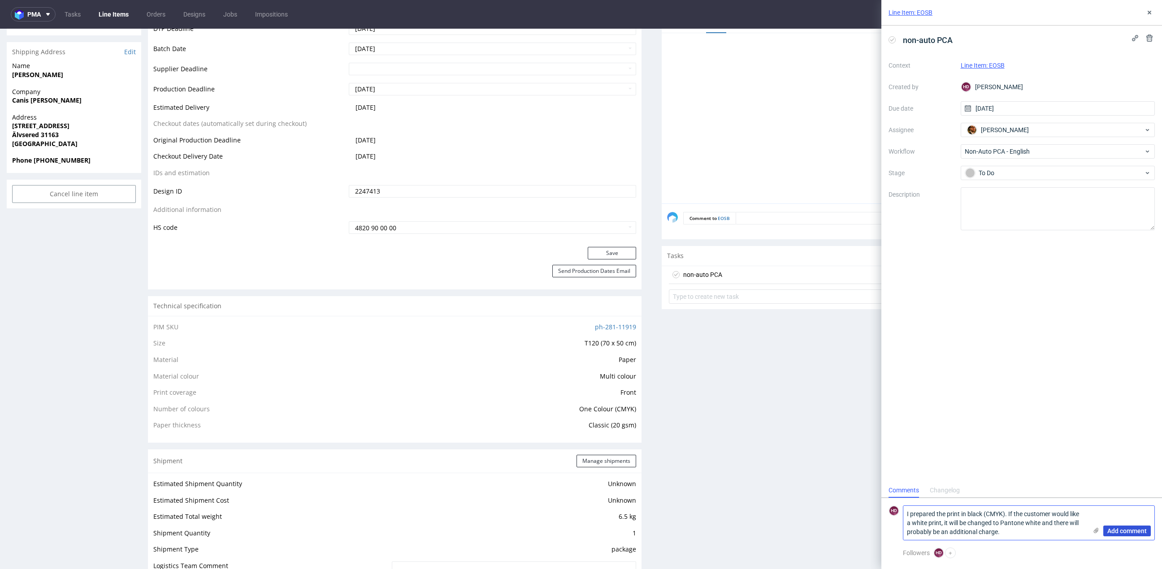
type textarea "I prepared the print in black (CMYK). If the customer would like a white print,…"
click at [1136, 531] on span "Add comment" at bounding box center [1126, 531] width 39 height 6
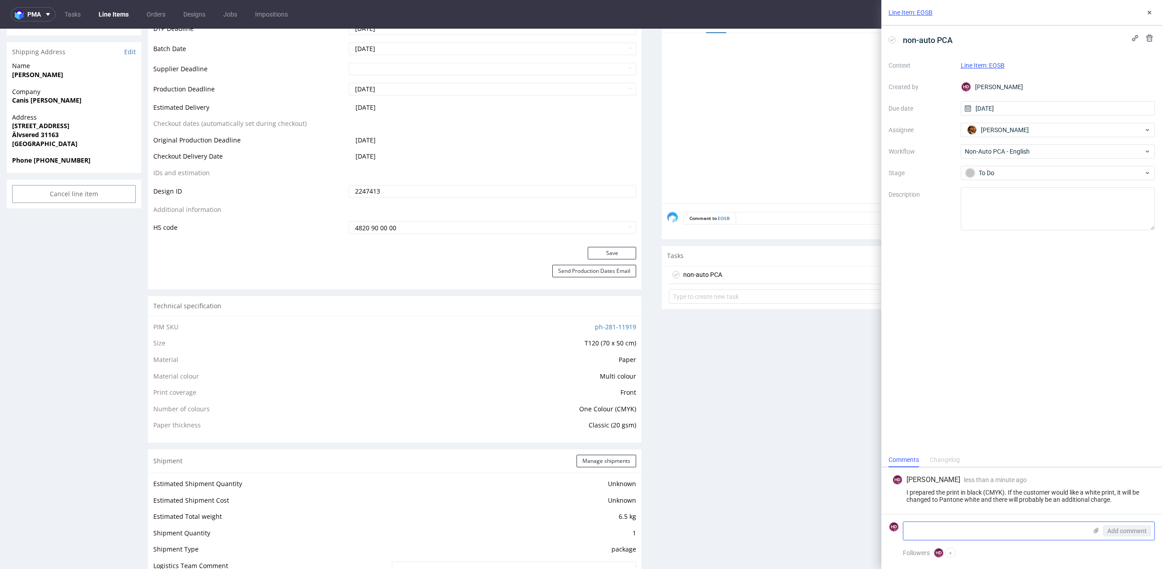
click at [1071, 536] on textarea at bounding box center [995, 531] width 184 height 18
paste textarea "Please ask the customer which version they want."
drag, startPoint x: 952, startPoint y: 528, endPoint x: 977, endPoint y: 528, distance: 25.5
click at [977, 528] on textarea "Please ask the customer which version they want." at bounding box center [995, 531] width 184 height 18
click at [1053, 531] on textarea "Please ask the client which version they want." at bounding box center [995, 531] width 184 height 18
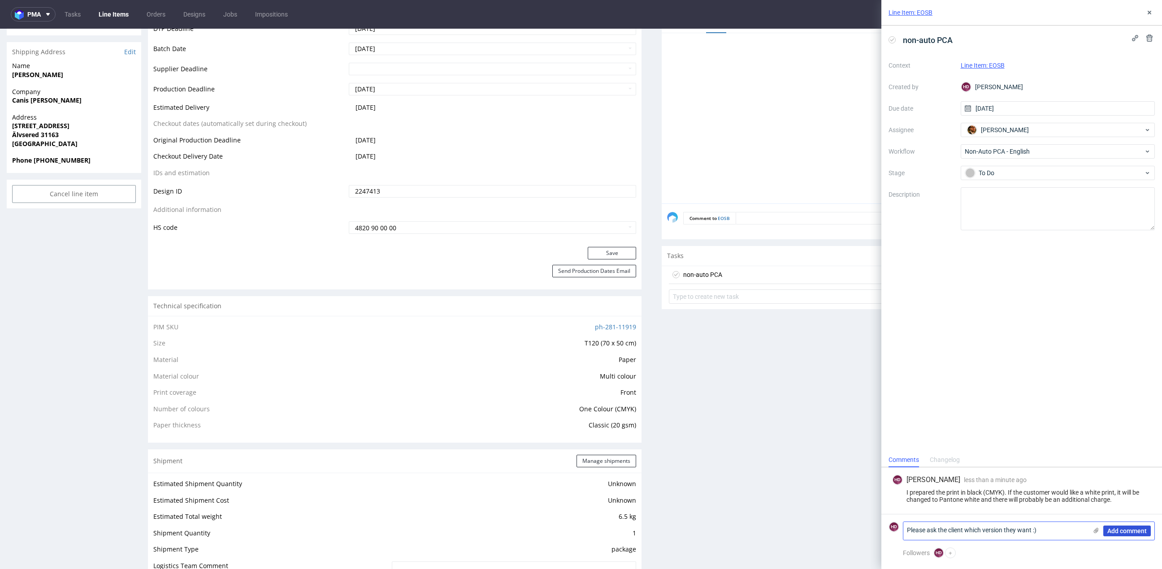
type textarea "Please ask the client which version they want :)"
click at [1140, 532] on span "Add comment" at bounding box center [1126, 531] width 39 height 6
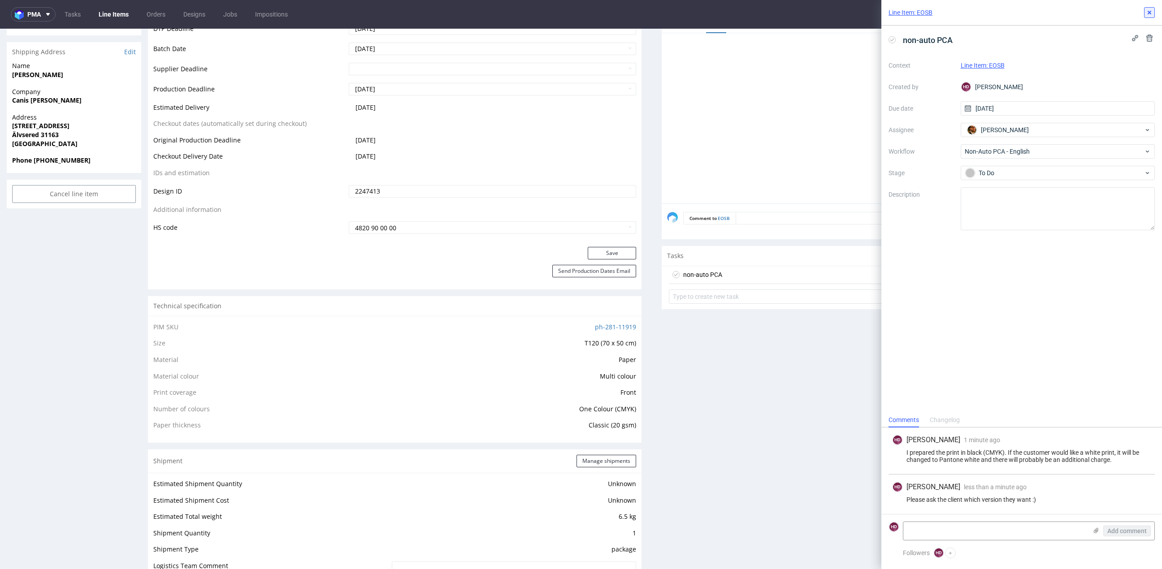
click at [1146, 13] on icon at bounding box center [1148, 12] width 7 height 7
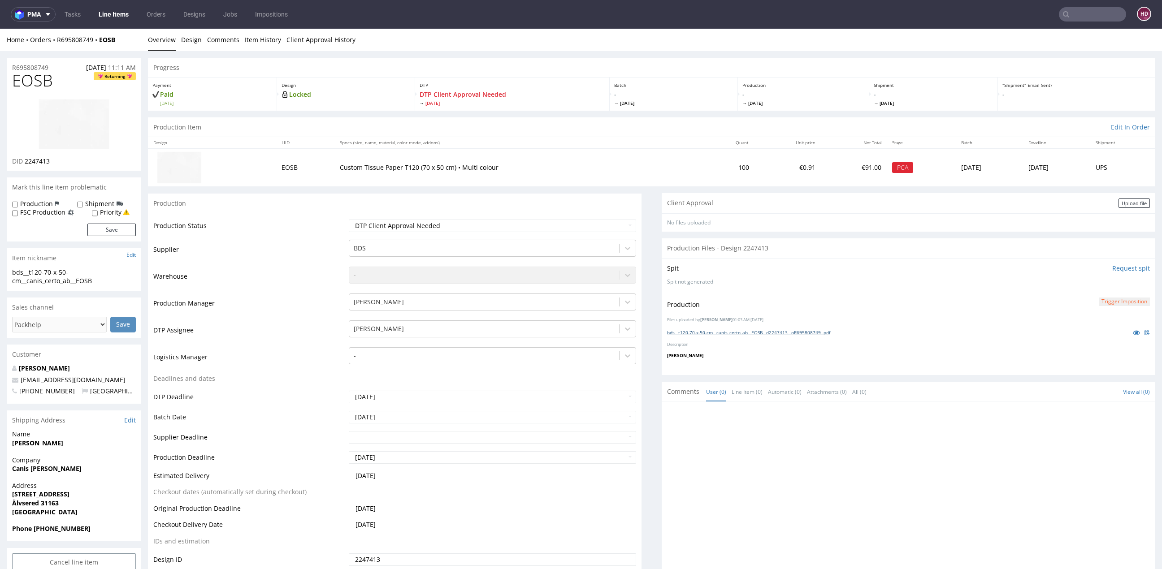
click at [770, 332] on link "bds__t120-70-x-50-cm__canis_certo_ab__EOSB__d2247413__oR695808749 .pdf" at bounding box center [748, 332] width 163 height 6
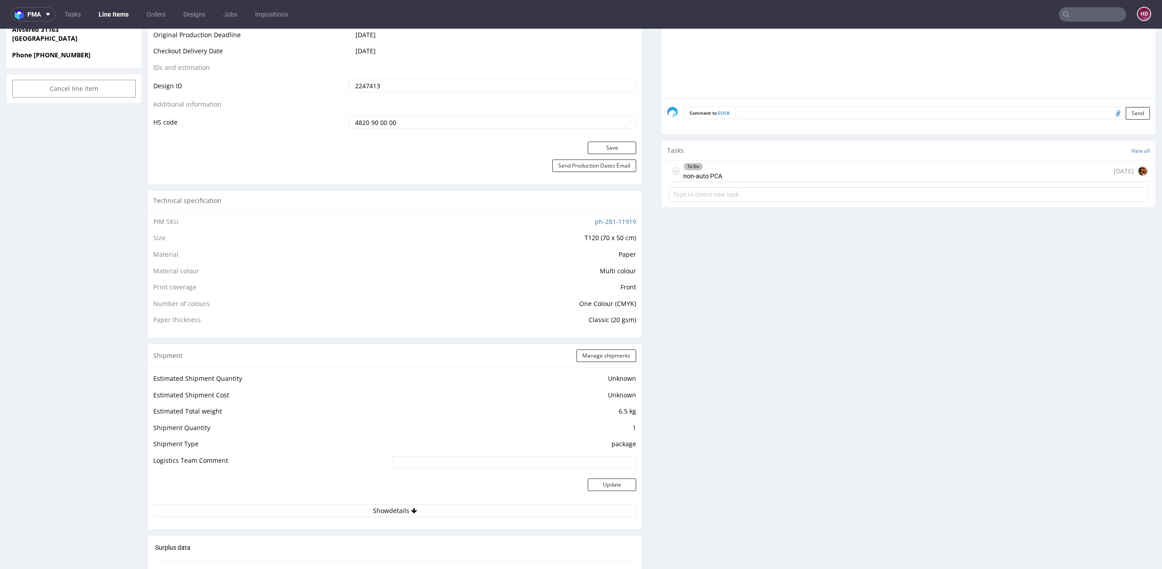
scroll to position [431, 0]
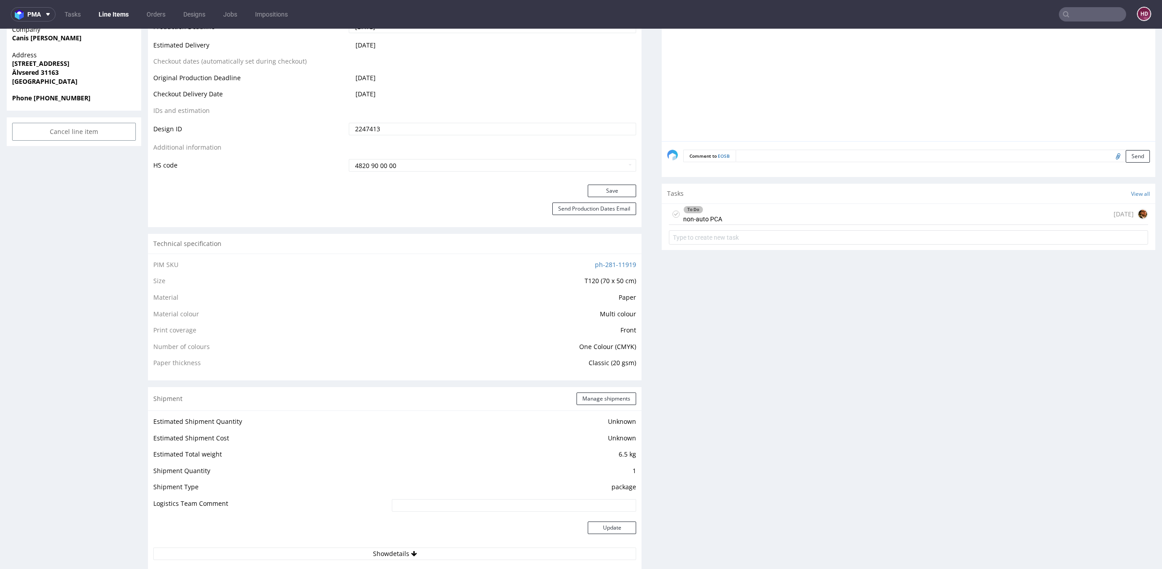
click at [932, 207] on div "To Do non-auto PCA today" at bounding box center [908, 214] width 479 height 21
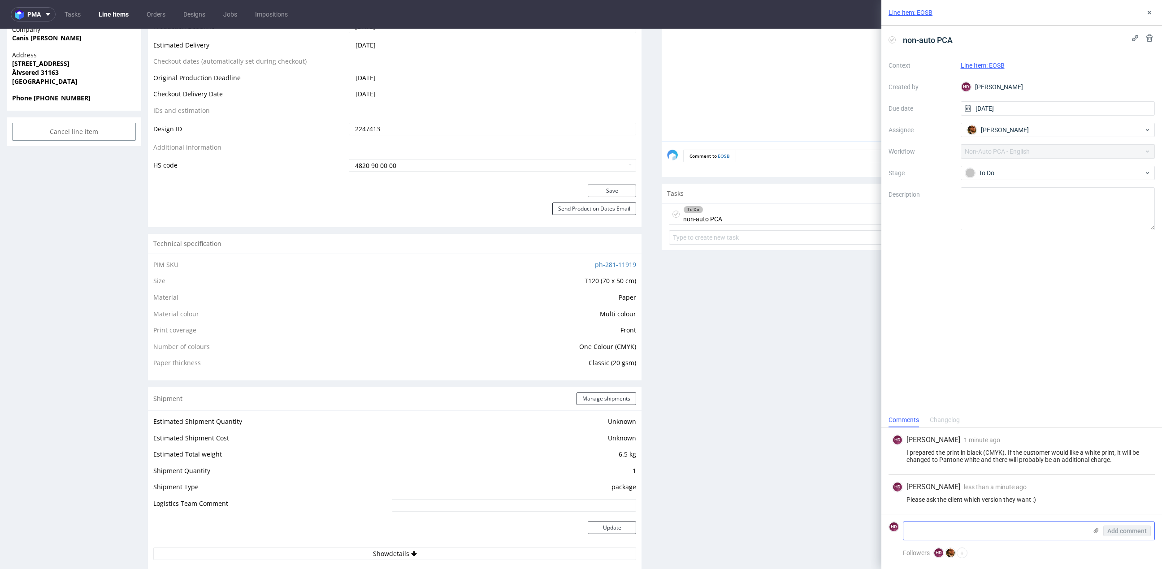
click at [1095, 530] on use at bounding box center [1095, 530] width 5 height 5
click at [0, 0] on input "file" at bounding box center [0, 0] width 0 height 0
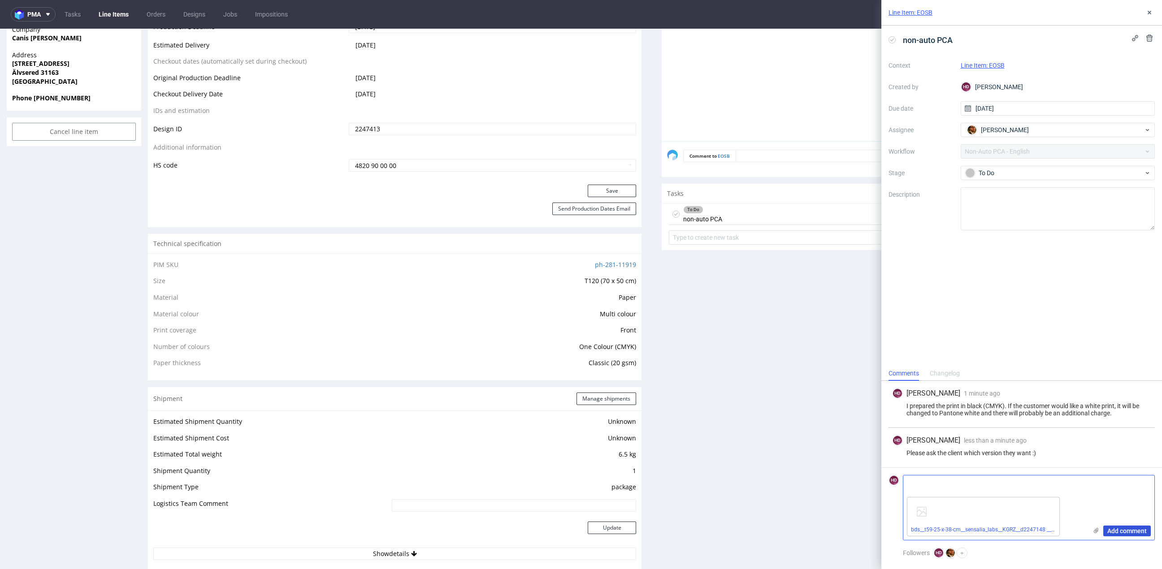
click at [1118, 532] on span "Add comment" at bounding box center [1126, 531] width 39 height 6
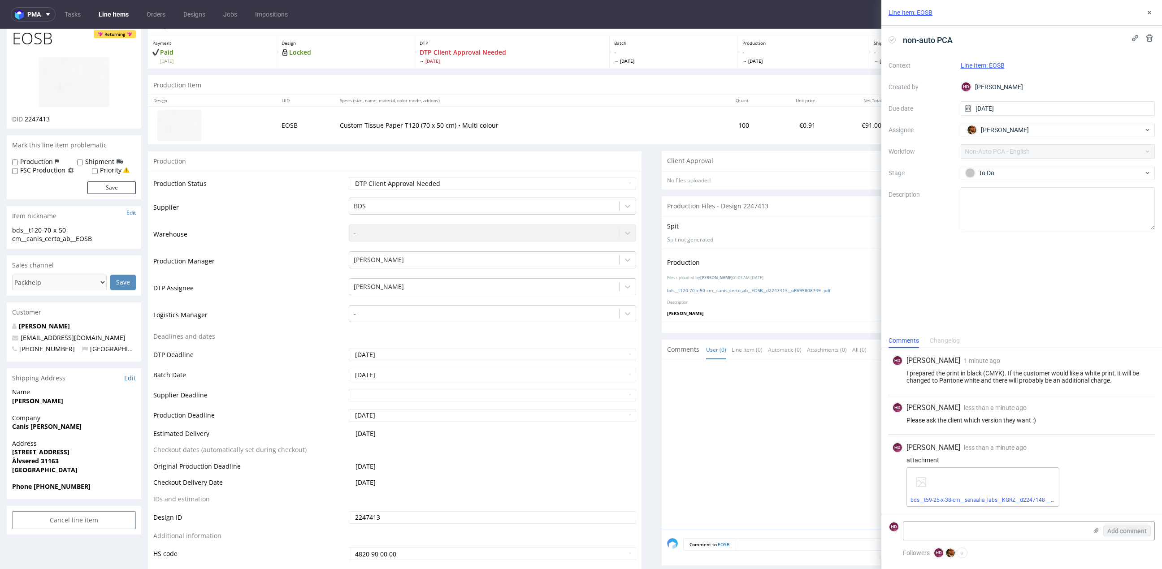
scroll to position [36, 0]
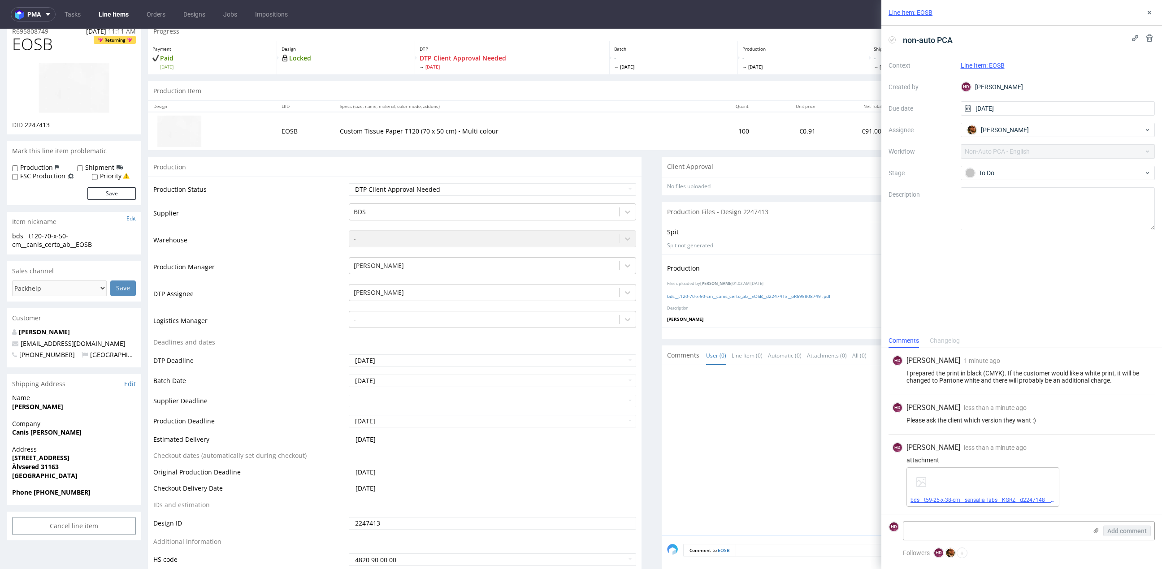
click at [962, 497] on link "bds__t59-25-x-38-cm__sensalia_labs__KGRZ__d2247148 __oR558339889__v2.pdf" at bounding box center [1007, 500] width 194 height 6
click at [1099, 532] on icon at bounding box center [1095, 530] width 7 height 7
click at [0, 0] on input "file" at bounding box center [0, 0] width 0 height 0
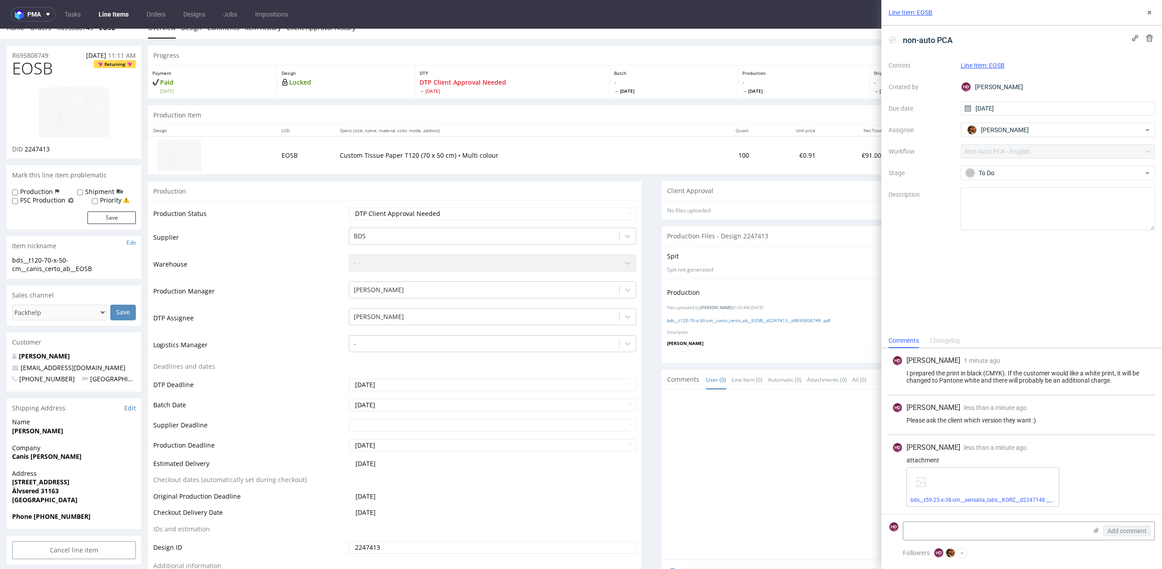
scroll to position [9, 0]
click at [1097, 532] on icon at bounding box center [1095, 530] width 7 height 7
click at [0, 0] on input "file" at bounding box center [0, 0] width 0 height 0
click at [1094, 531] on use at bounding box center [1095, 530] width 5 height 5
click at [0, 0] on input "file" at bounding box center [0, 0] width 0 height 0
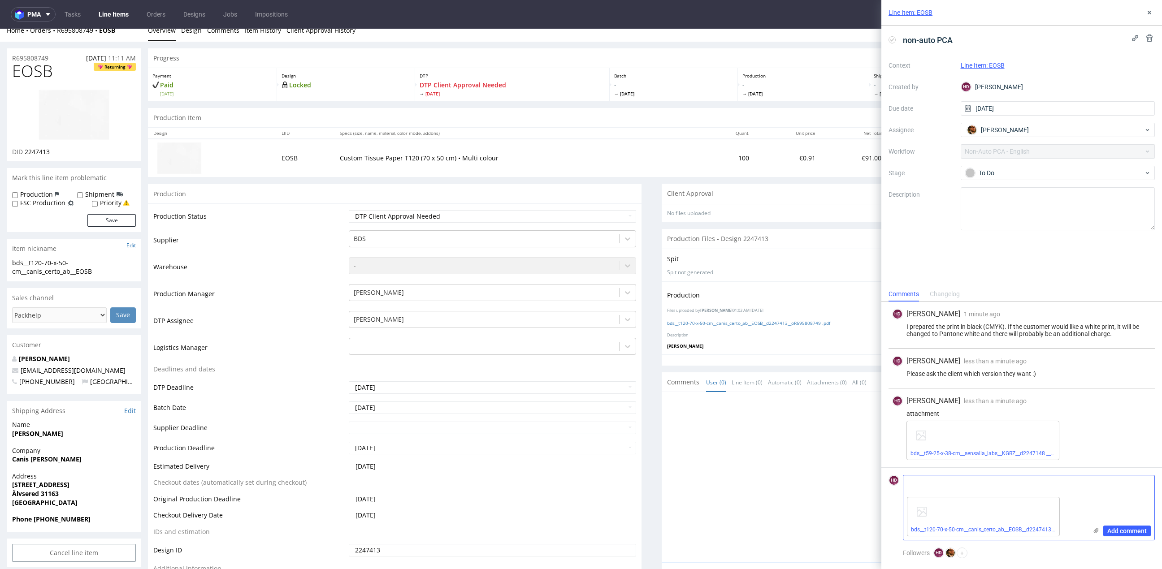
click at [975, 485] on textarea at bounding box center [995, 484] width 184 height 18
type textarea "right file below"
click at [1121, 527] on button "Add comment" at bounding box center [1127, 531] width 48 height 11
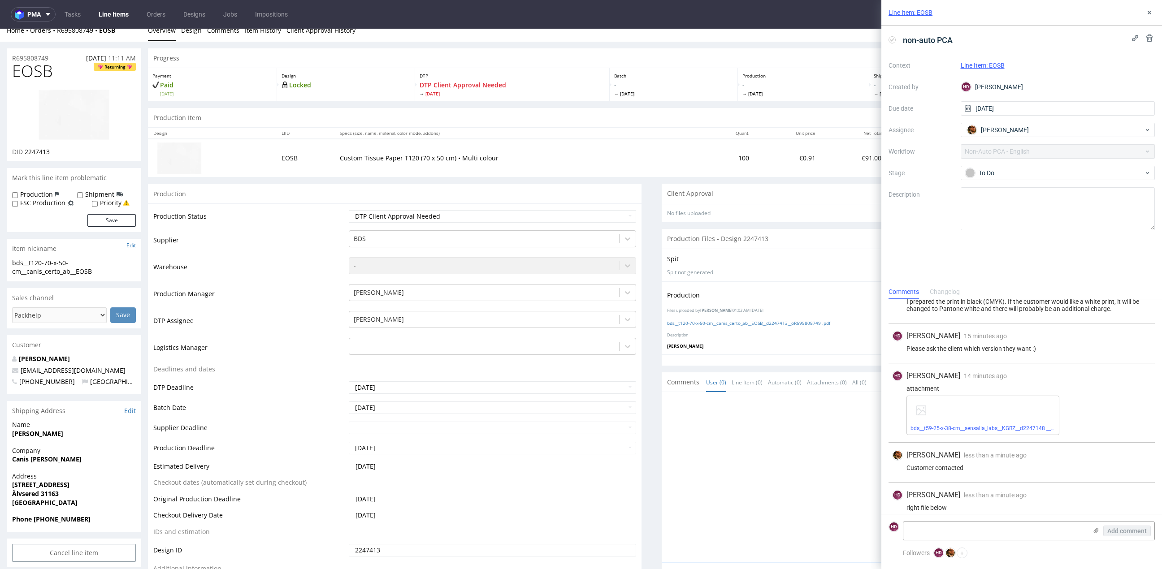
scroll to position [69, 0]
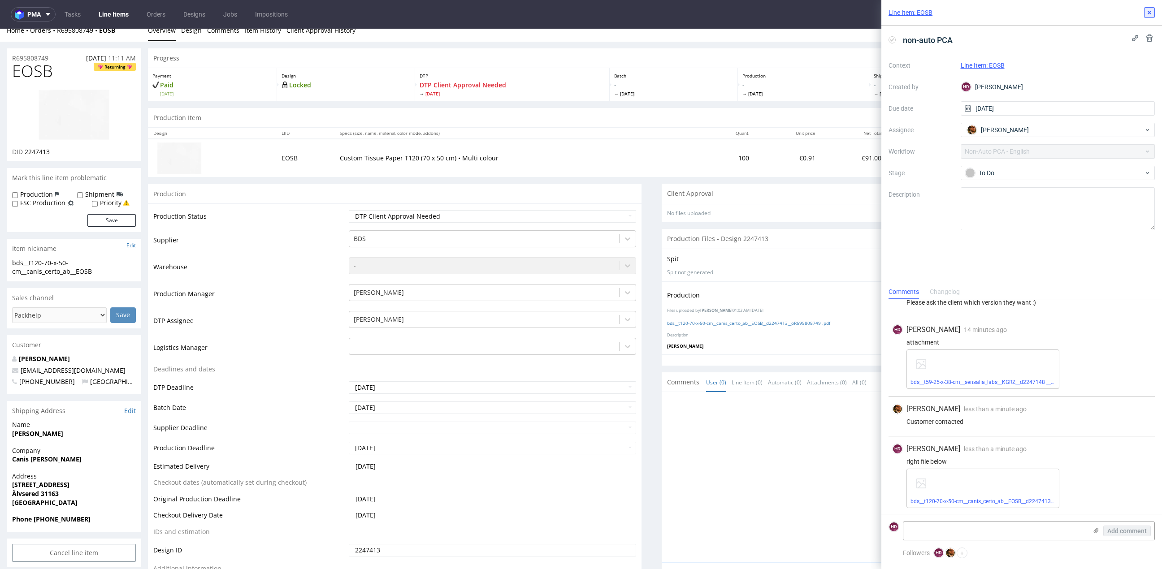
click at [1152, 10] on icon at bounding box center [1148, 12] width 7 height 7
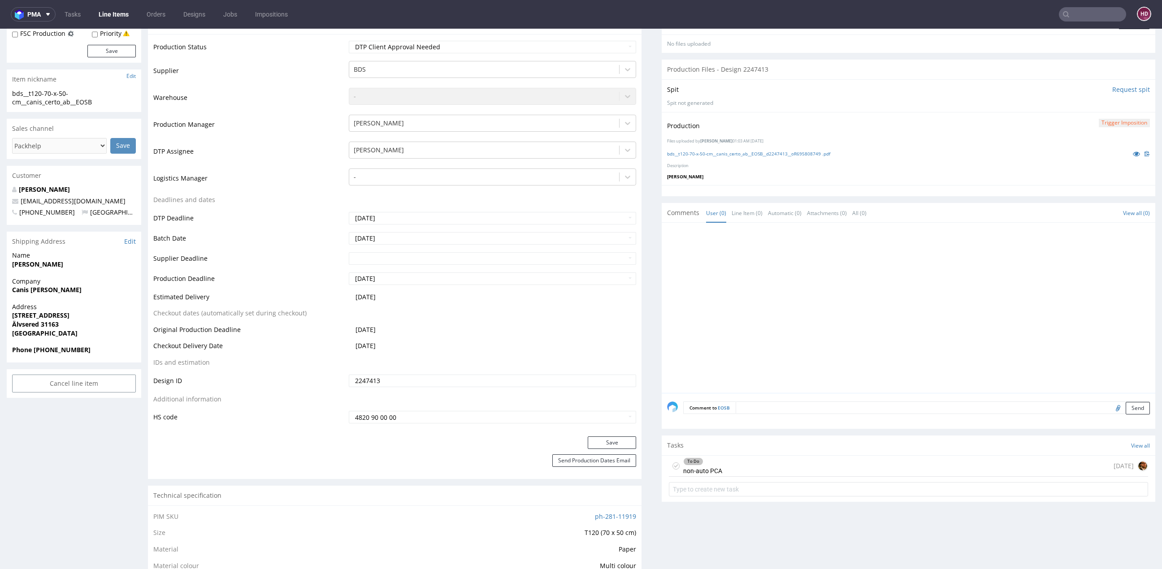
scroll to position [392, 0]
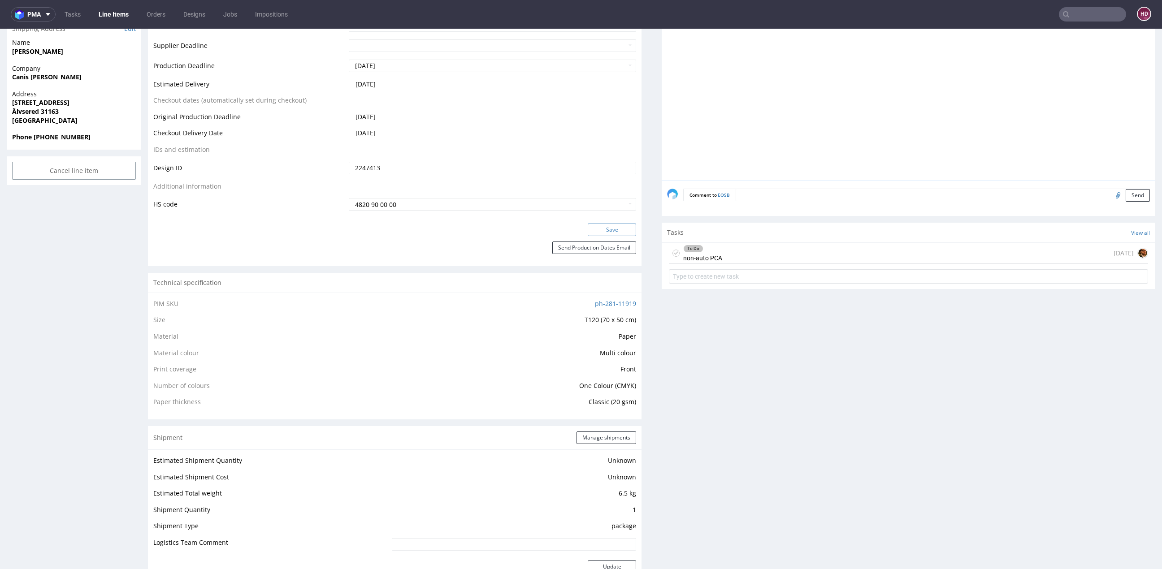
click at [594, 225] on button "Save" at bounding box center [611, 230] width 48 height 13
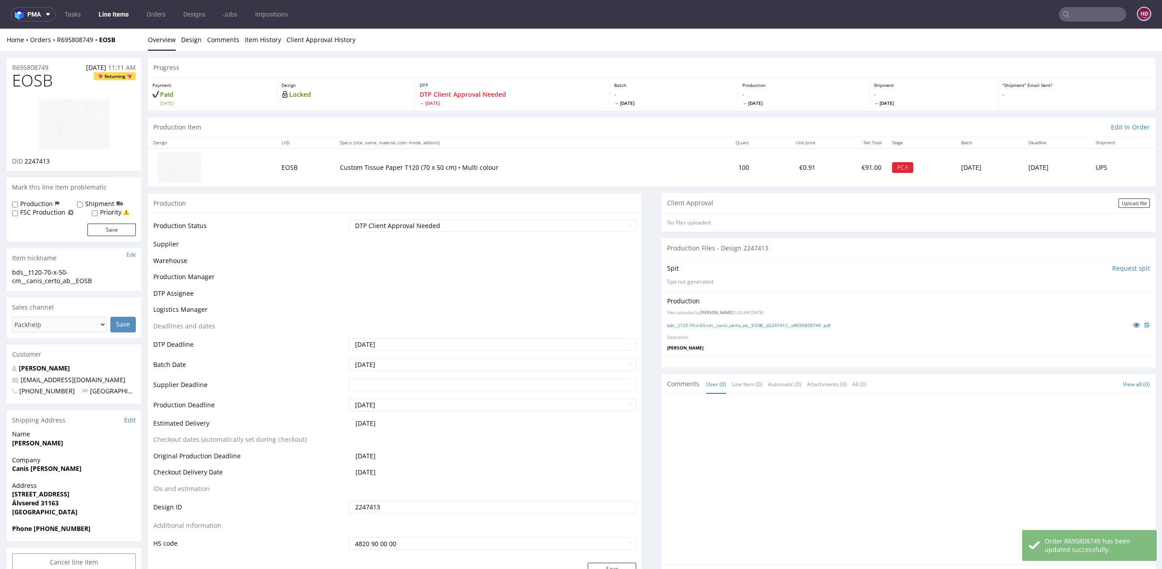
scroll to position [386, 0]
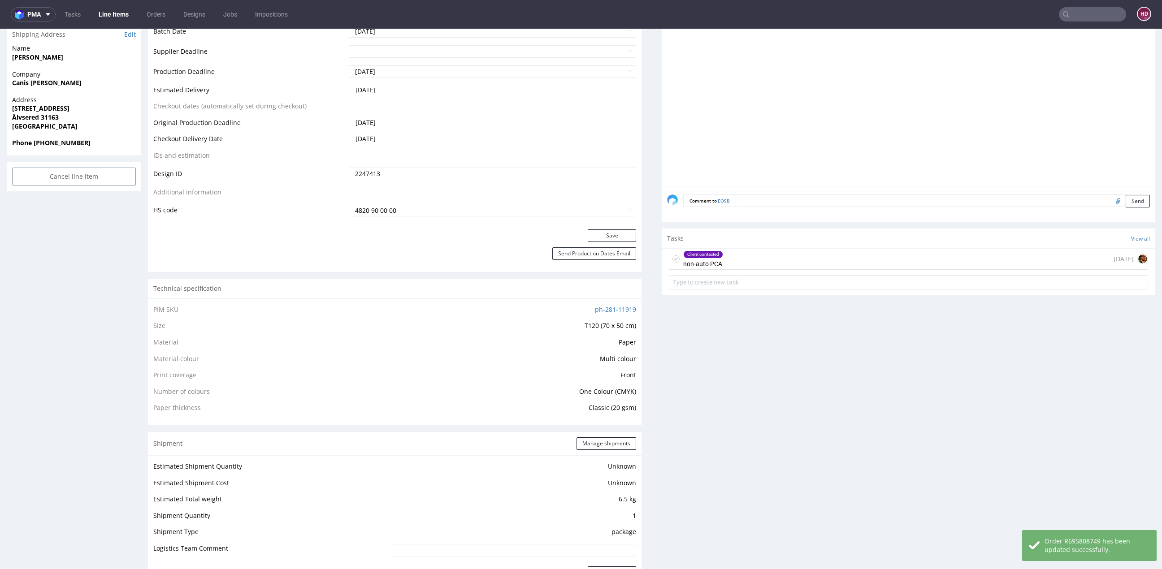
click at [711, 255] on div "Client contacted" at bounding box center [702, 254] width 39 height 7
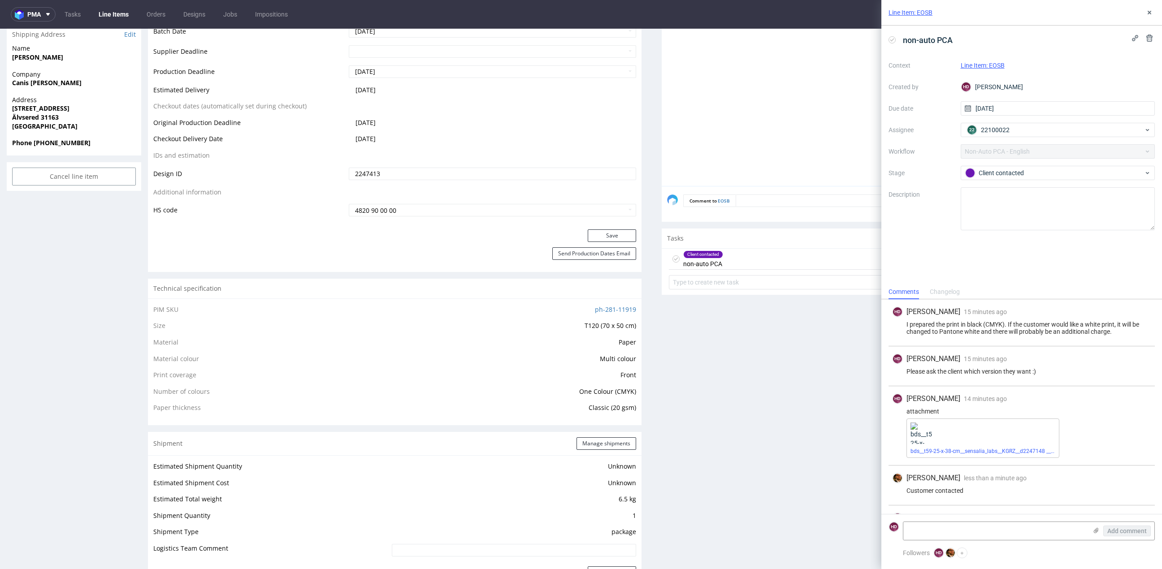
scroll to position [69, 0]
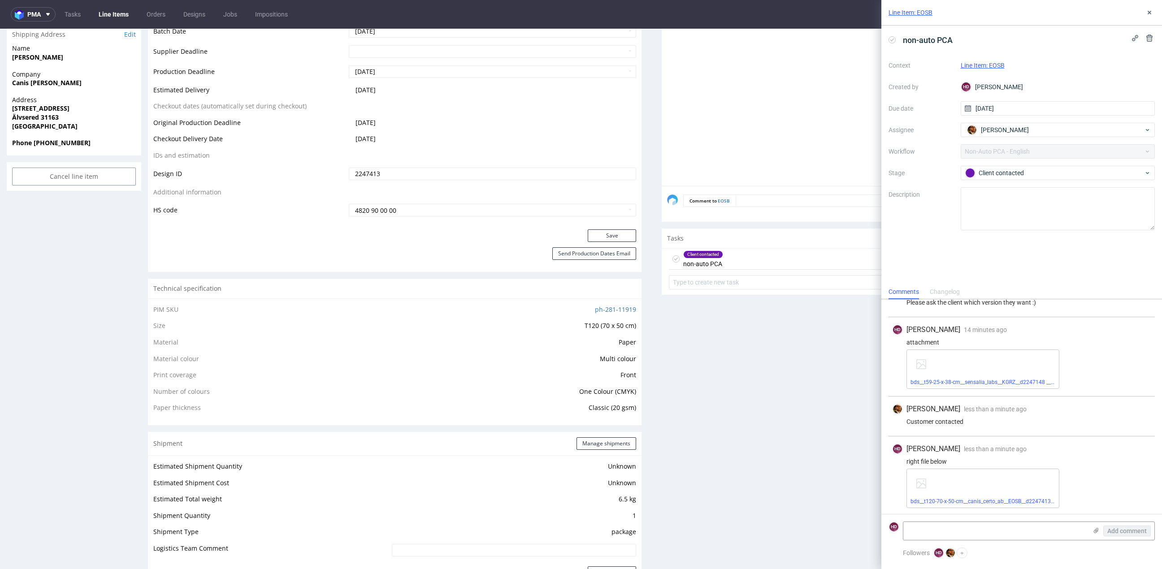
click at [1150, 6] on div "Line Item: EOSB" at bounding box center [1021, 13] width 281 height 26
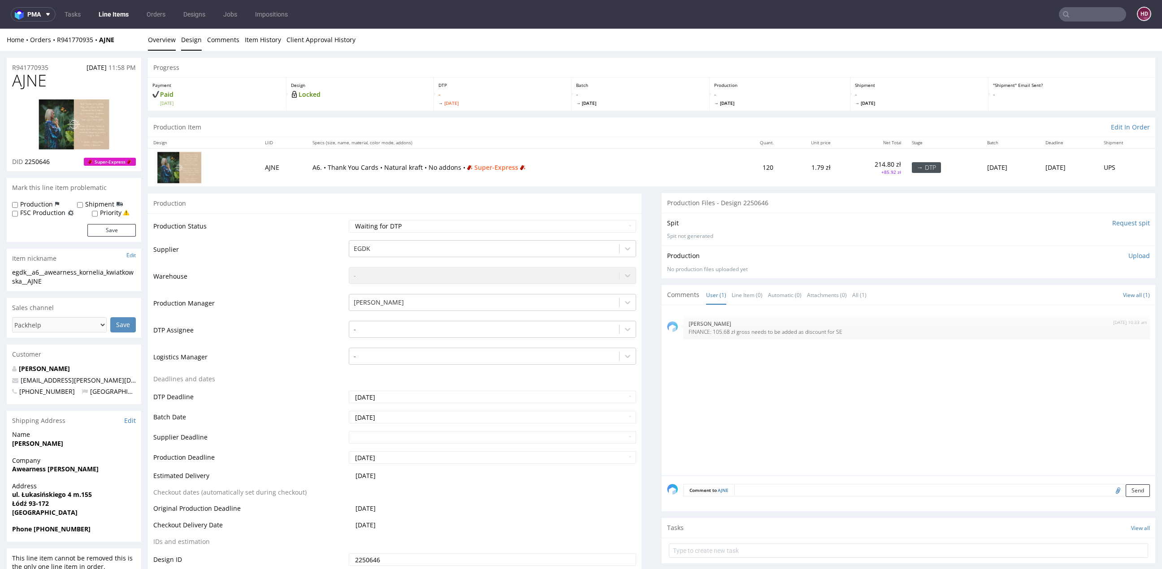
click at [189, 39] on link "Design" at bounding box center [191, 40] width 21 height 22
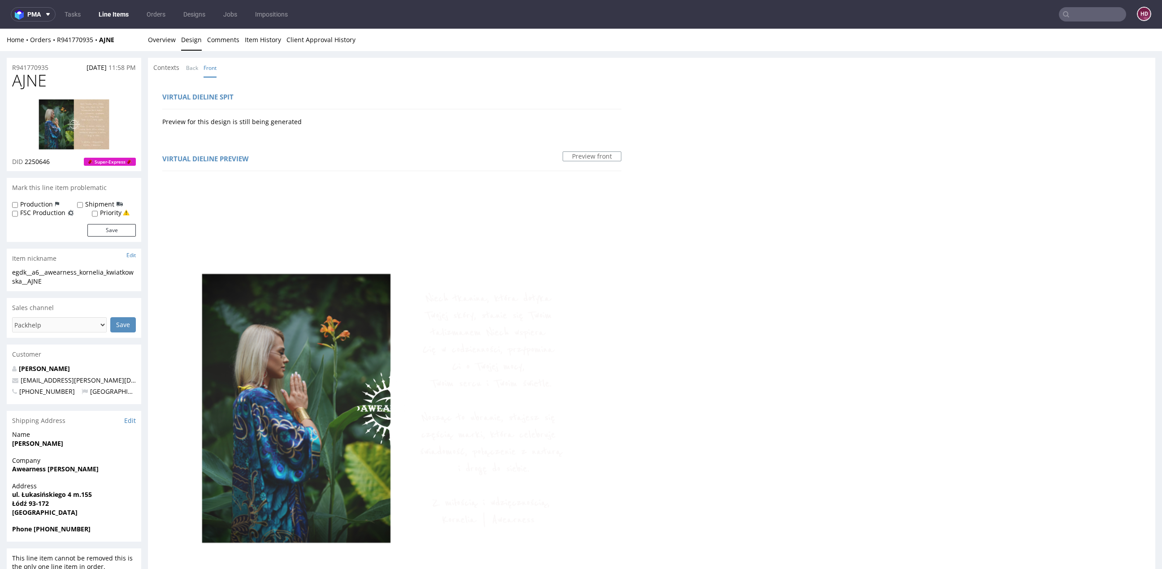
click at [189, 39] on link "Design" at bounding box center [191, 40] width 21 height 22
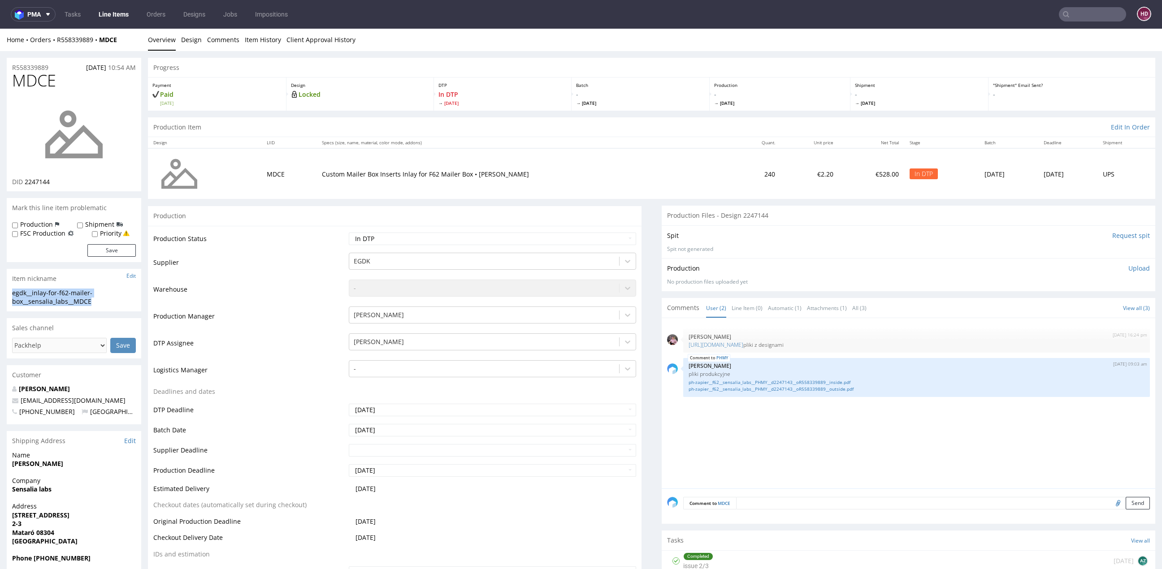
drag, startPoint x: 96, startPoint y: 302, endPoint x: -31, endPoint y: 291, distance: 127.3
copy div "egdk__inlay-for-f62-mailer-box__sensalia_labs__MDCE"
drag, startPoint x: 56, startPoint y: 67, endPoint x: -31, endPoint y: 60, distance: 86.7
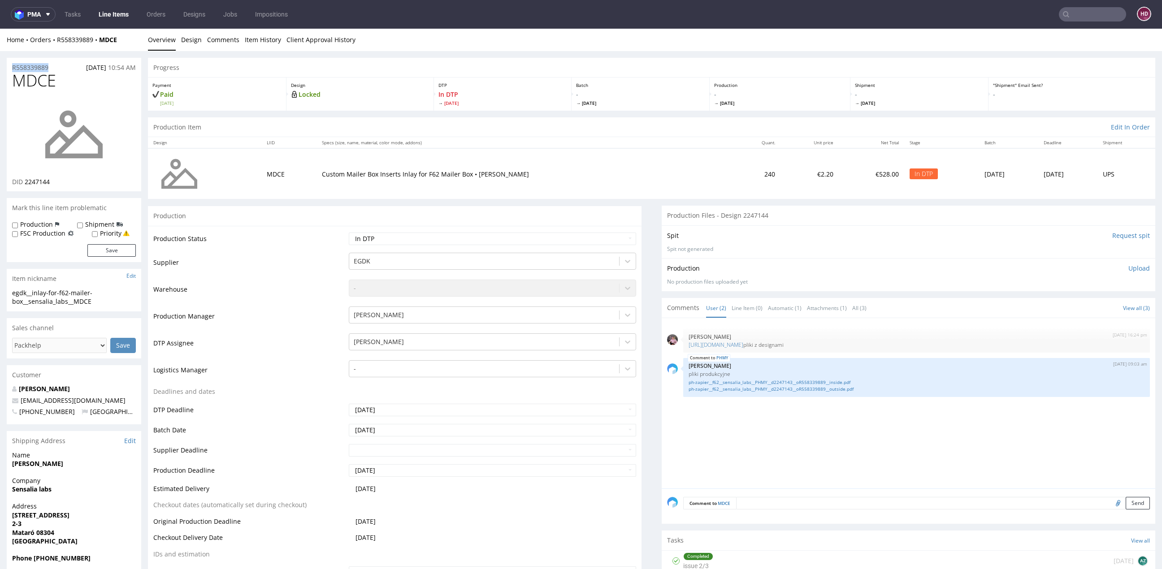
copy p "R558339889"
drag, startPoint x: 54, startPoint y: 181, endPoint x: 26, endPoint y: 181, distance: 28.2
click at [26, 181] on div "DID 2247144" at bounding box center [74, 181] width 124 height 9
copy span "2247144"
click at [1128, 270] on p "Upload" at bounding box center [1139, 268] width 22 height 9
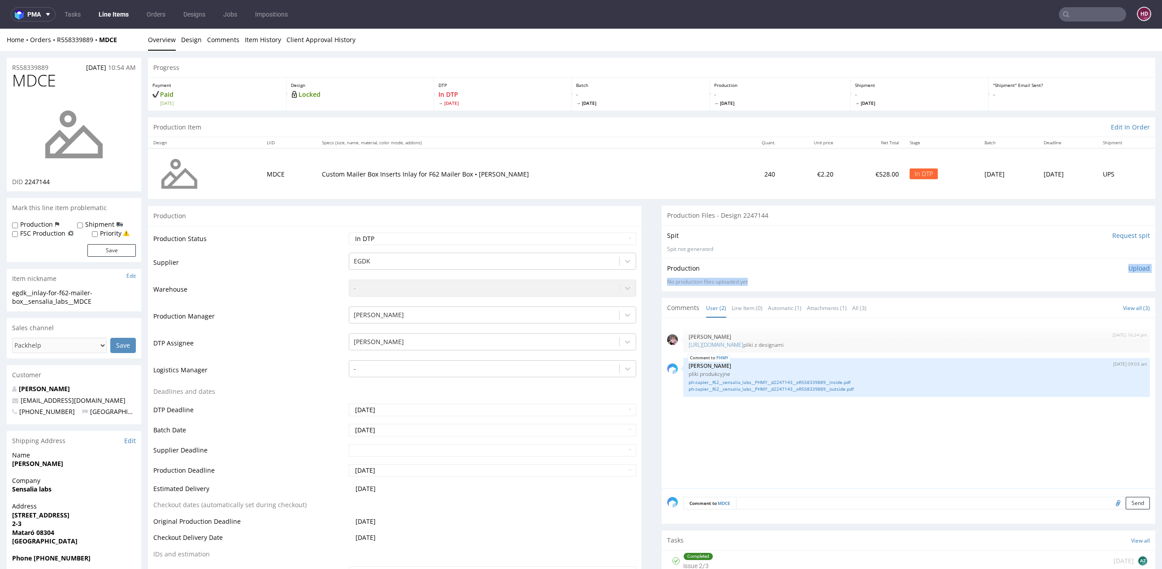
click at [1116, 270] on div "Production Upload" at bounding box center [908, 268] width 483 height 9
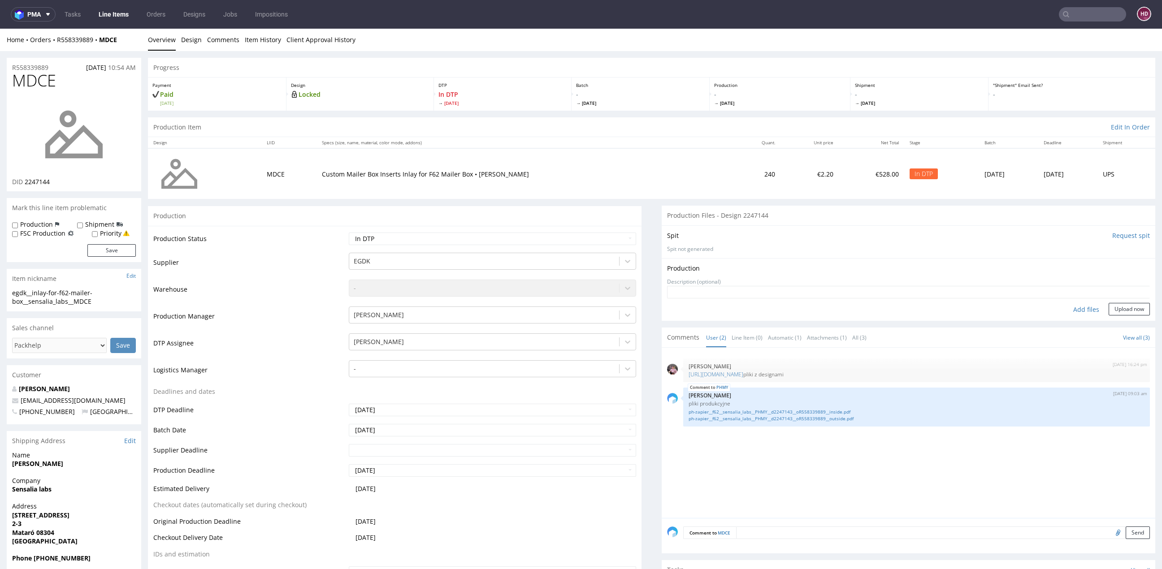
click at [1064, 310] on div "Add files" at bounding box center [1085, 309] width 45 height 13
type input "C:\fakepath\egdk__inlay-for-f62-mailer-box__sensalia_labs__MDCE__d2247144__oR55…"
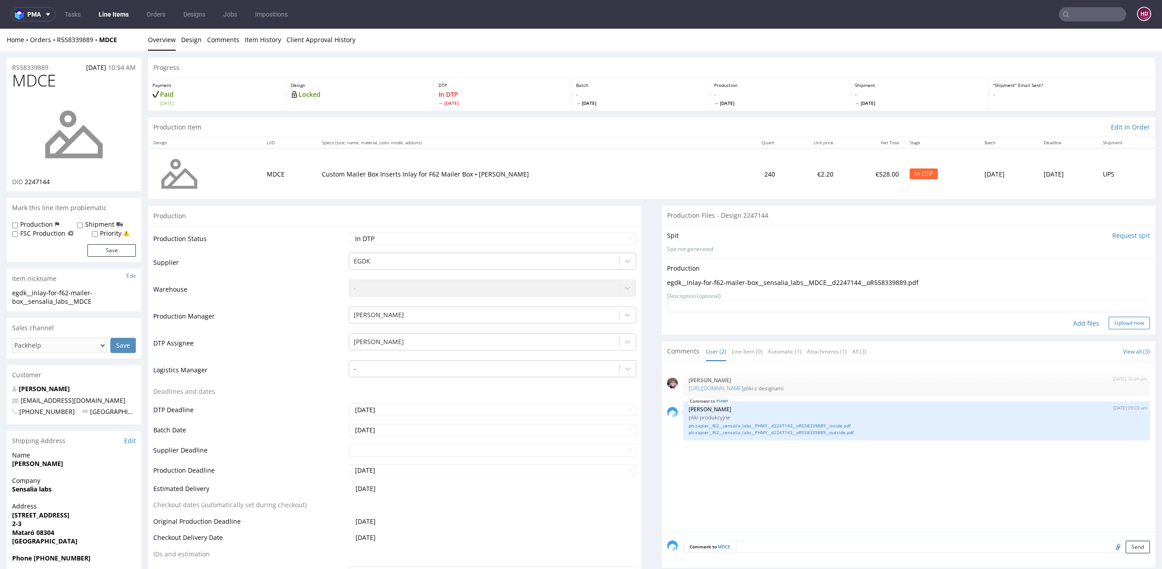
click at [1108, 324] on button "Upload now" at bounding box center [1128, 323] width 41 height 13
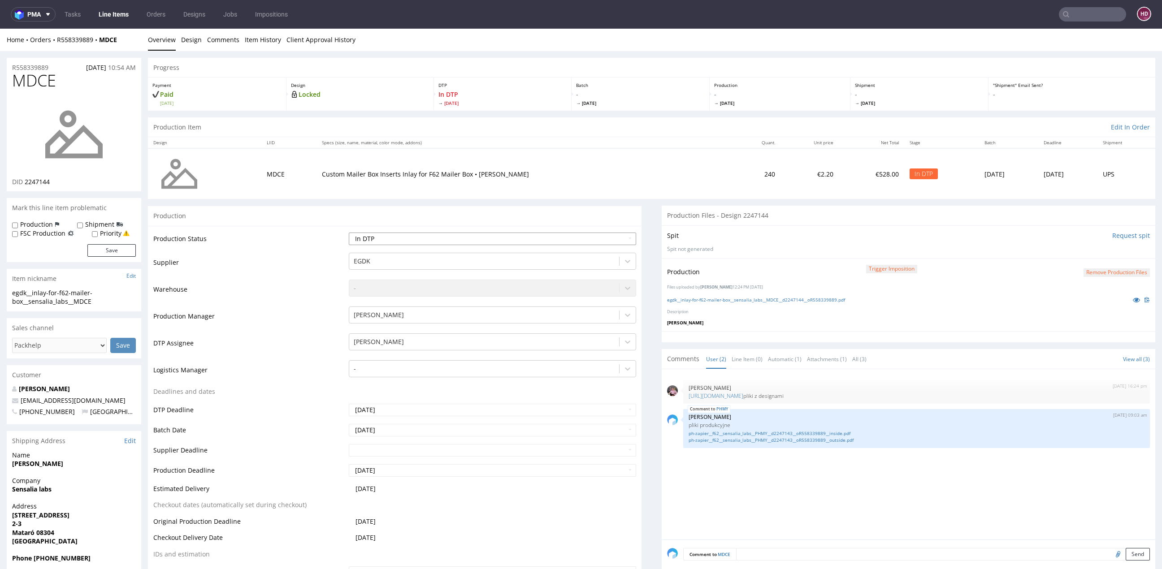
click at [460, 241] on select "Waiting for Artwork Waiting for Diecut Waiting for Mockup Waiting for DTP Waiti…" at bounding box center [492, 239] width 287 height 13
select select "dtp_production_ready"
click at [349, 233] on select "Waiting for Artwork Waiting for Diecut Waiting for Mockup Waiting for DTP Waiti…" at bounding box center [492, 239] width 287 height 13
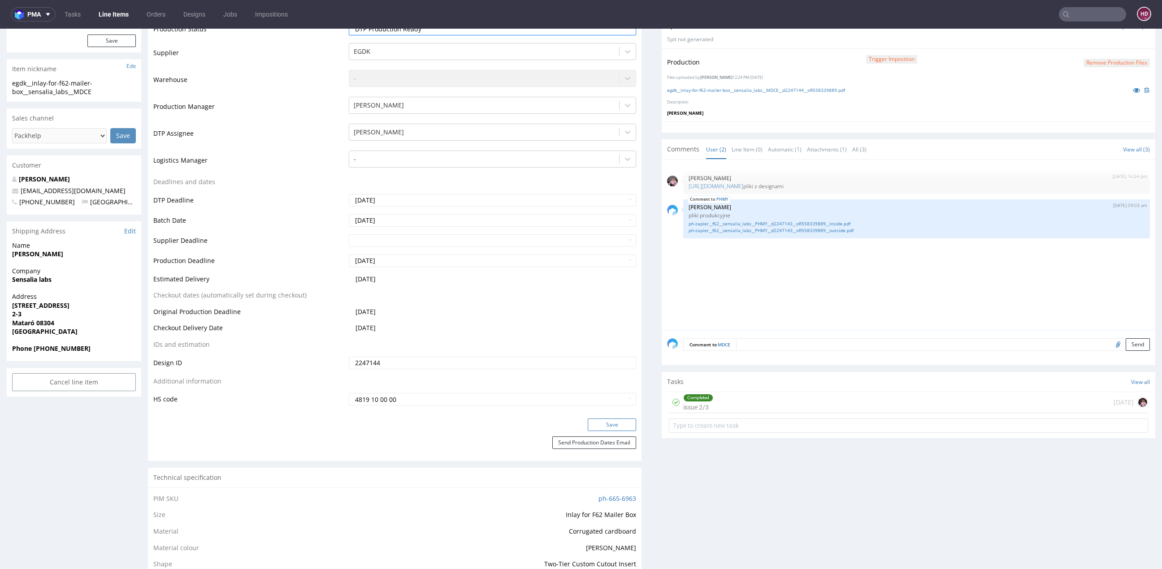
drag, startPoint x: 596, startPoint y: 422, endPoint x: 646, endPoint y: 353, distance: 85.2
click at [596, 422] on button "Save" at bounding box center [611, 425] width 48 height 13
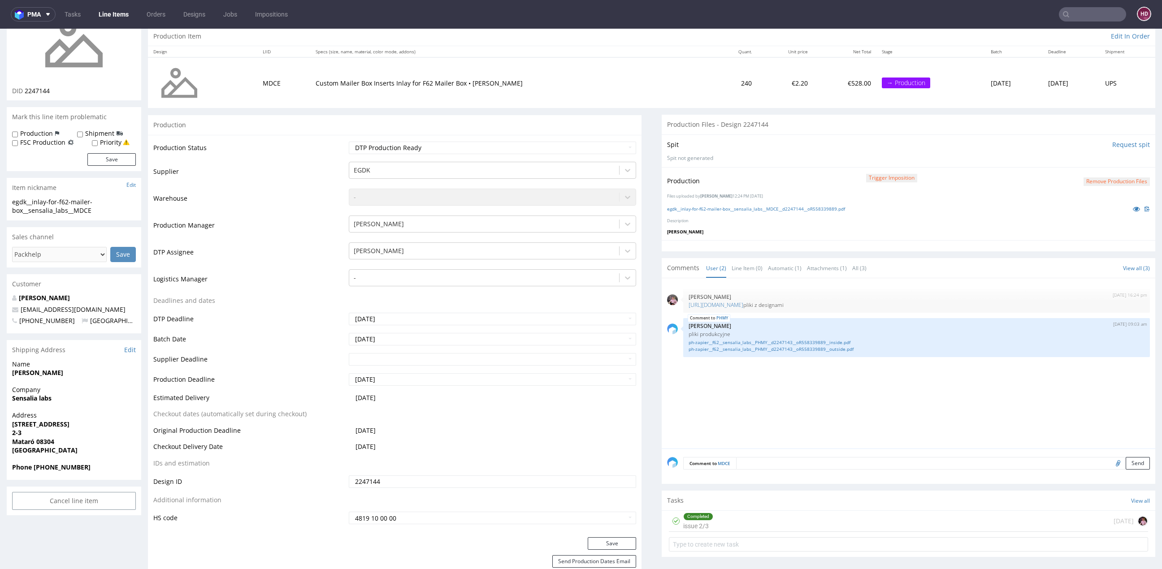
scroll to position [91, 0]
click at [613, 542] on button "Save" at bounding box center [611, 543] width 48 height 13
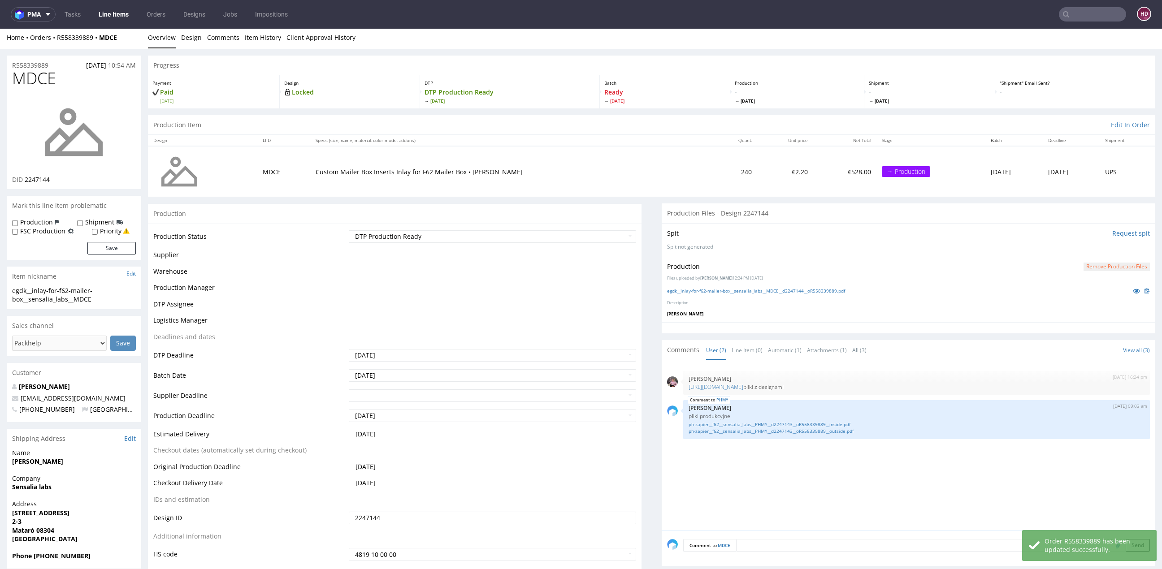
scroll to position [0, 0]
click at [105, 13] on link "Line Items" at bounding box center [113, 14] width 41 height 14
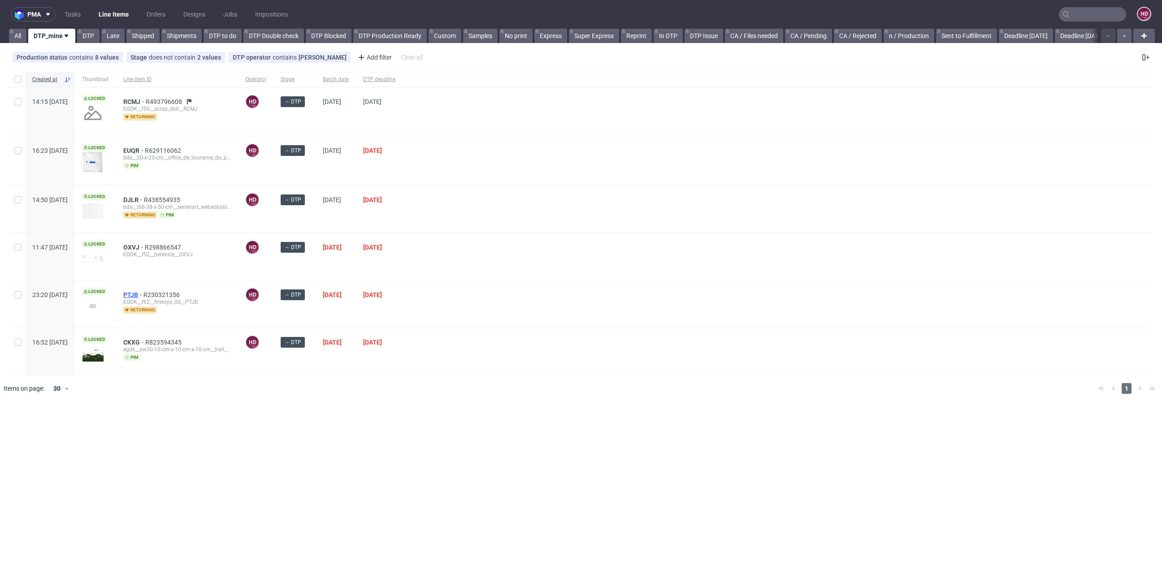
click at [143, 291] on span "PTJB" at bounding box center [133, 294] width 20 height 7
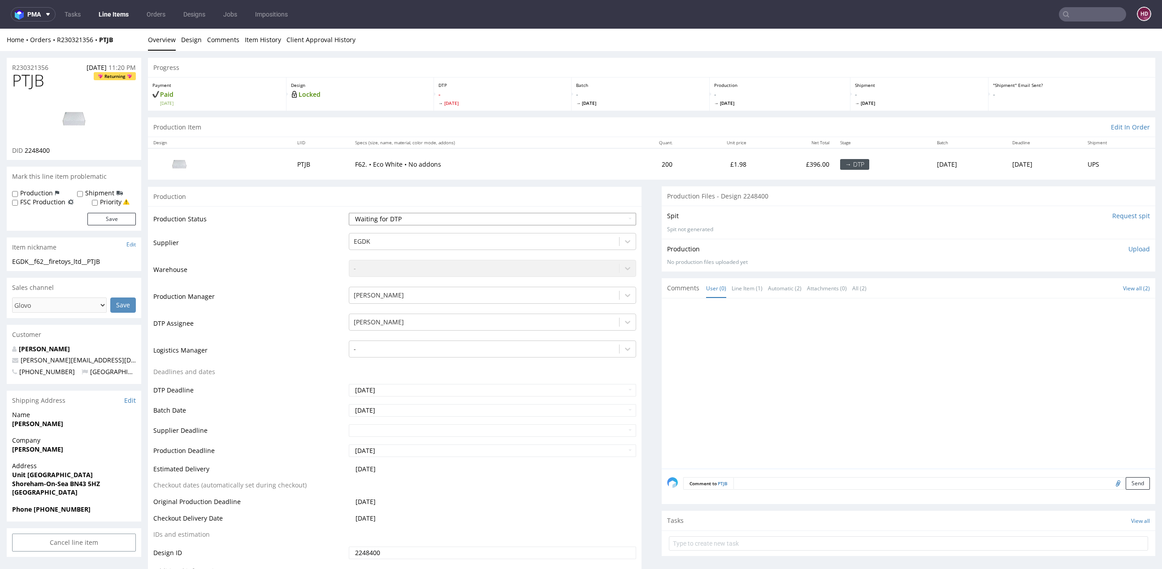
click at [479, 218] on select "Waiting for Artwork Waiting for Diecut Waiting for Mockup Waiting for DTP Waiti…" at bounding box center [492, 219] width 287 height 13
select select "dtp_in_process"
click at [349, 213] on select "Waiting for Artwork Waiting for Diecut Waiting for Mockup Waiting for DTP Waiti…" at bounding box center [492, 219] width 287 height 13
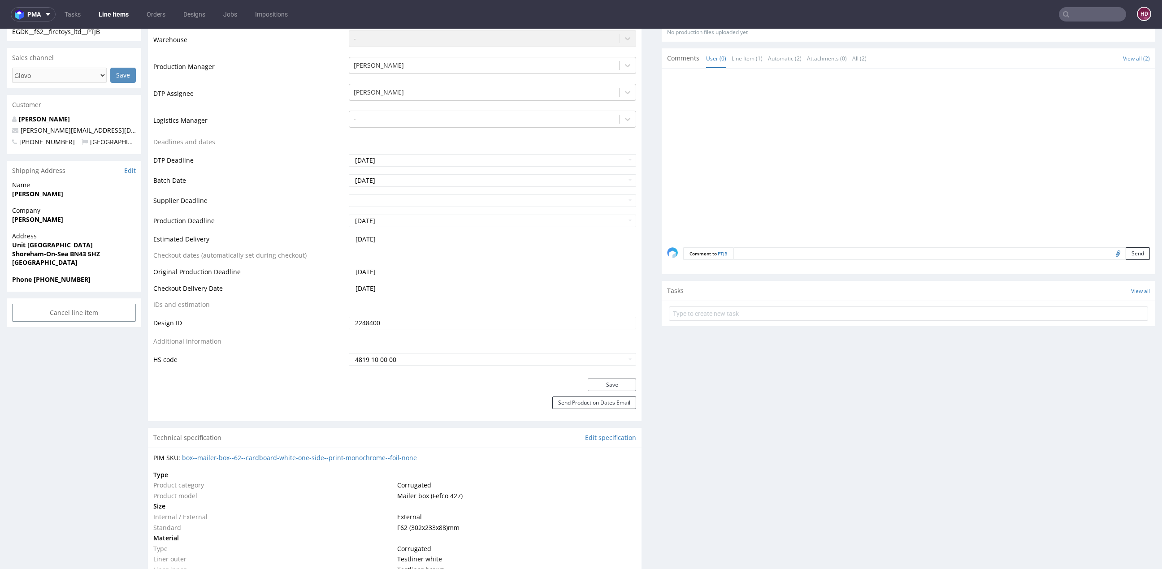
scroll to position [257, 0]
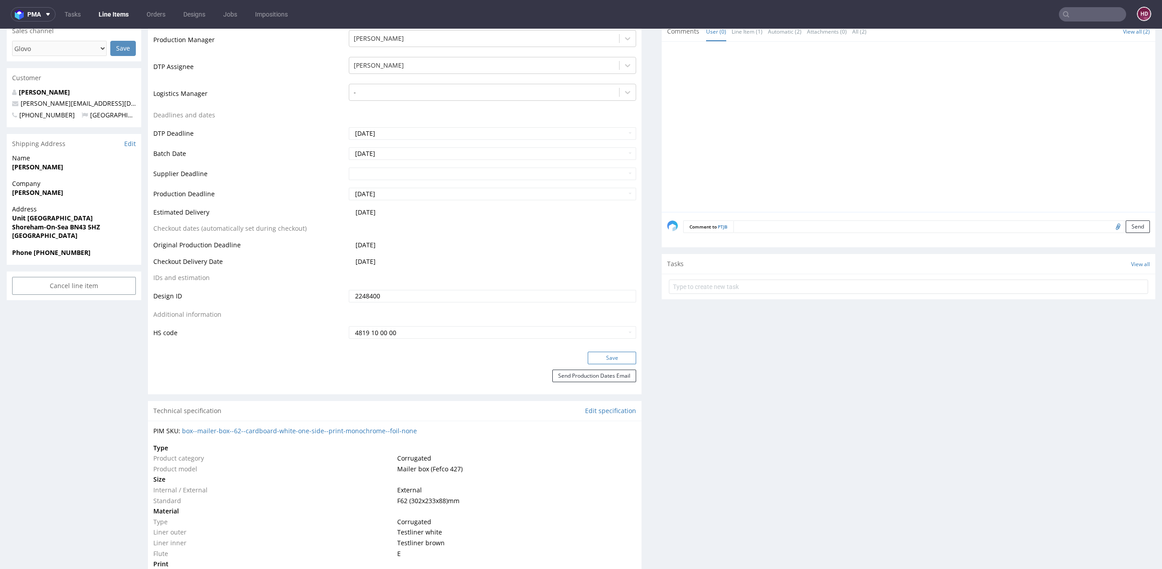
click at [603, 355] on button "Save" at bounding box center [611, 358] width 48 height 13
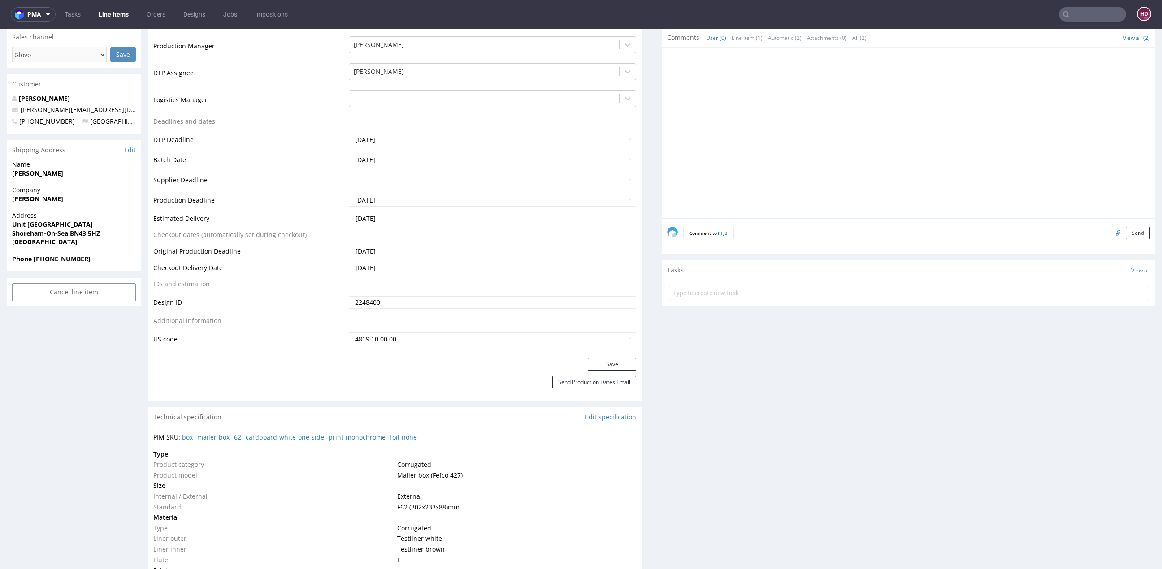
scroll to position [0, 0]
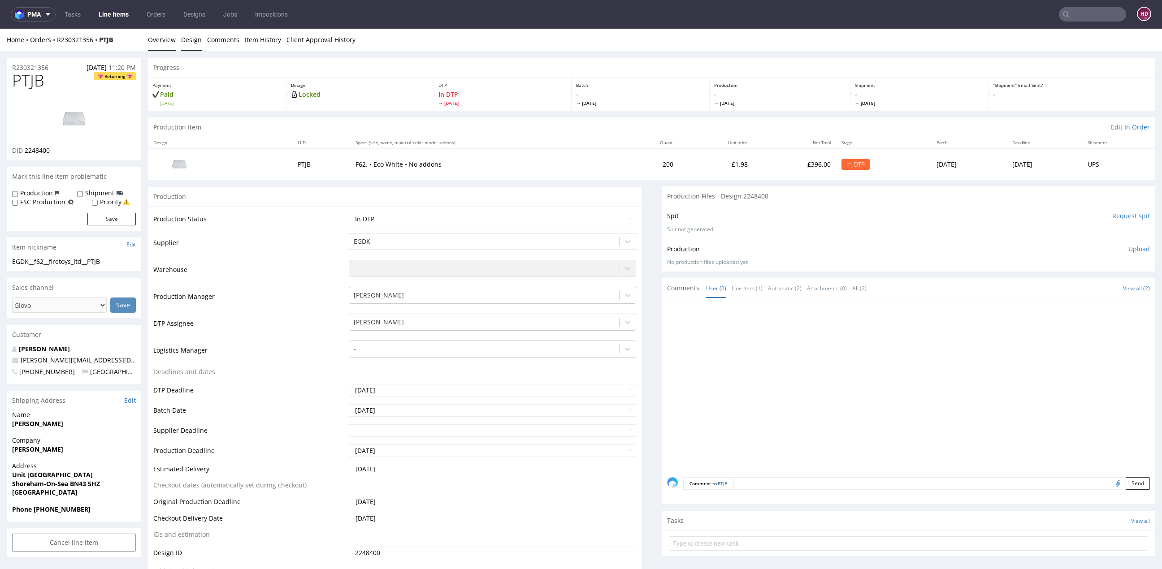
click at [195, 41] on link "Design" at bounding box center [191, 40] width 21 height 22
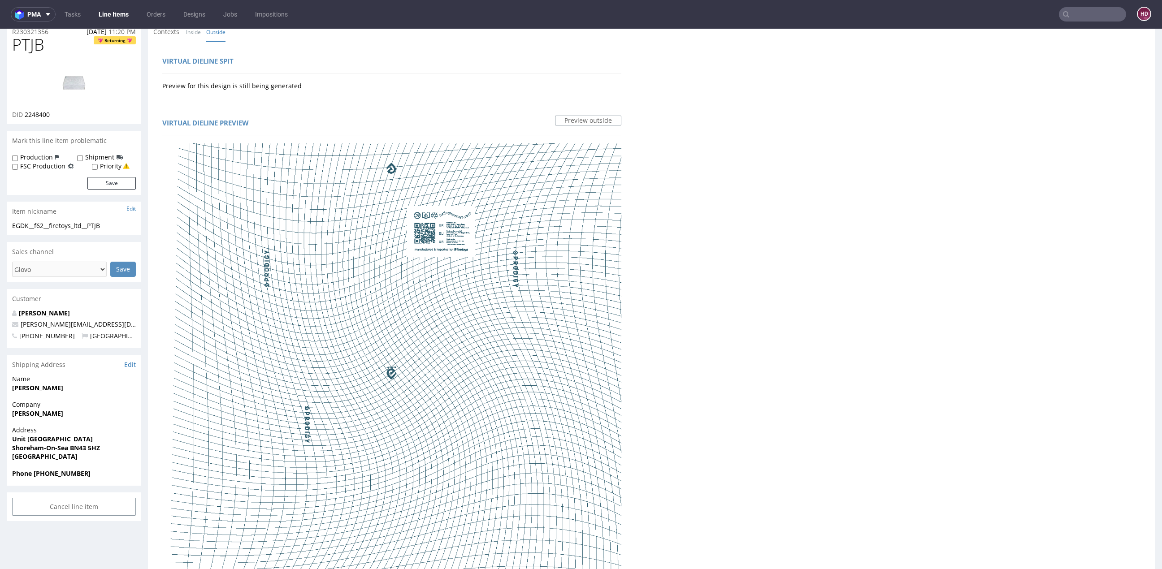
scroll to position [43, 0]
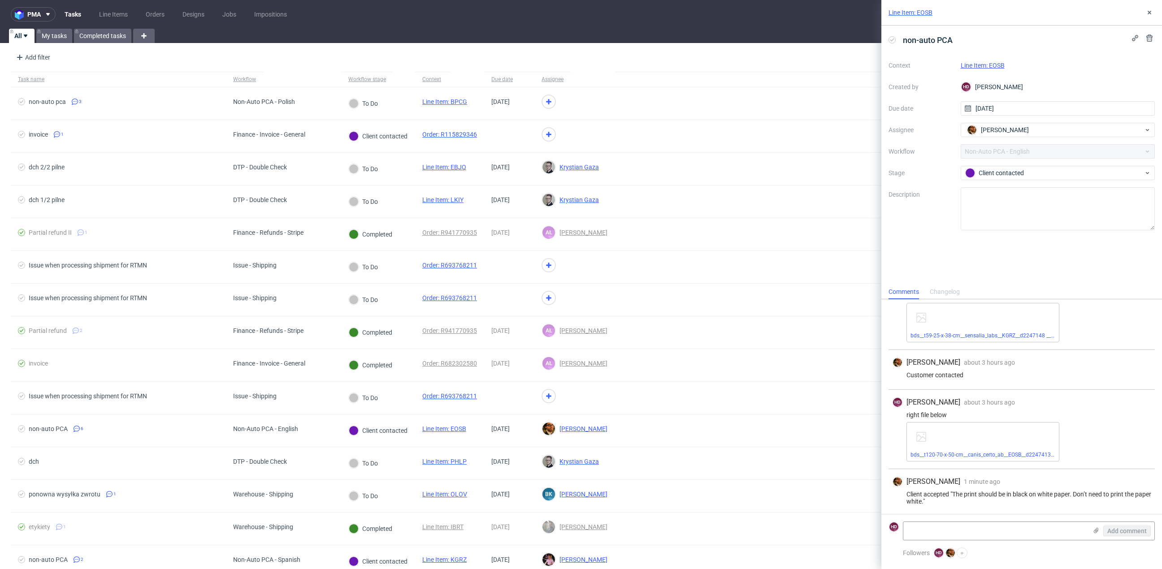
scroll to position [116, 0]
click at [1091, 173] on div "Client contacted" at bounding box center [1054, 173] width 178 height 10
click at [1074, 195] on div "To Do" at bounding box center [1057, 195] width 179 height 10
click at [1058, 259] on div "non-auto PCA Context Line Item: EOSB Created by HD Hapka Dominika Due date 19/0…" at bounding box center [1021, 155] width 281 height 259
click at [1057, 257] on div "non-auto PCA Context Line Item: EOSB Created by HD Hapka Dominika Due date 19/0…" at bounding box center [1021, 155] width 281 height 259
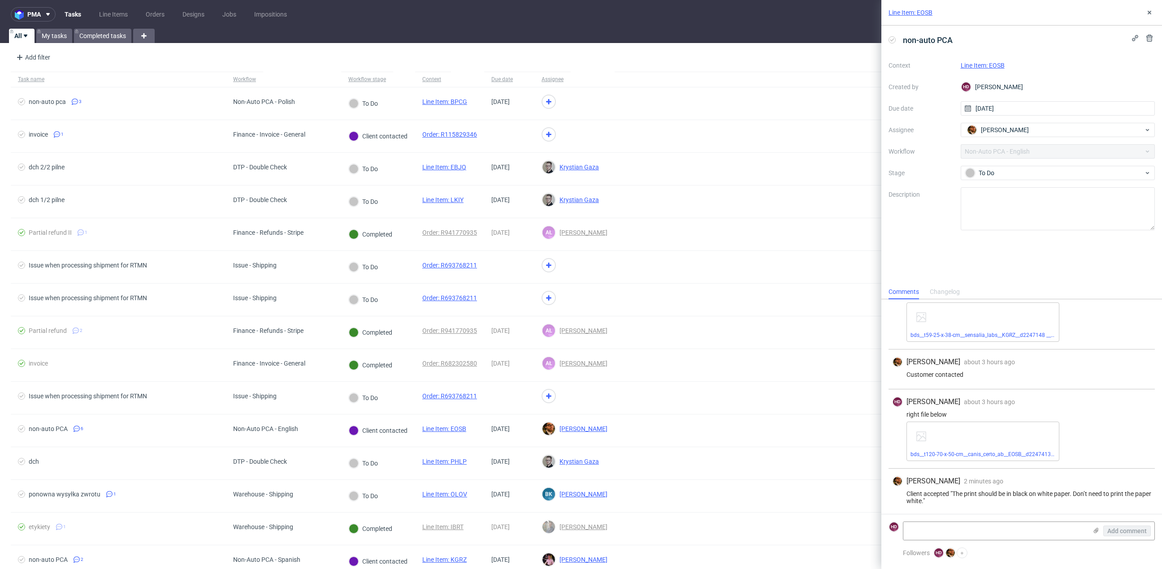
click at [1057, 257] on div "non-auto PCA Context Line Item: EOSB Created by HD Hapka Dominika Due date 19/0…" at bounding box center [1021, 155] width 281 height 259
drag, startPoint x: 906, startPoint y: 492, endPoint x: 972, endPoint y: 505, distance: 67.7
click at [972, 505] on div "Matteo Corsico 2 minutes ago 19th Aug 2025, 12:54 Client accepted "The print sh…" at bounding box center [1021, 492] width 266 height 47
copy div "Client accepted "The print should be in black on white paper. Don’t need to pri…"
click at [985, 64] on link "Line Item: EOSB" at bounding box center [982, 65] width 44 height 7
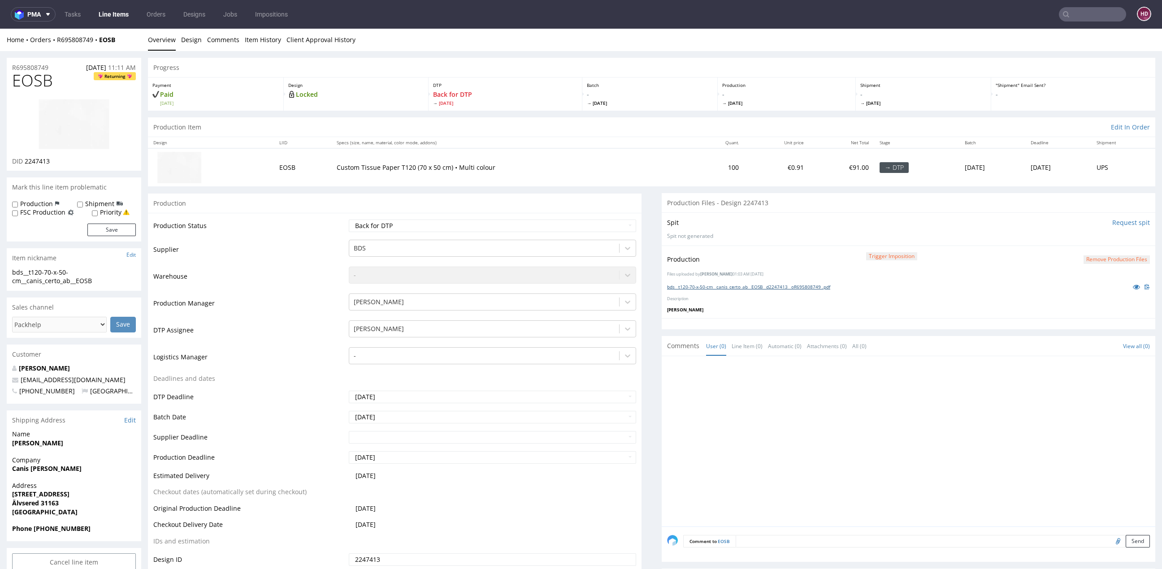
click at [742, 284] on link "bds__t120-70-x-50-cm__canis_certo_ab__EOSB__d2247413__oR695808749 .pdf" at bounding box center [748, 287] width 163 height 6
click at [437, 220] on select "Waiting for Artwork Waiting for Diecut Waiting for Mockup Waiting for DTP Waiti…" at bounding box center [492, 226] width 287 height 13
select select "dtp_production_ready"
click at [349, 220] on select "Waiting for Artwork Waiting for Diecut Waiting for Mockup Waiting for DTP Waiti…" at bounding box center [492, 226] width 287 height 13
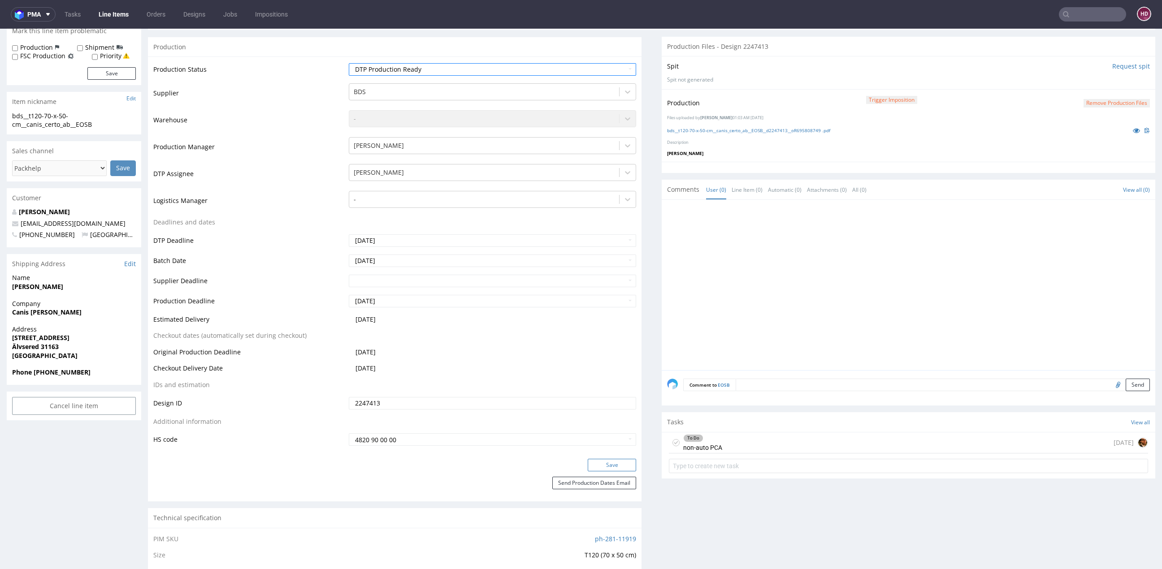
click at [597, 462] on button "Save" at bounding box center [611, 465] width 48 height 13
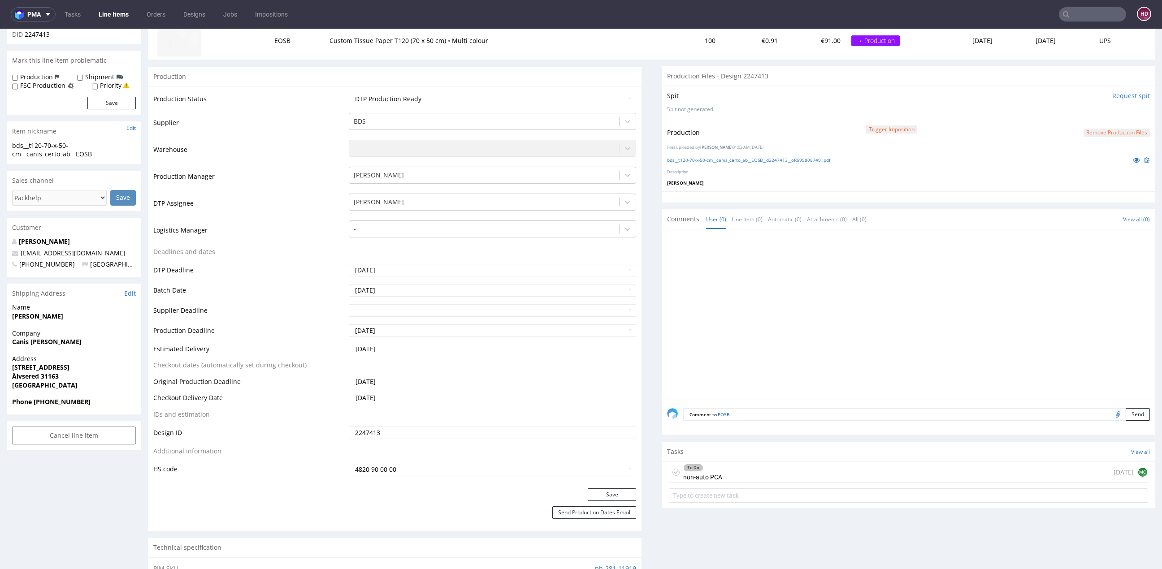
scroll to position [0, 0]
